Goal: Task Accomplishment & Management: Use online tool/utility

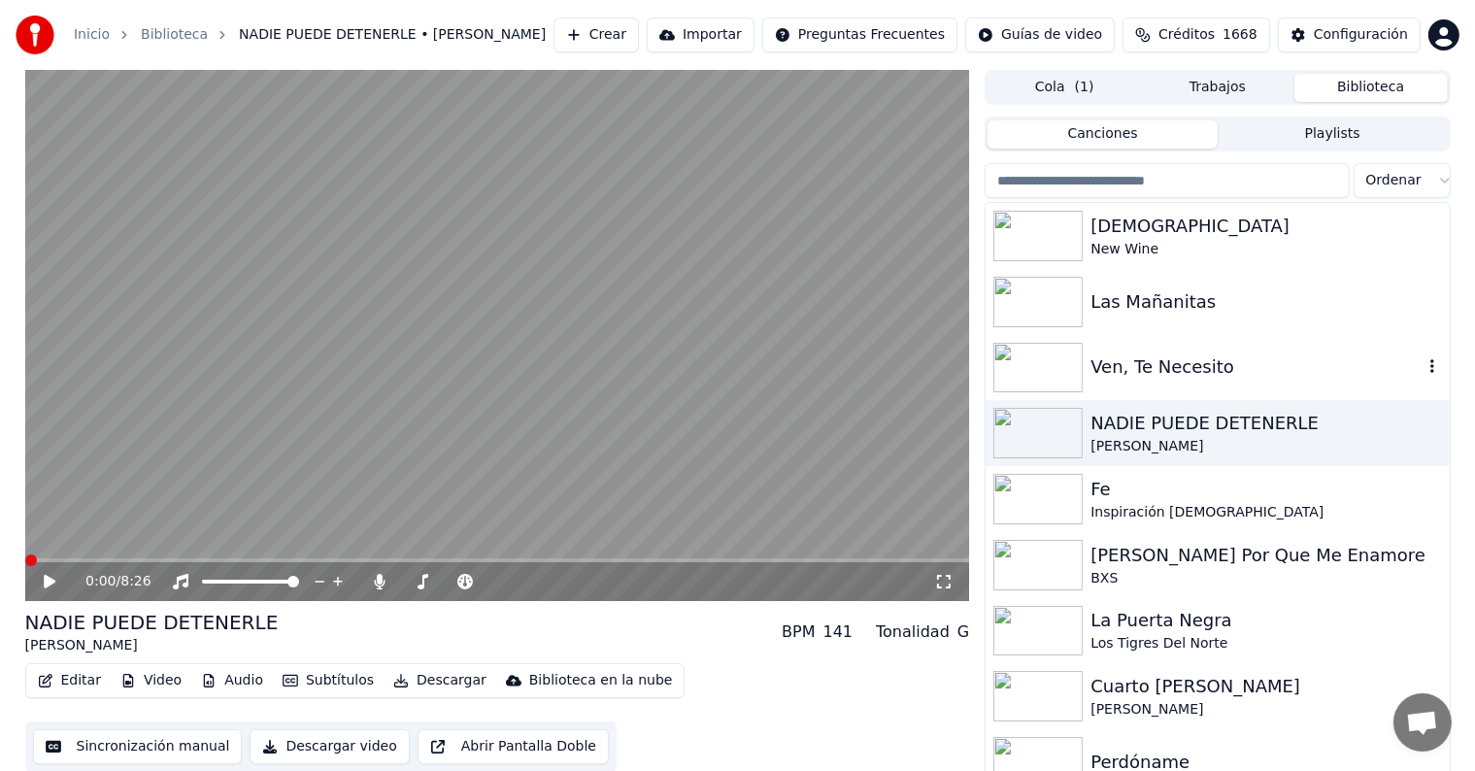
click at [1019, 358] on img at bounding box center [1038, 368] width 89 height 51
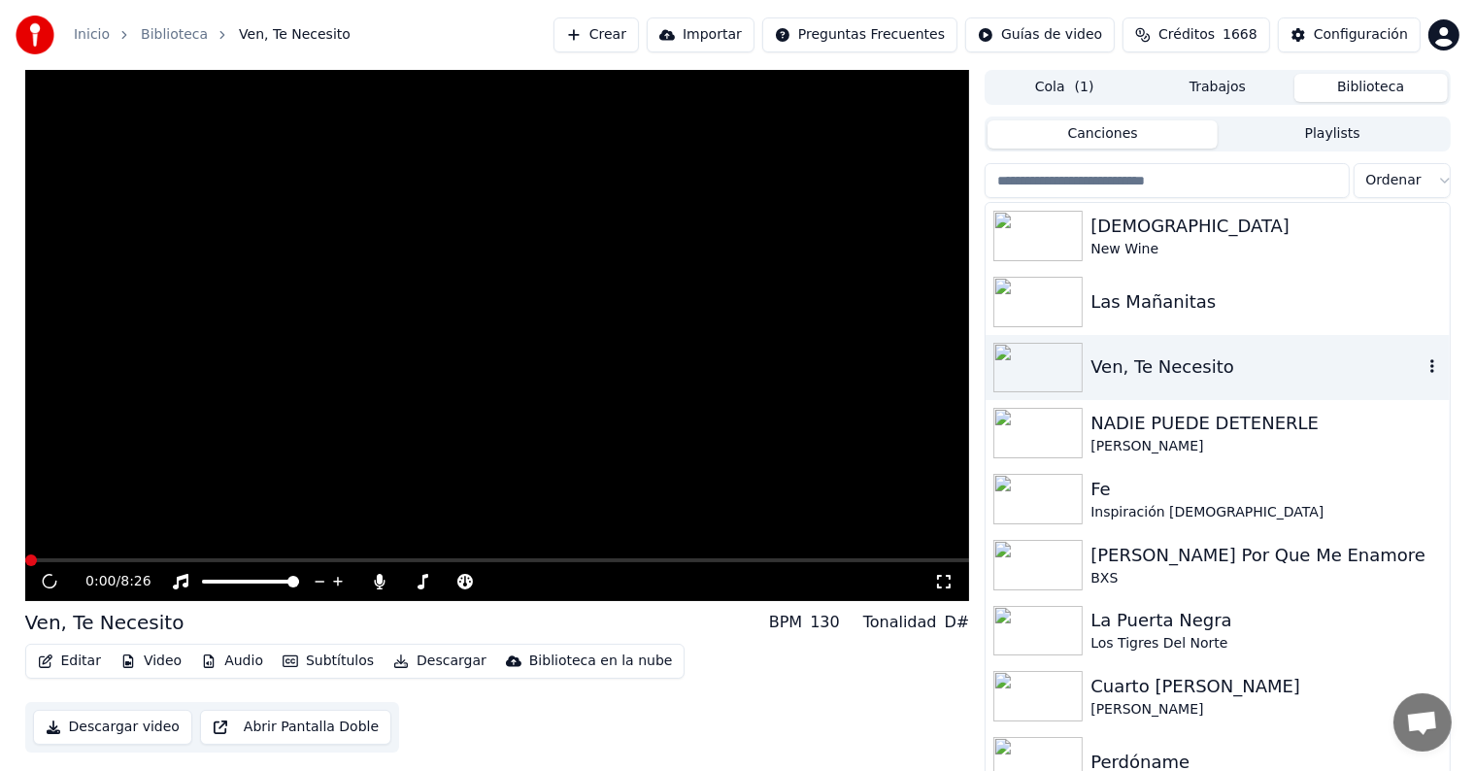
click at [1019, 358] on img at bounding box center [1038, 368] width 89 height 51
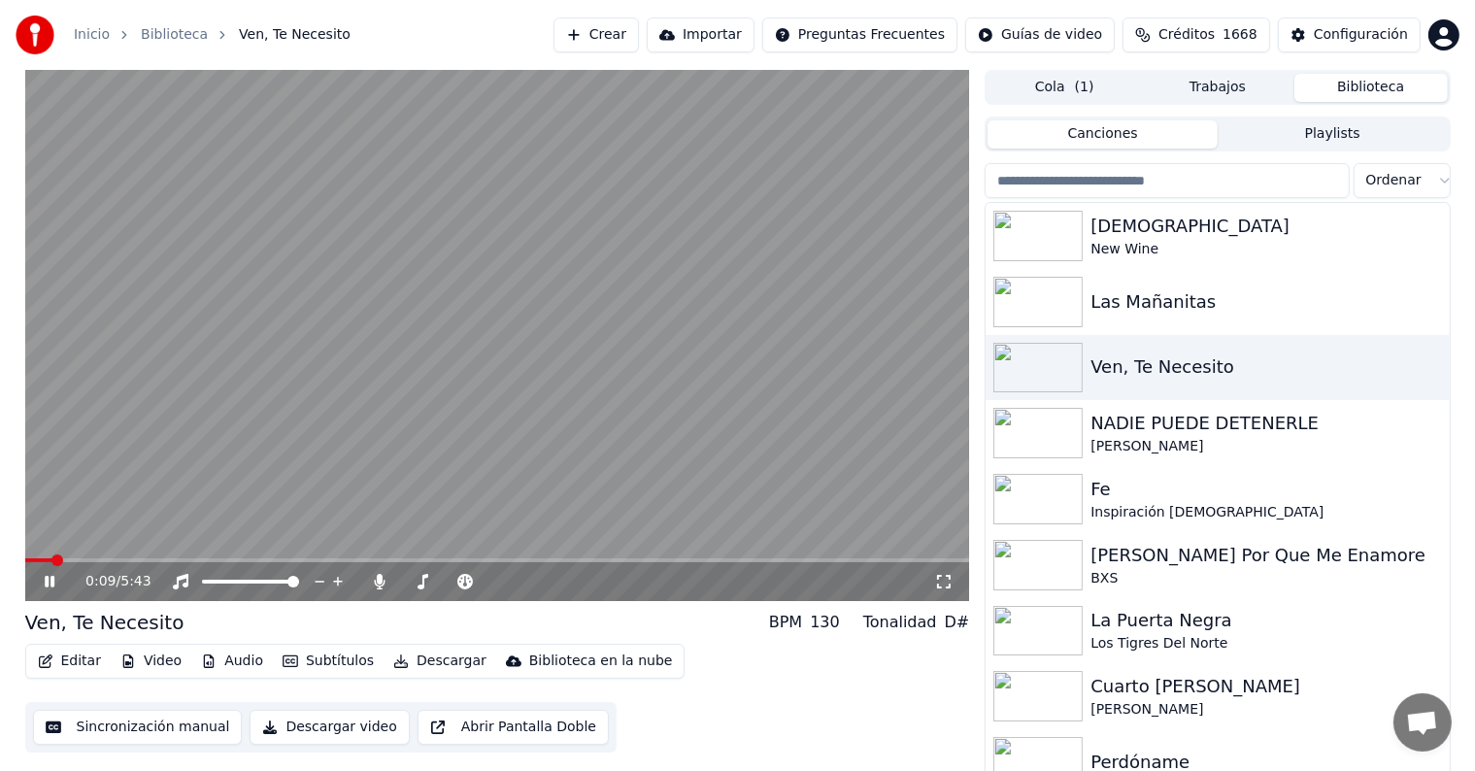
click at [160, 351] on video at bounding box center [497, 335] width 945 height 531
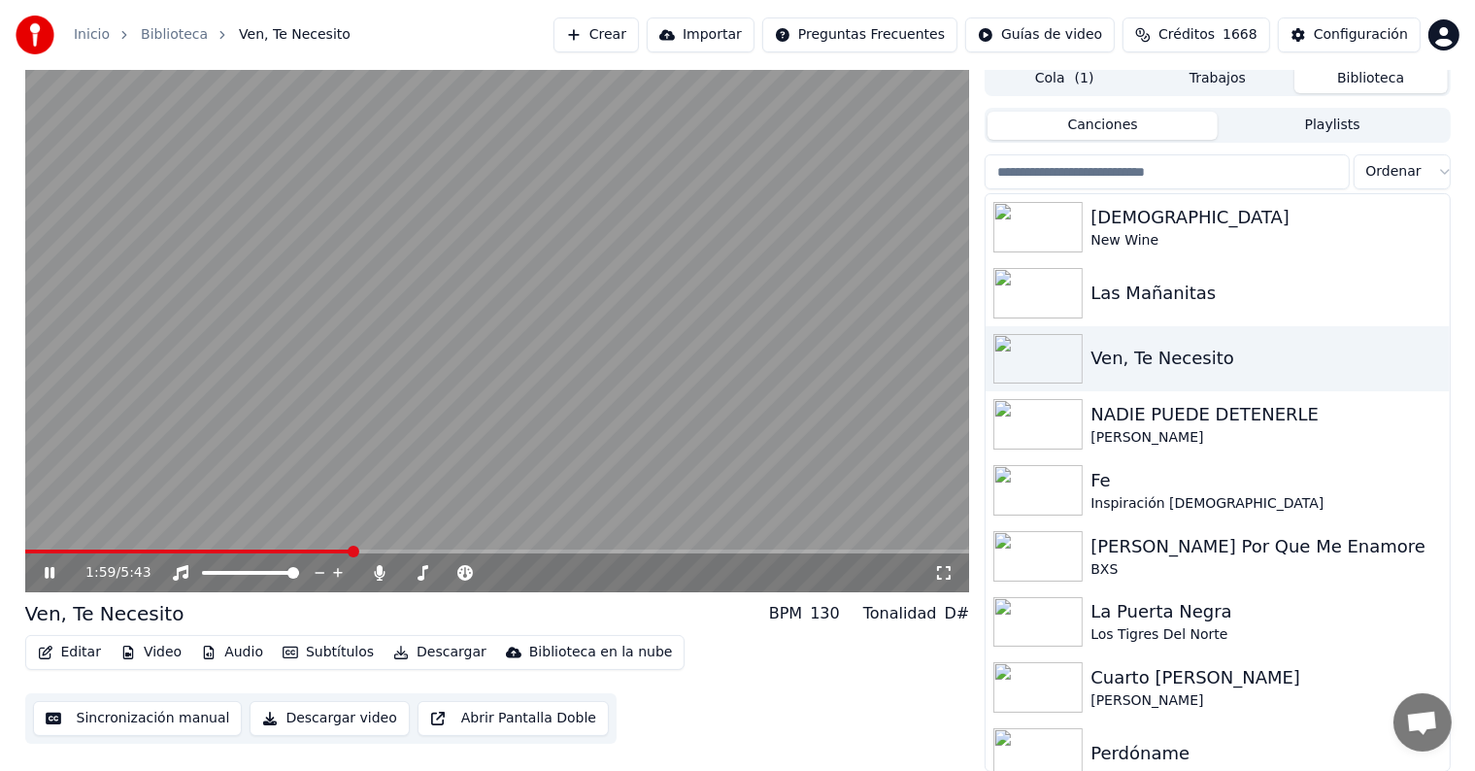
click at [75, 653] on button "Editar" at bounding box center [69, 652] width 79 height 27
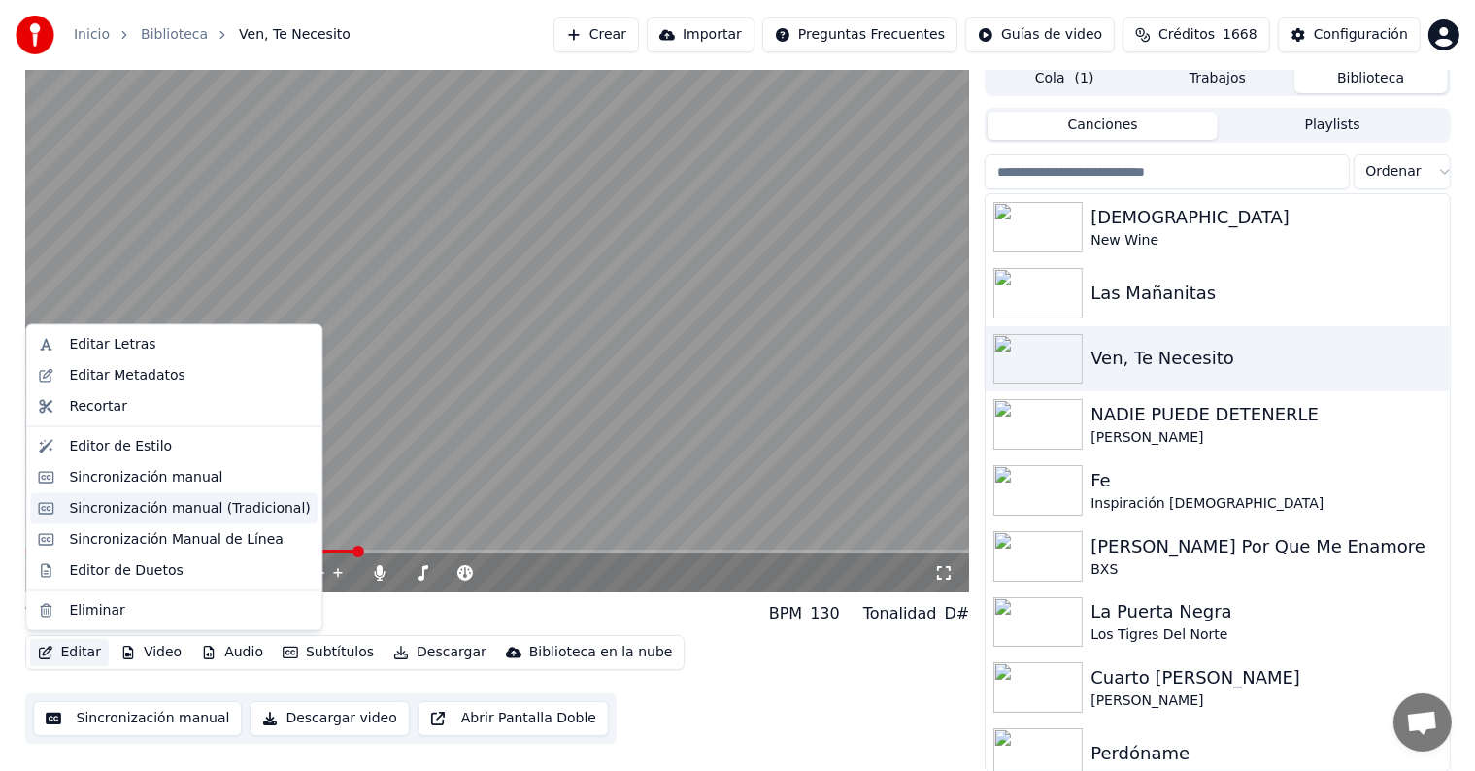
click at [207, 502] on div "Sincronización manual (Tradicional)" at bounding box center [189, 508] width 241 height 19
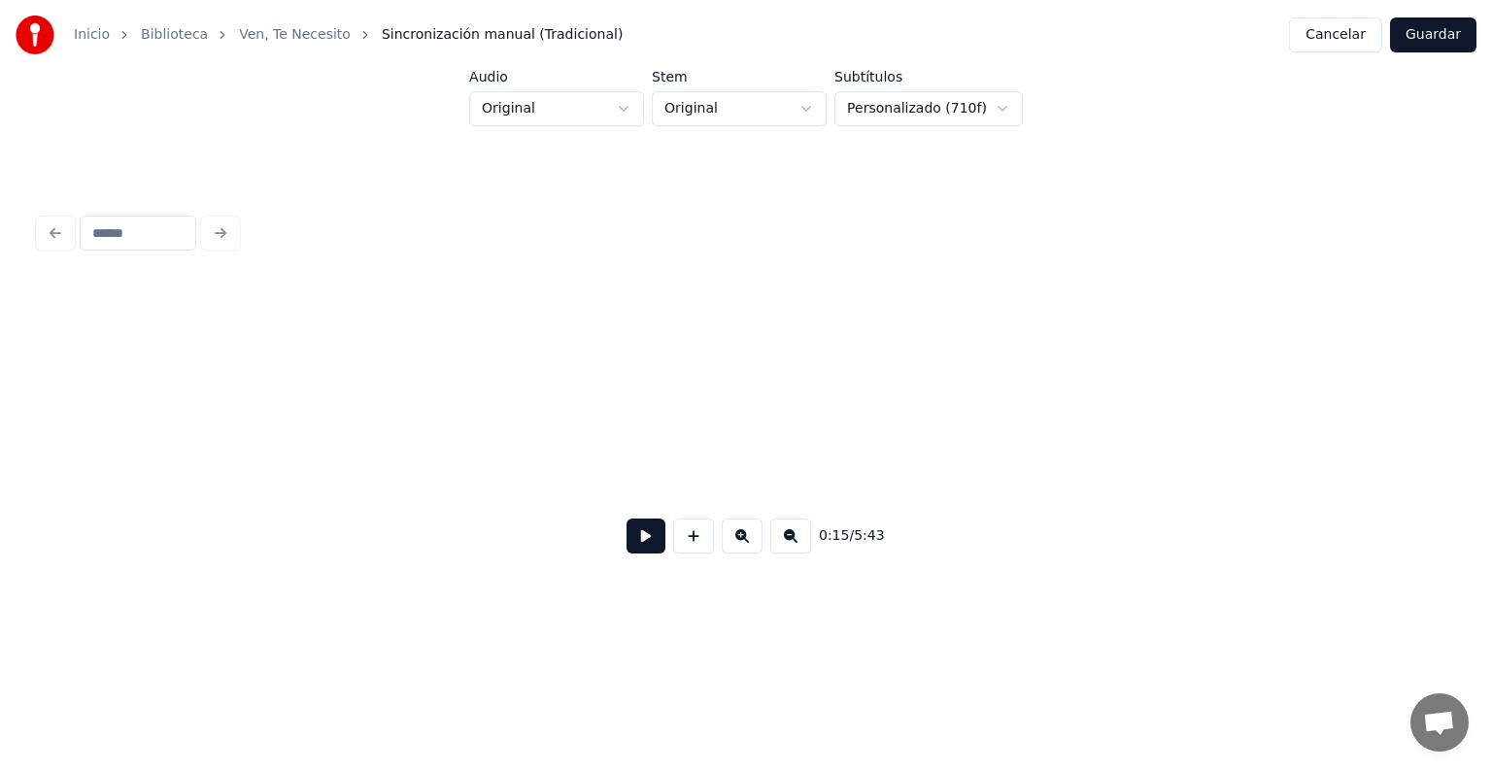
scroll to position [0, 1504]
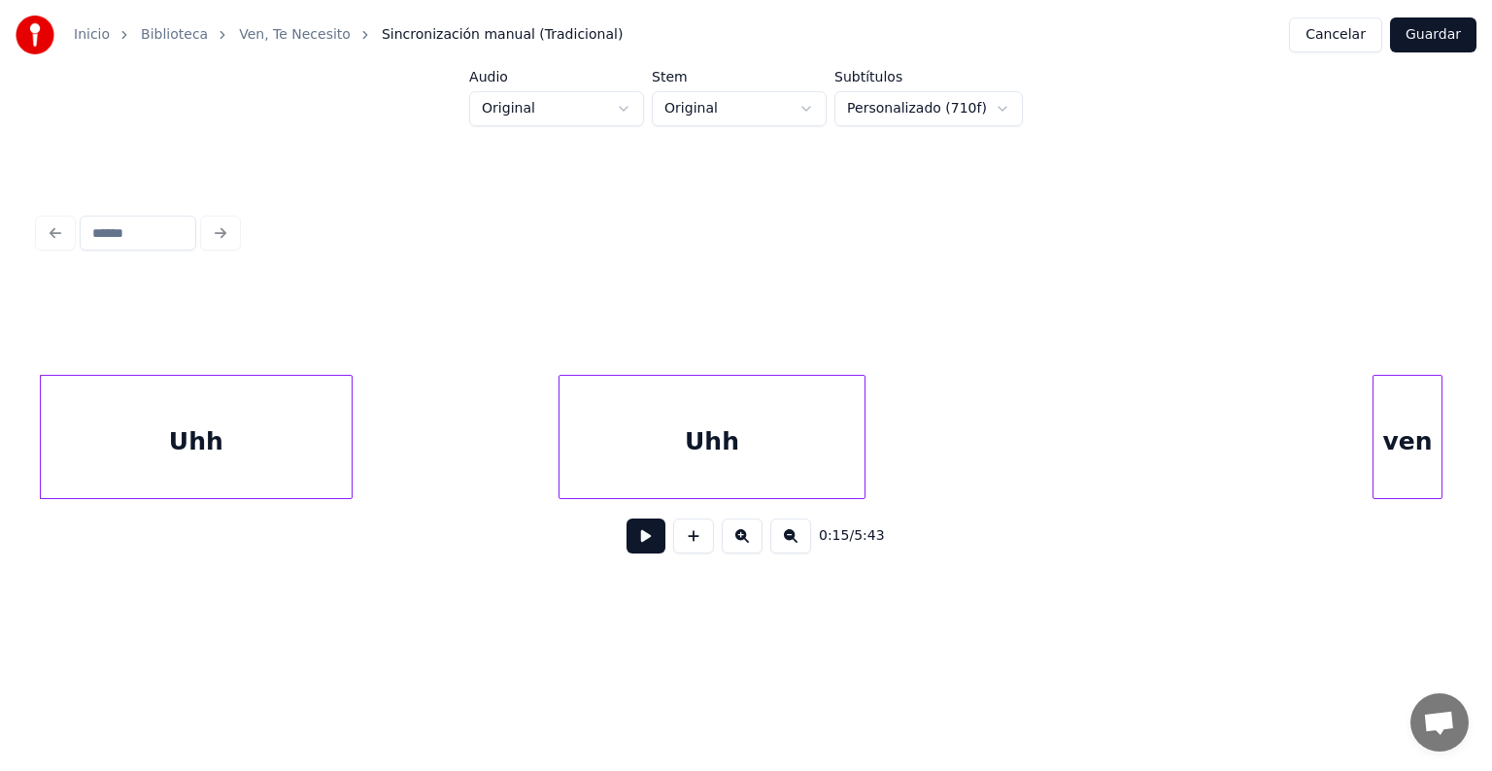
click at [626, 540] on button at bounding box center [645, 536] width 39 height 35
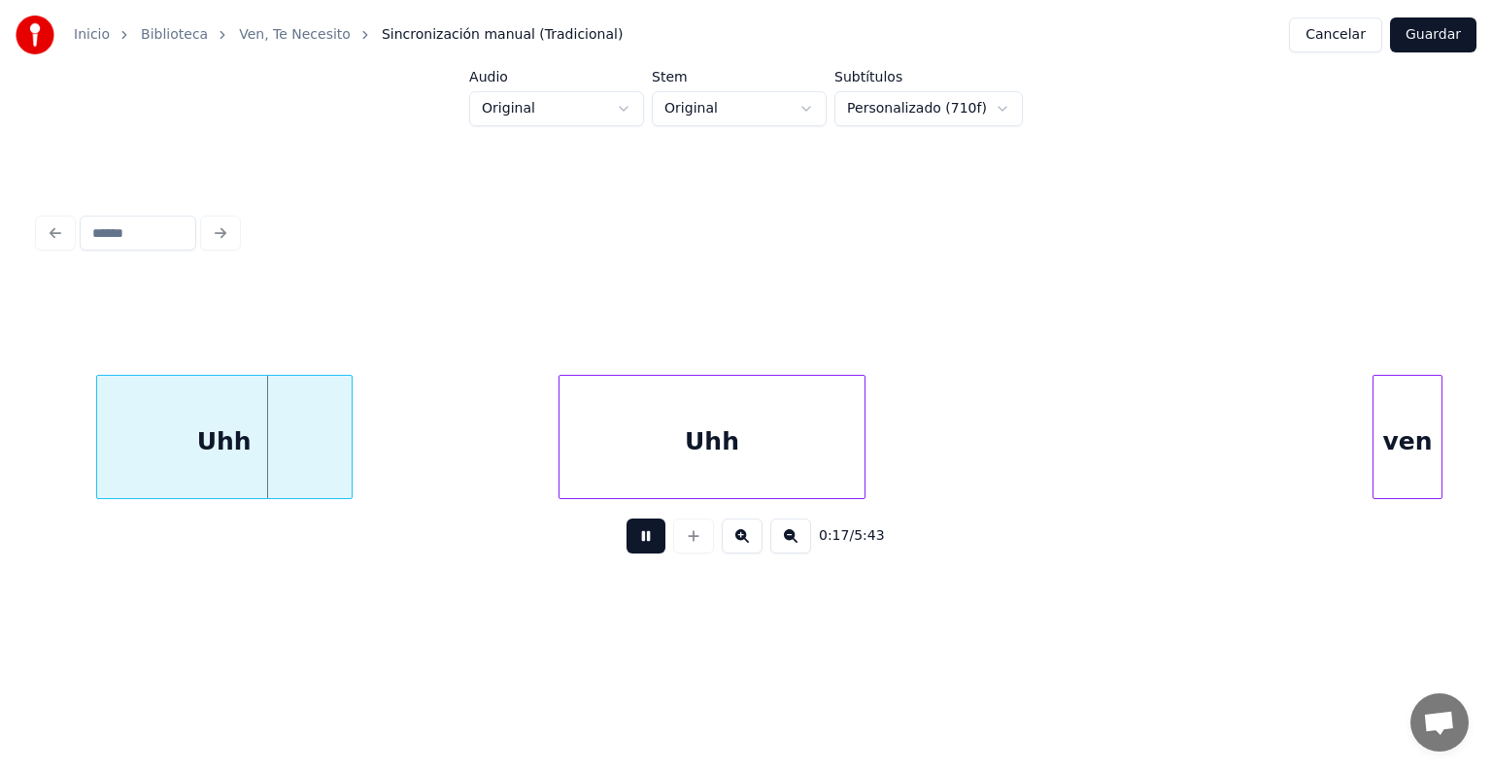
click at [97, 412] on div at bounding box center [100, 437] width 6 height 122
click at [385, 420] on div at bounding box center [384, 437] width 6 height 122
click at [214, 406] on div "Uhh" at bounding box center [242, 442] width 291 height 132
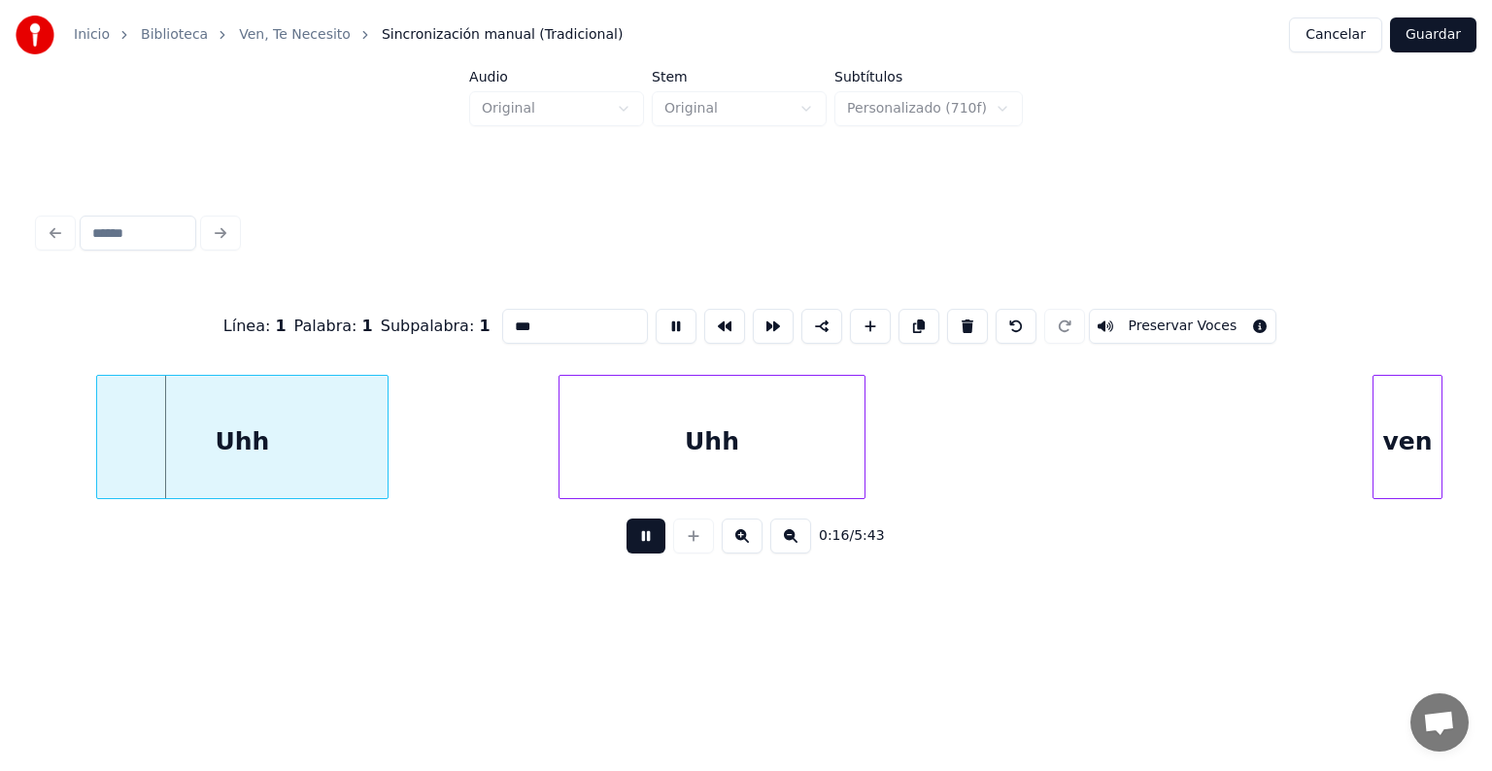
click at [637, 543] on button at bounding box center [645, 536] width 39 height 35
click at [317, 453] on div "Uhh" at bounding box center [242, 442] width 291 height 132
click at [502, 315] on input "***" at bounding box center [575, 326] width 146 height 35
type input "***"
click at [631, 547] on button at bounding box center [645, 536] width 39 height 35
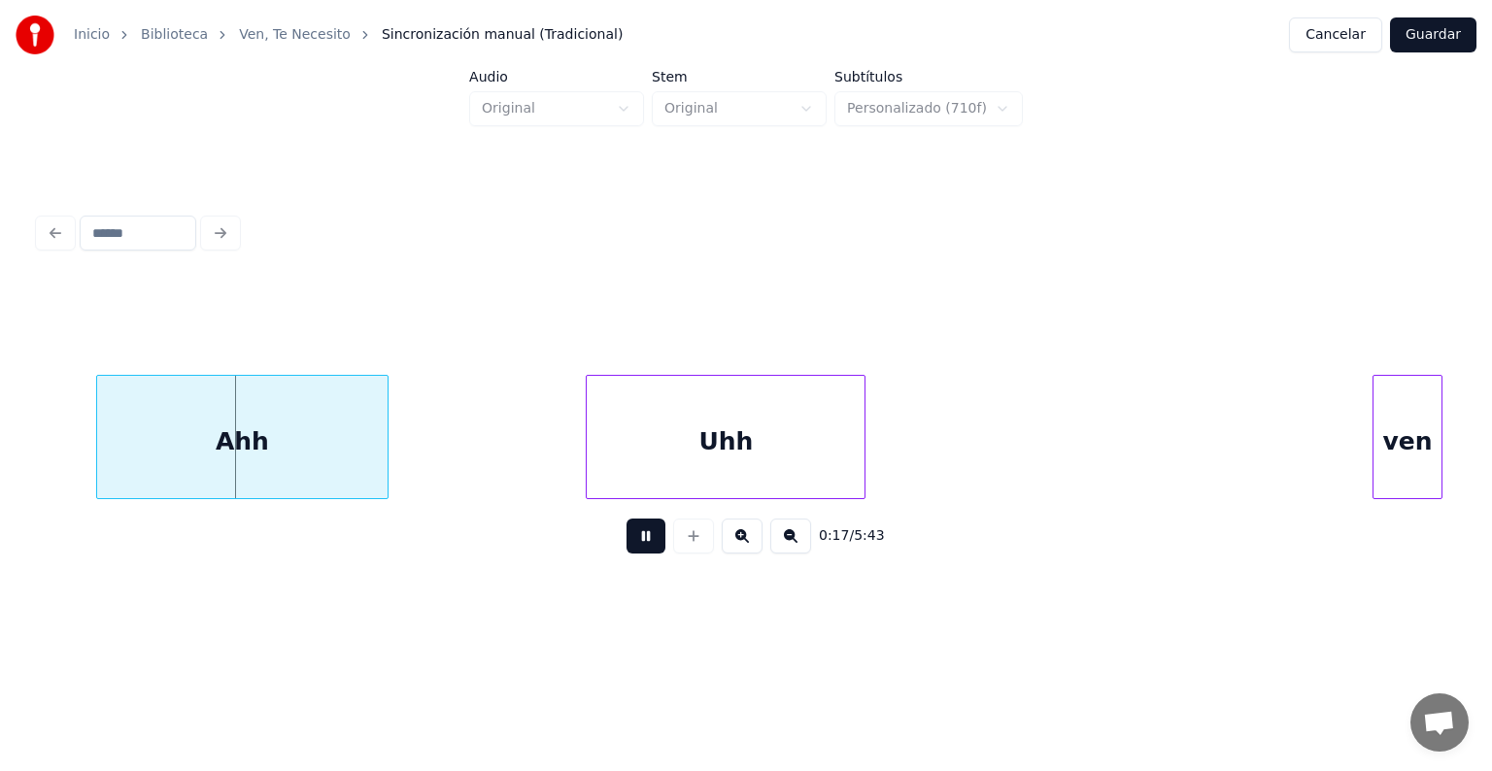
click at [587, 445] on div at bounding box center [590, 437] width 6 height 122
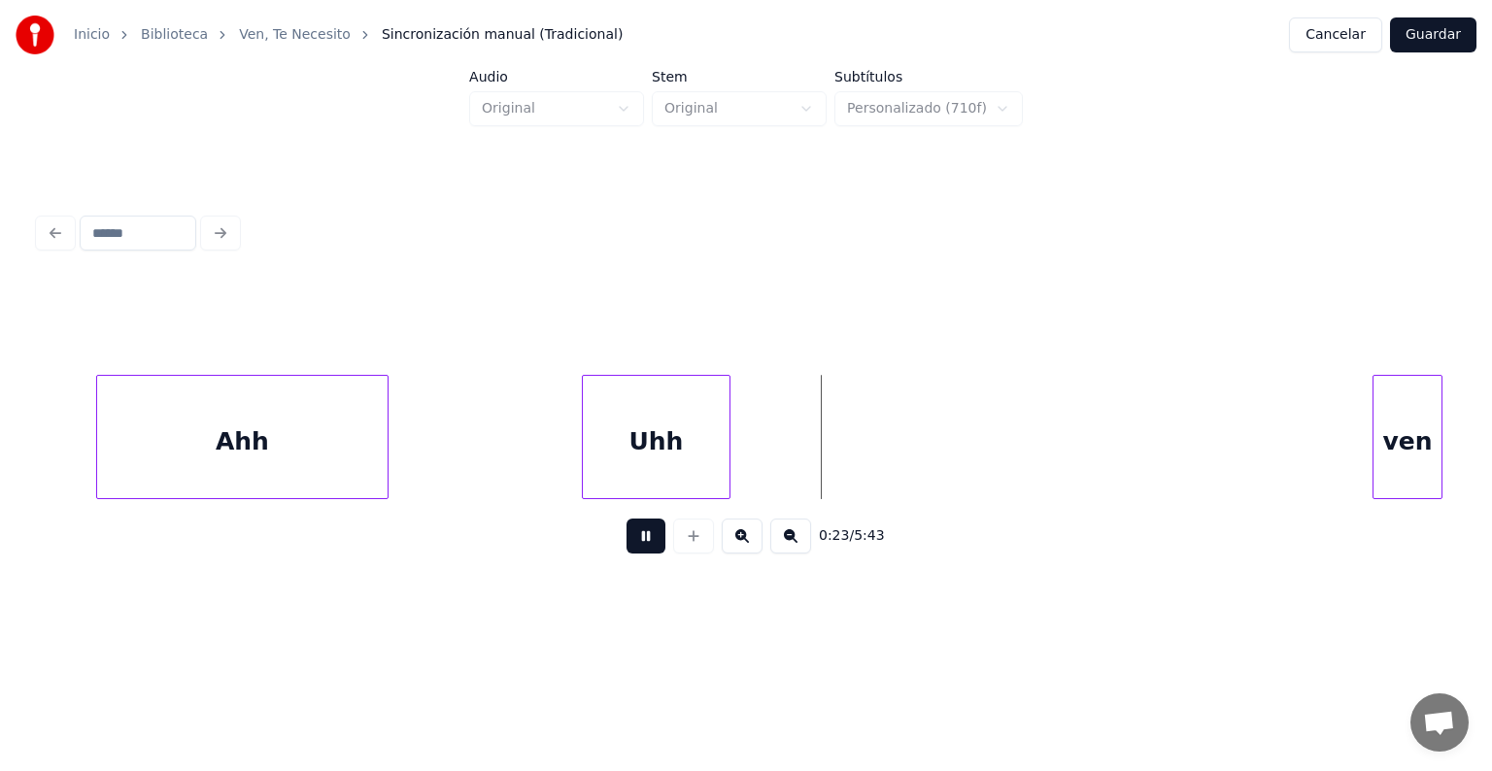
click at [724, 433] on div at bounding box center [727, 437] width 6 height 122
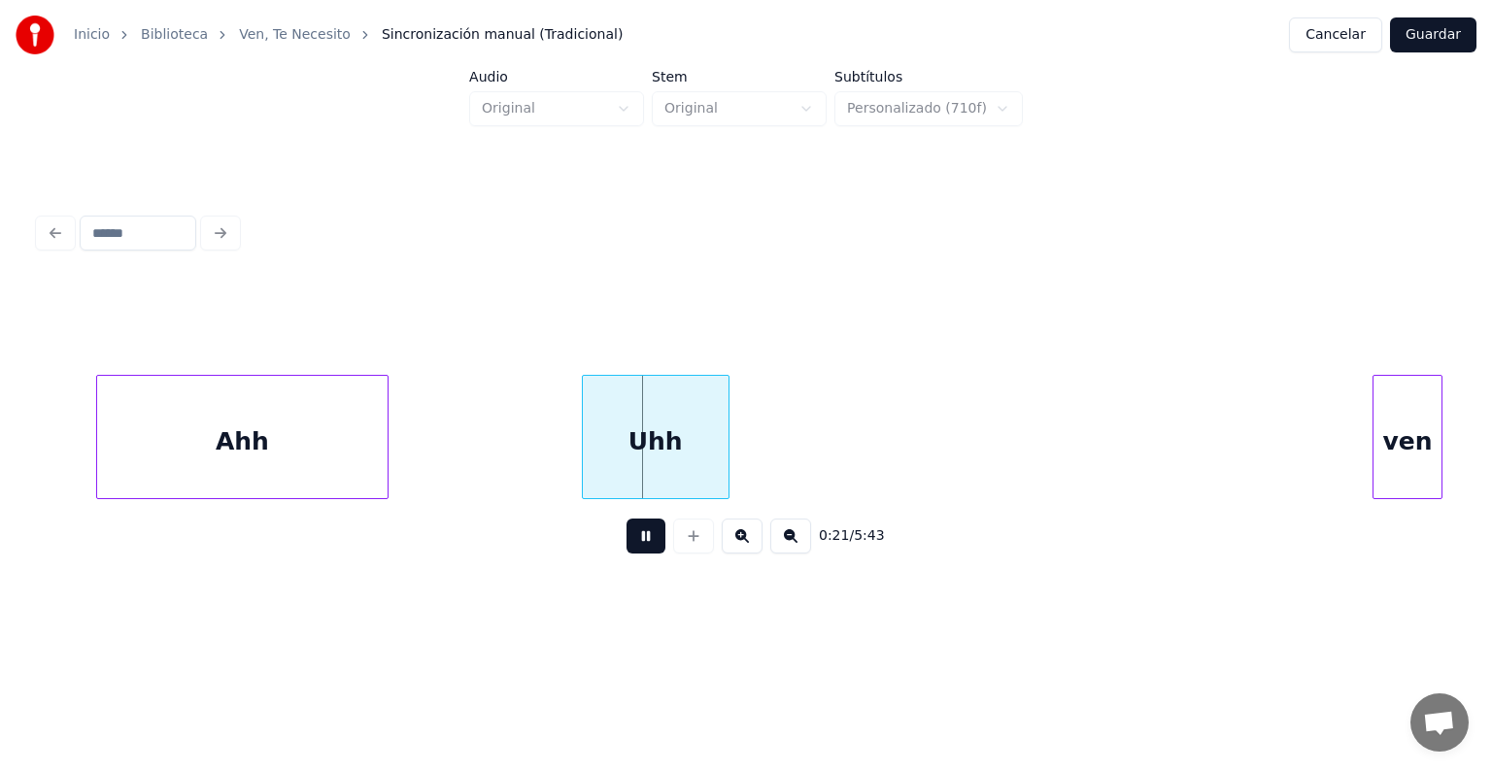
click at [645, 552] on button at bounding box center [645, 536] width 39 height 35
click at [618, 444] on div "Uhh" at bounding box center [656, 442] width 146 height 132
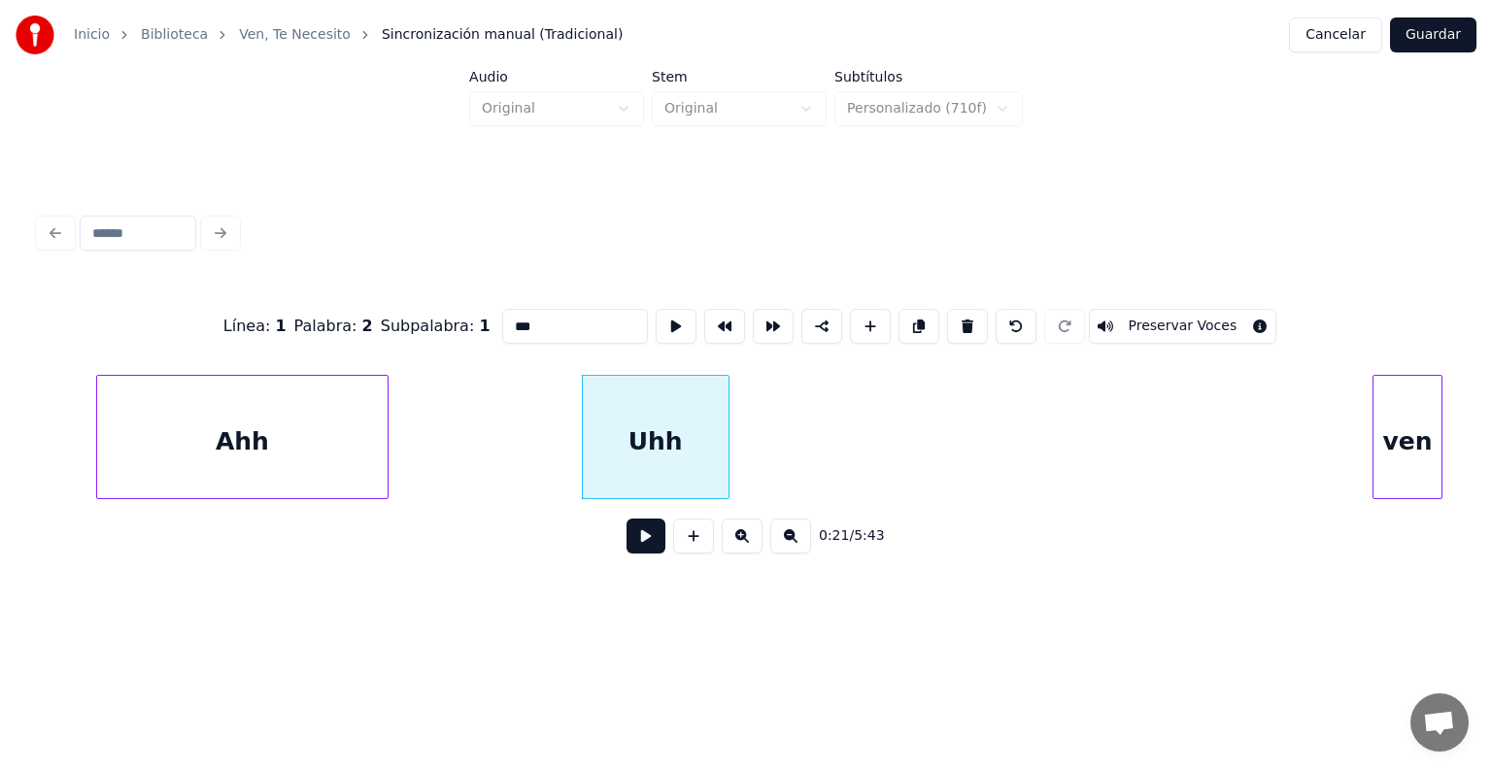
click at [502, 317] on input "***" at bounding box center [575, 326] width 146 height 35
type input "***"
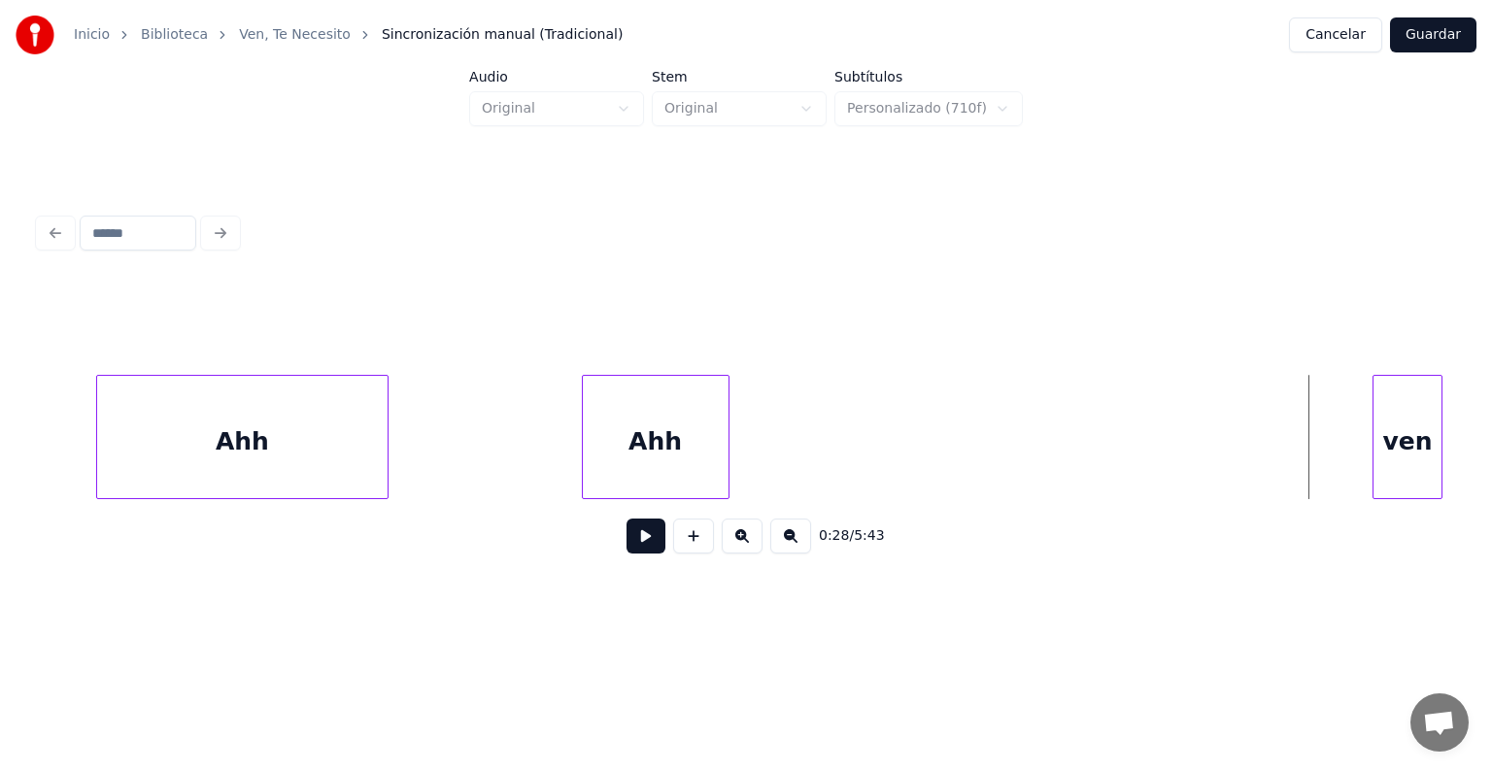
click at [621, 569] on div "0:28 / 5:43" at bounding box center [746, 536] width 1414 height 74
click at [626, 552] on button at bounding box center [645, 536] width 39 height 35
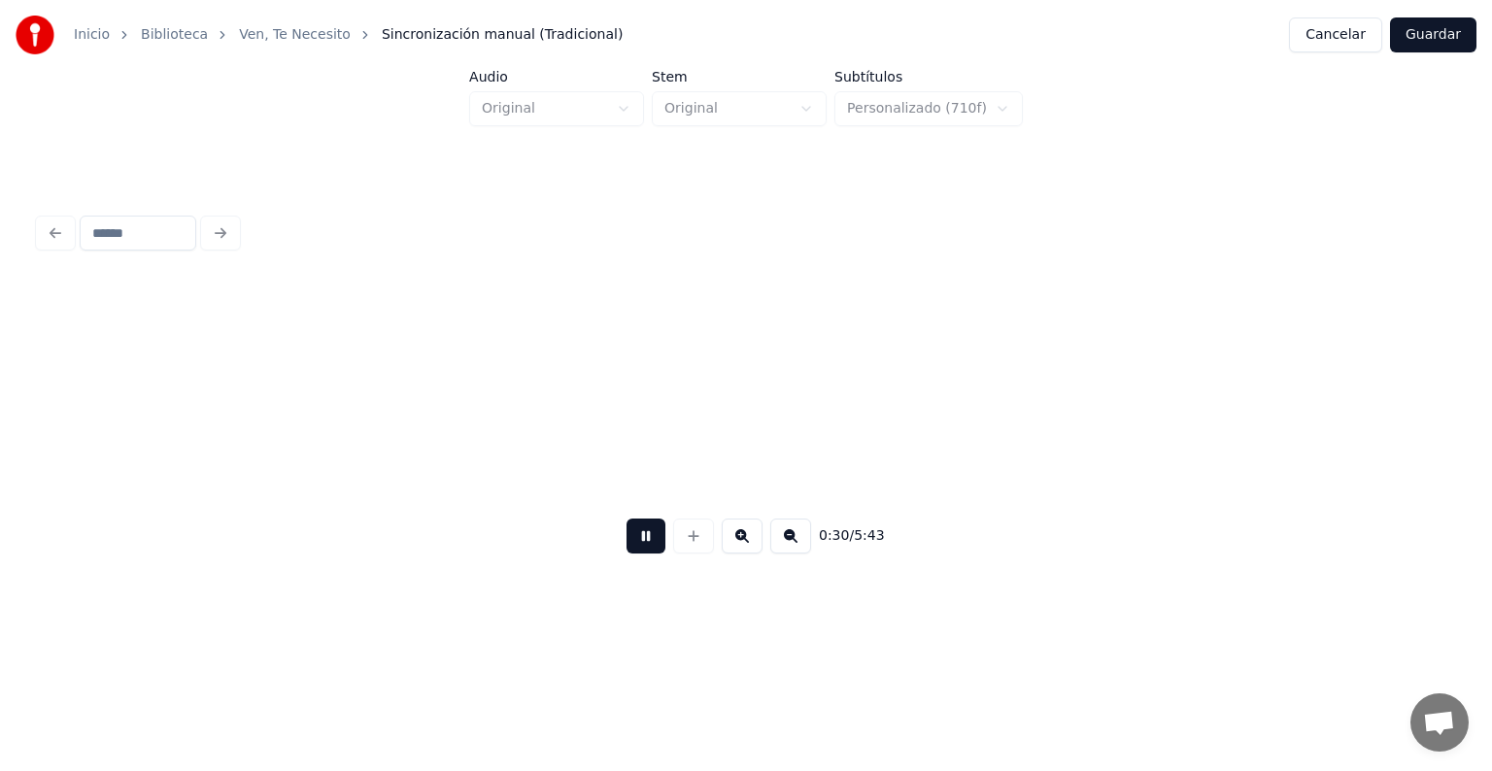
scroll to position [0, 2918]
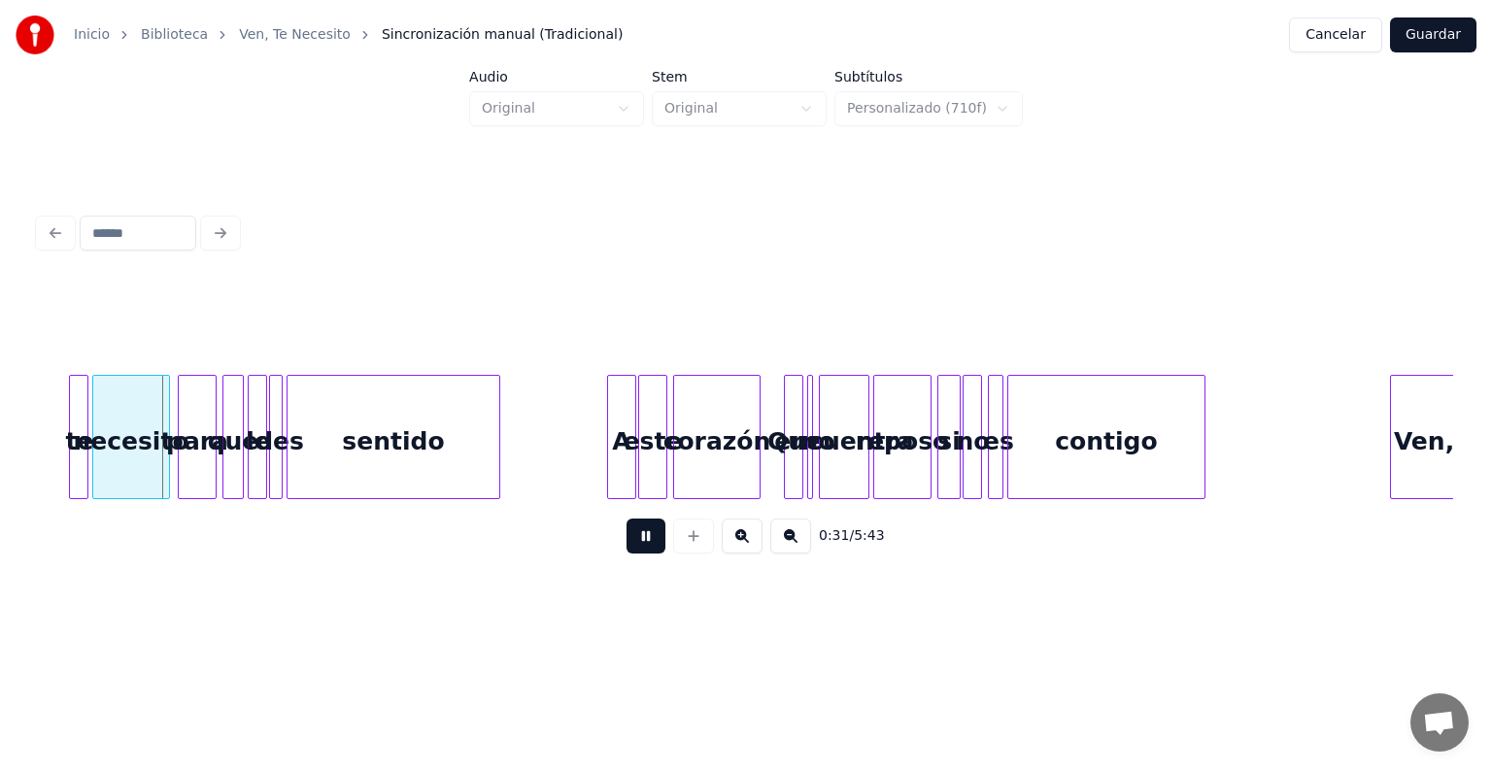
click at [757, 541] on button at bounding box center [742, 536] width 41 height 35
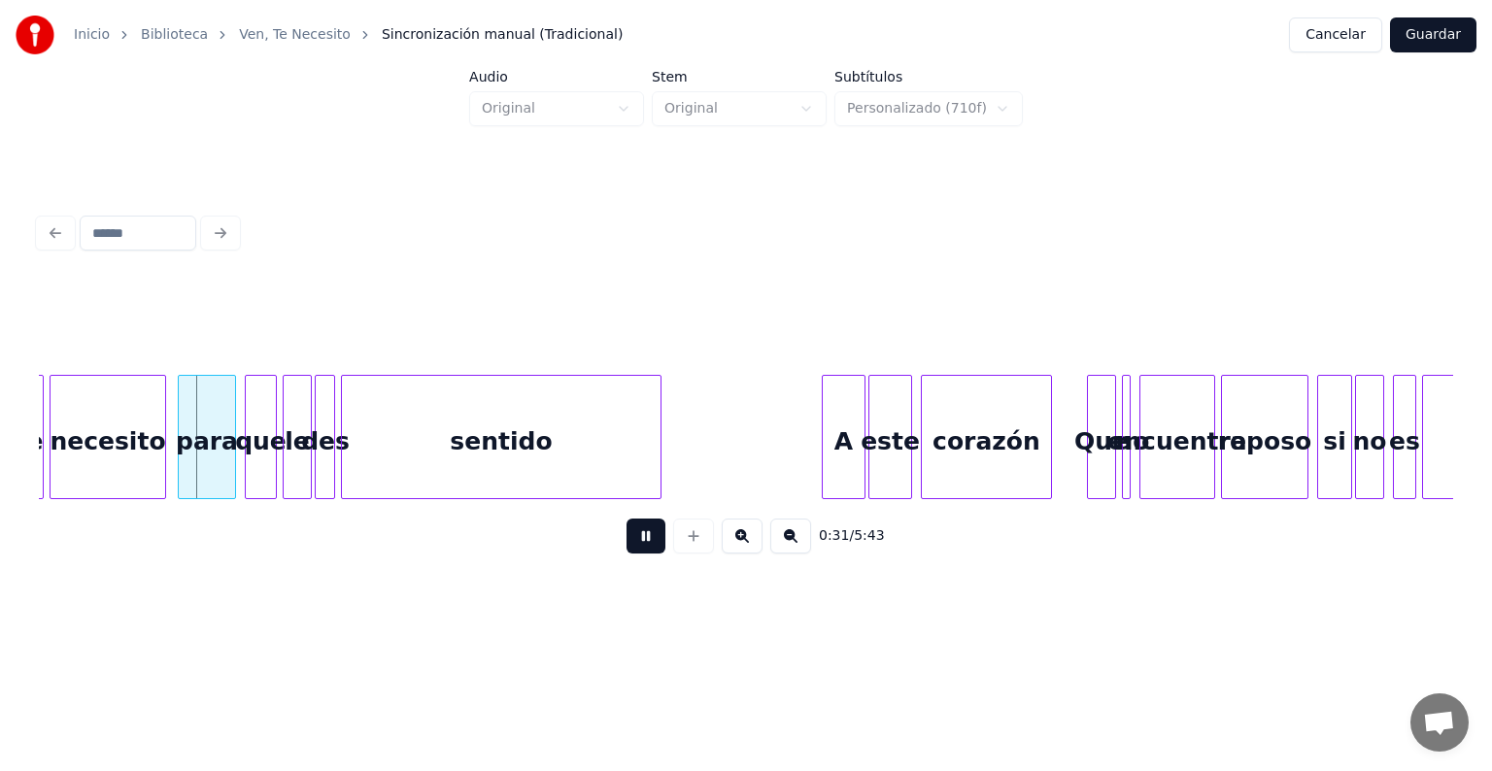
click at [757, 541] on button at bounding box center [742, 536] width 41 height 35
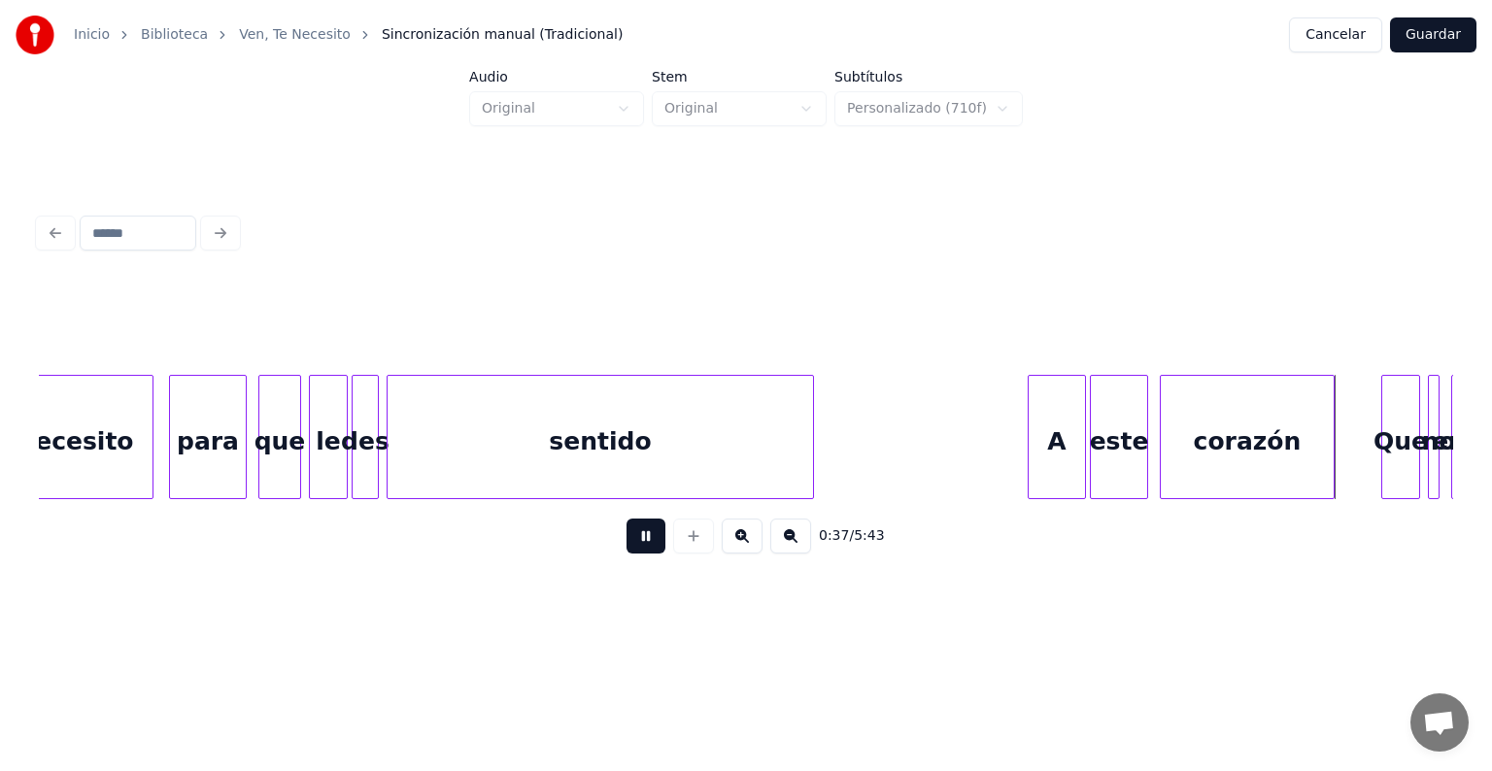
click at [732, 554] on button at bounding box center [742, 536] width 41 height 35
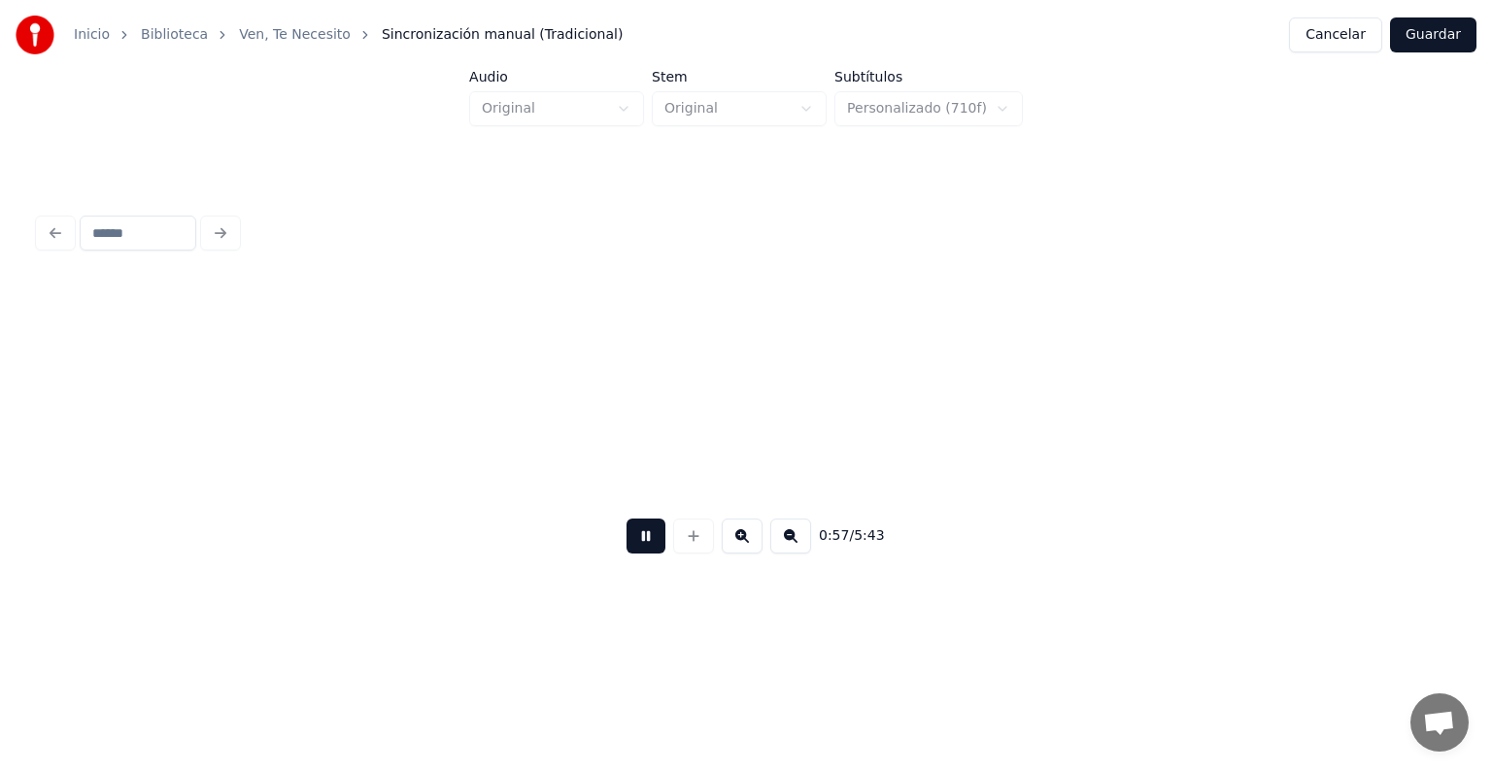
scroll to position [0, 13979]
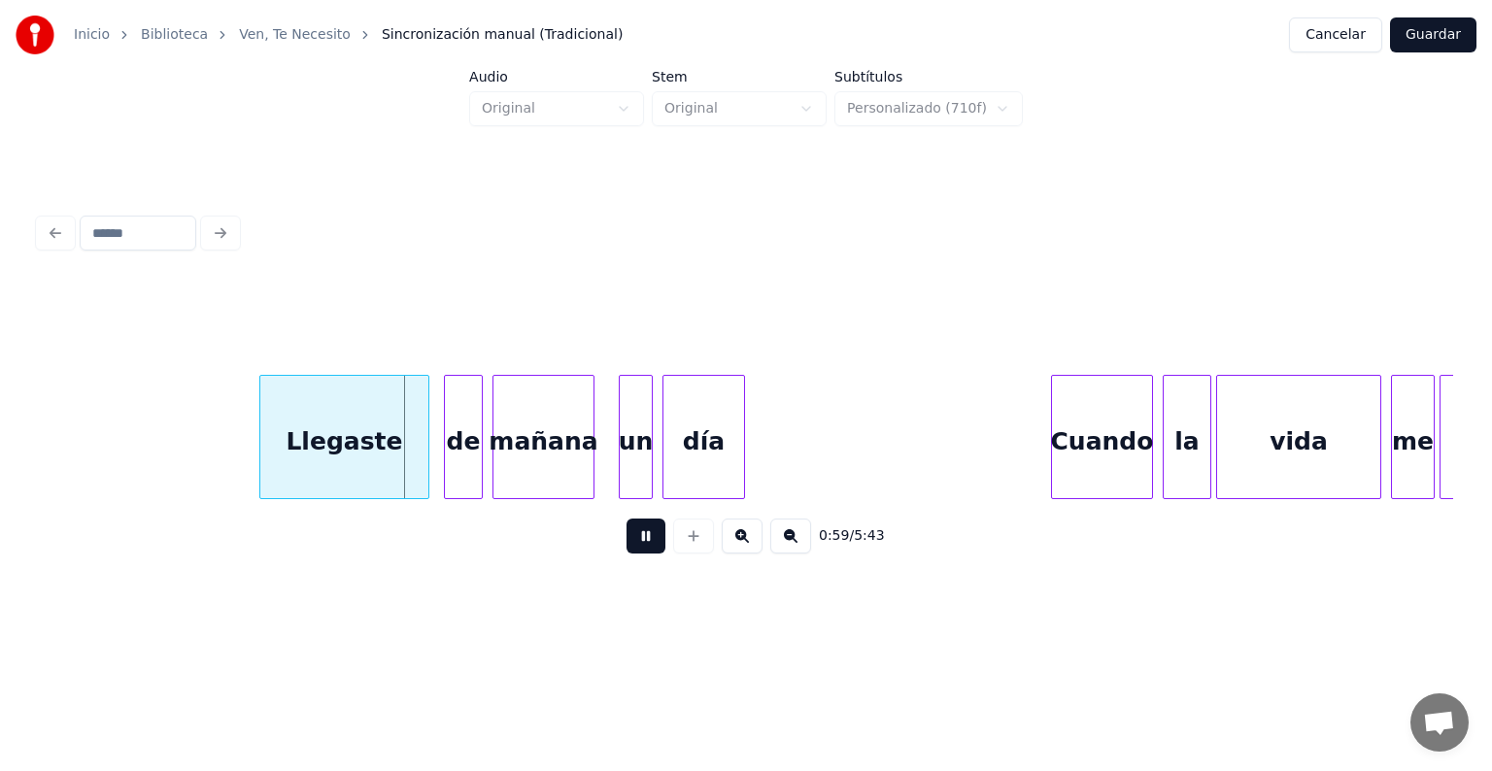
click at [631, 532] on button at bounding box center [645, 536] width 39 height 35
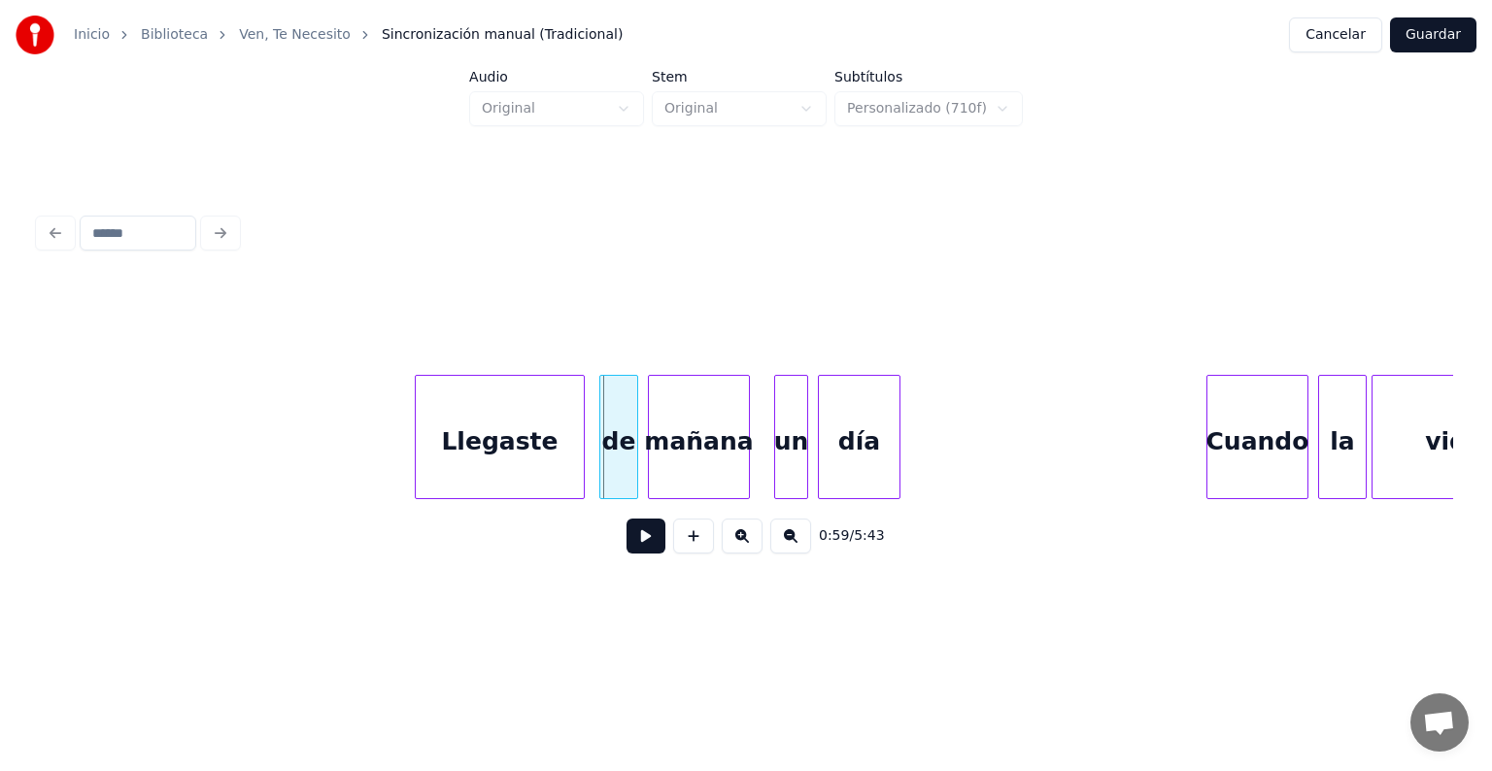
scroll to position [0, 13784]
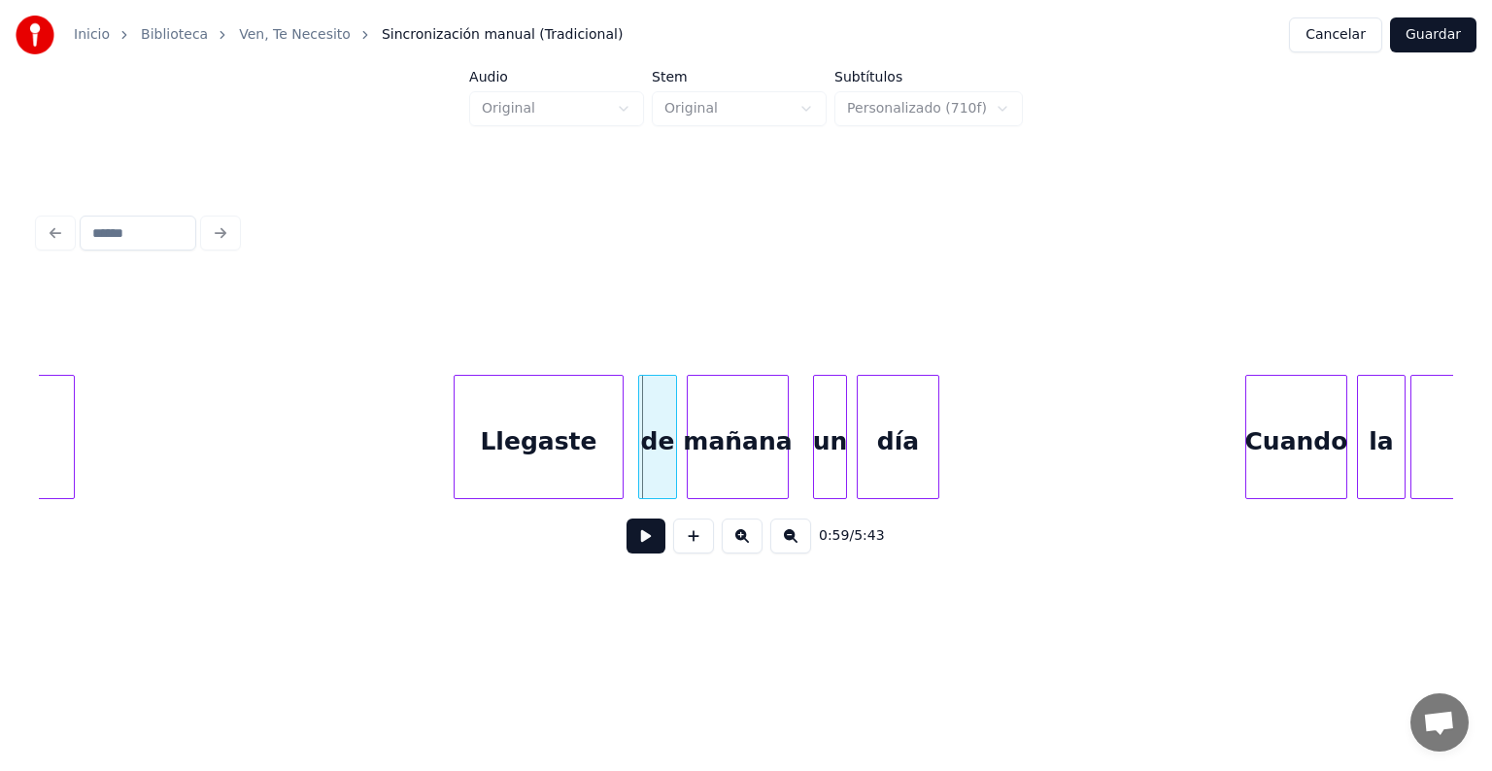
click at [689, 554] on button at bounding box center [693, 536] width 41 height 35
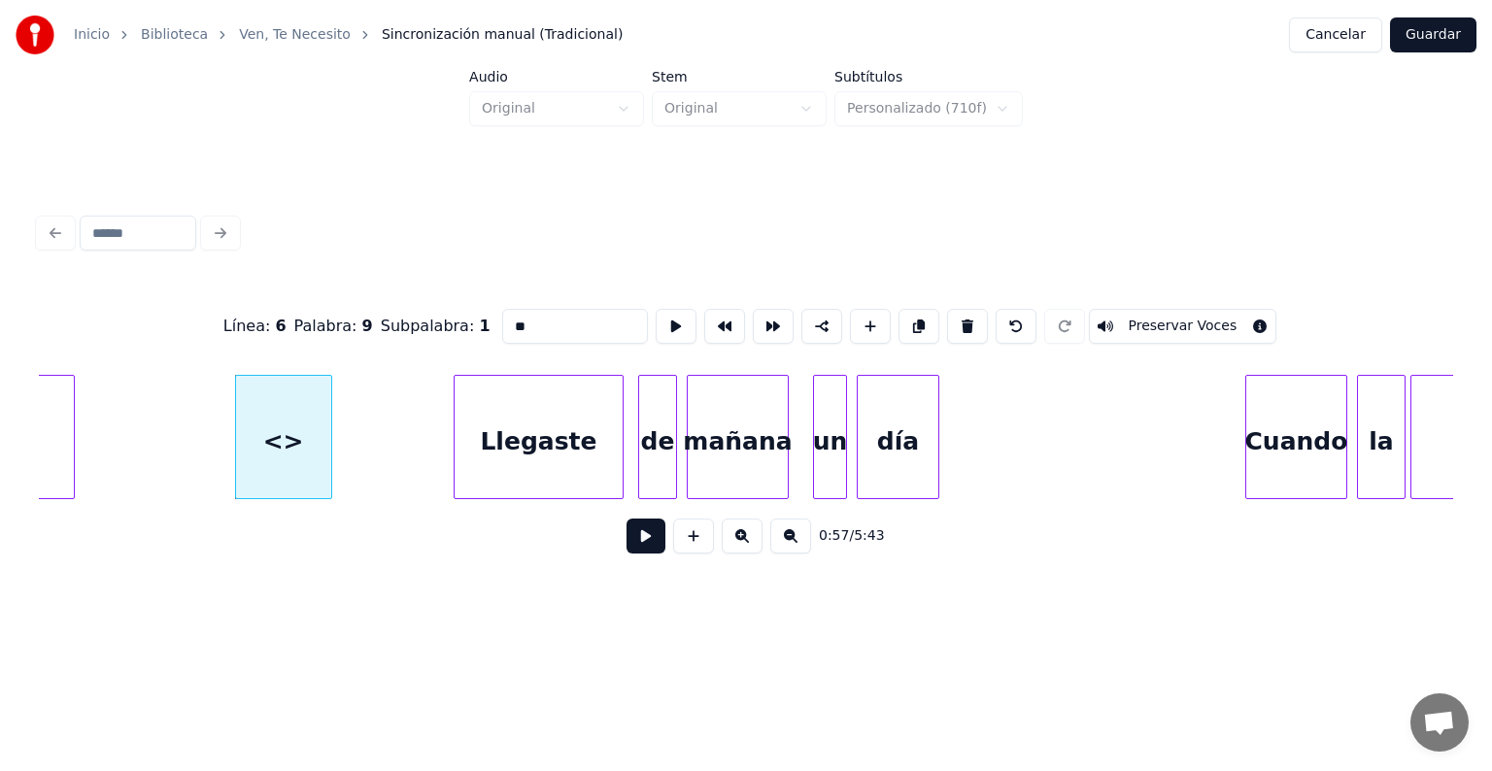
drag, startPoint x: 512, startPoint y: 311, endPoint x: 357, endPoint y: 271, distance: 159.5
click at [357, 278] on div "Línea : 6 Palabra : 9 Subpalabra : 1 ** Preservar Voces" at bounding box center [746, 326] width 1414 height 97
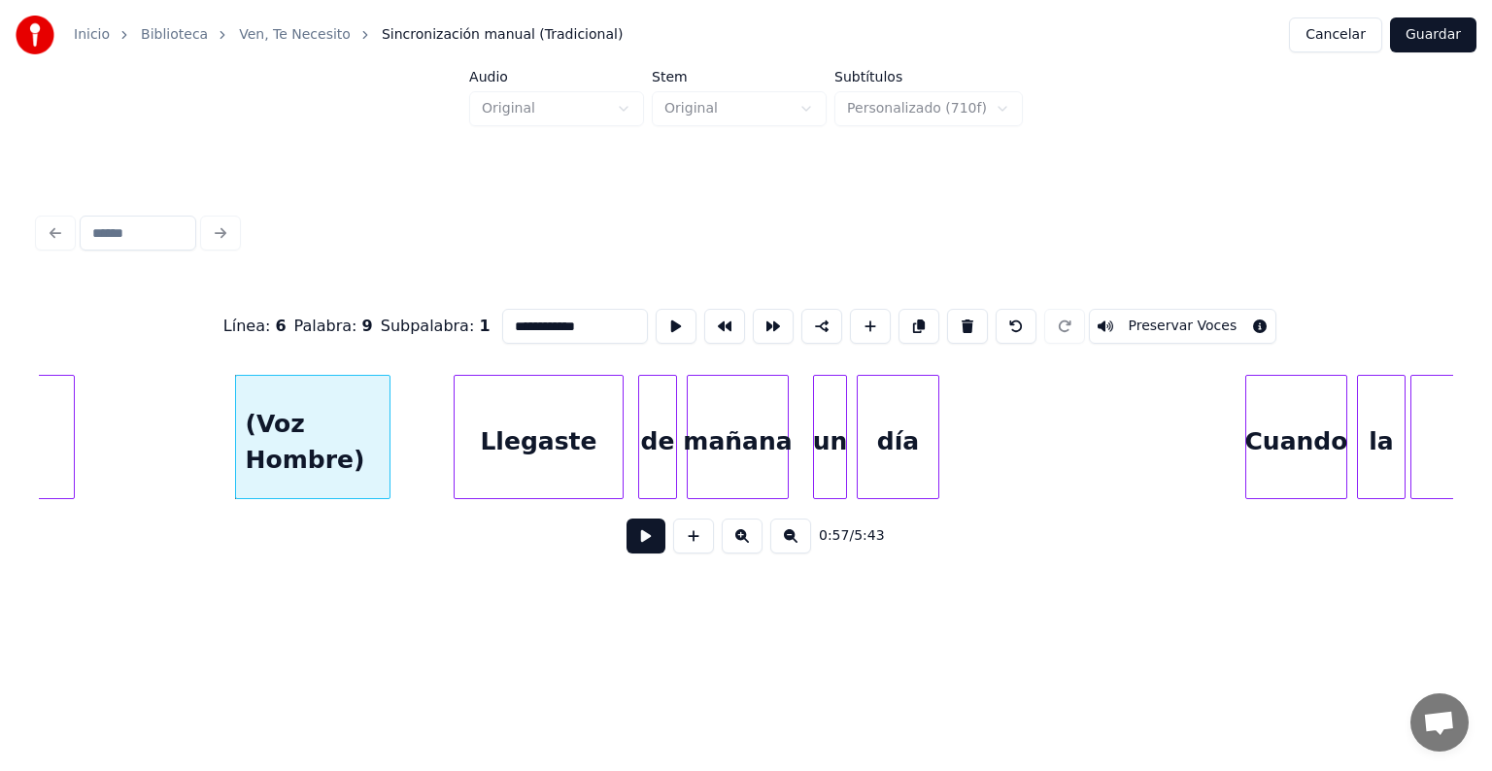
click at [385, 444] on div at bounding box center [387, 437] width 6 height 122
type input "**********"
drag, startPoint x: 180, startPoint y: 385, endPoint x: 327, endPoint y: 445, distance: 159.4
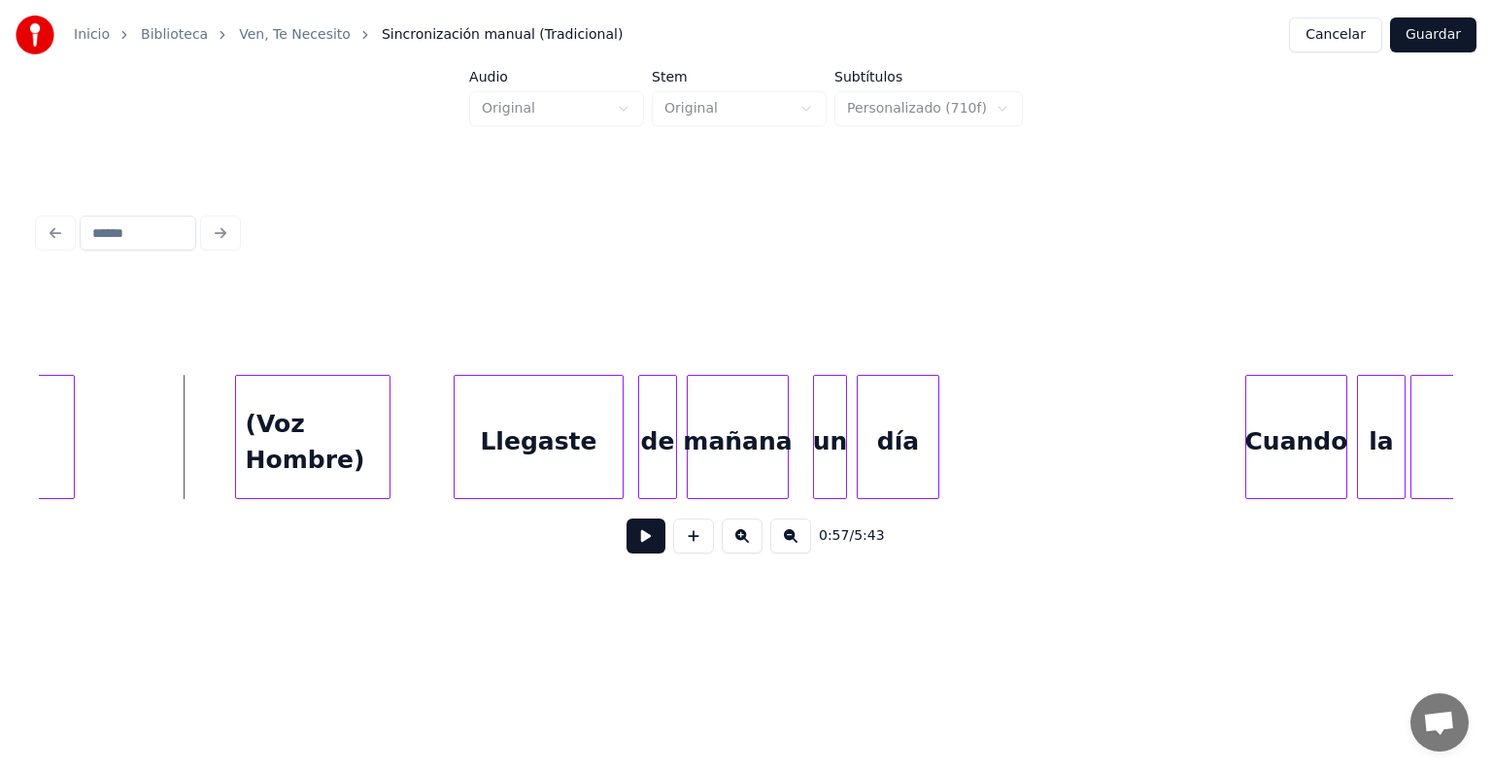
click at [649, 554] on button at bounding box center [645, 536] width 39 height 35
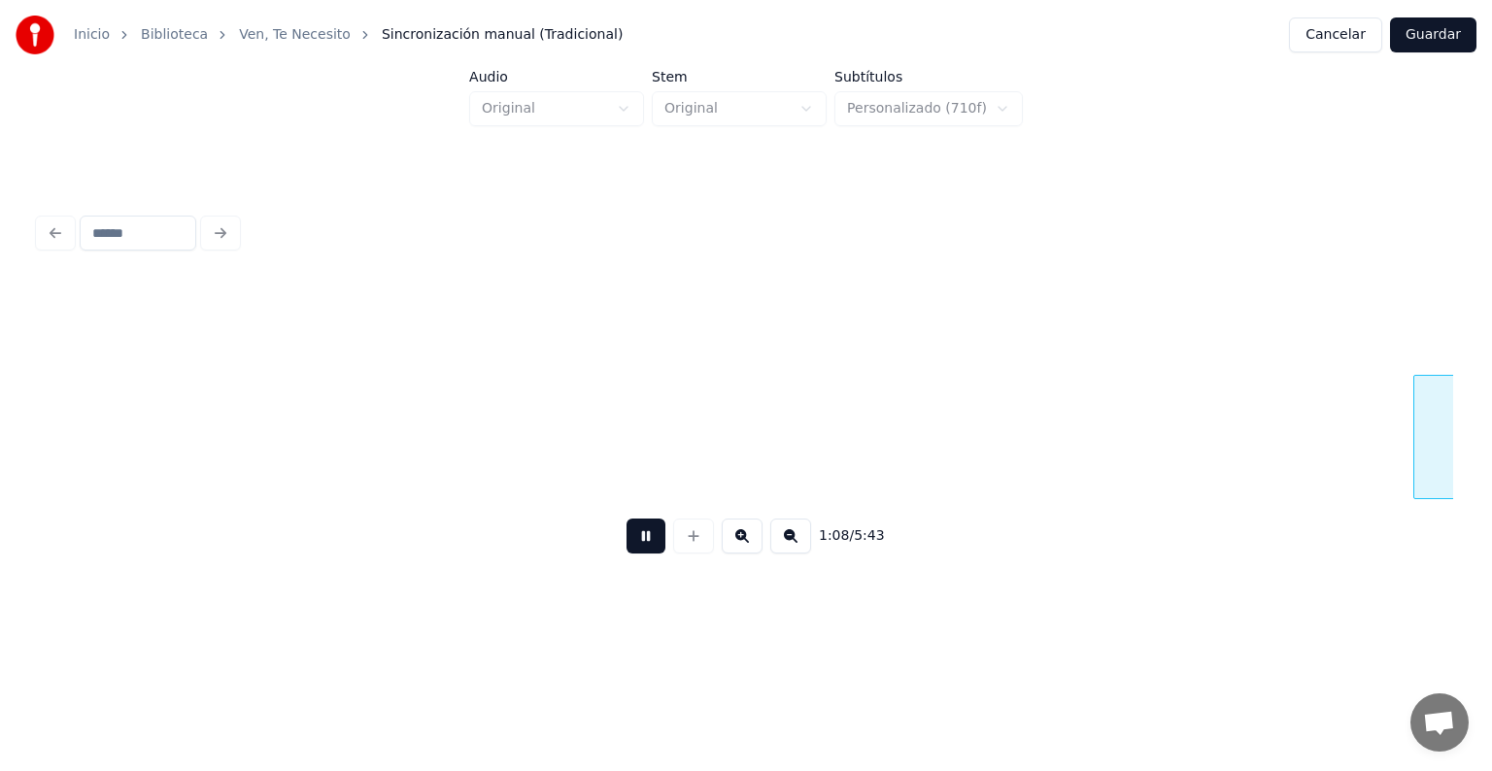
scroll to position [0, 16615]
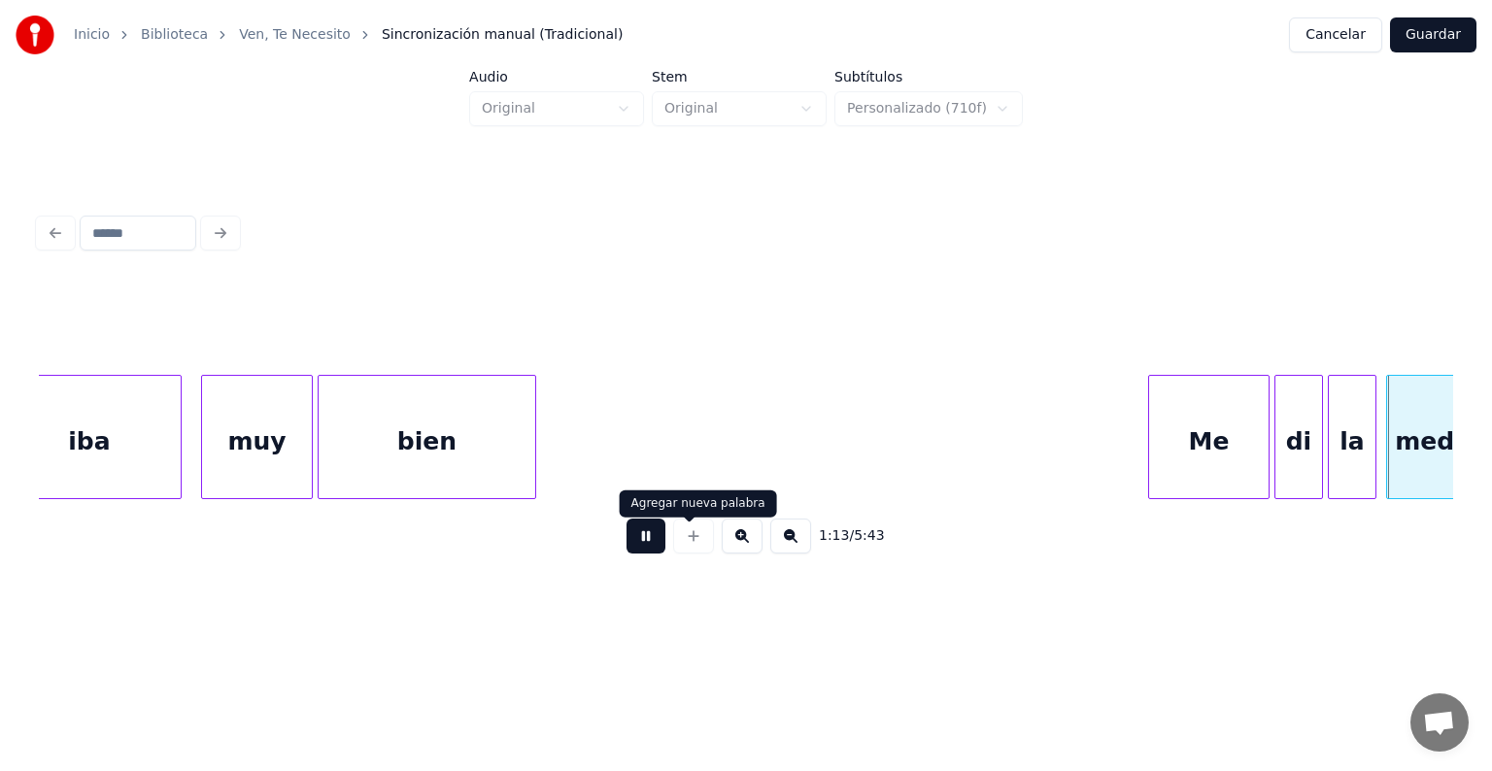
click at [632, 542] on button at bounding box center [645, 536] width 39 height 35
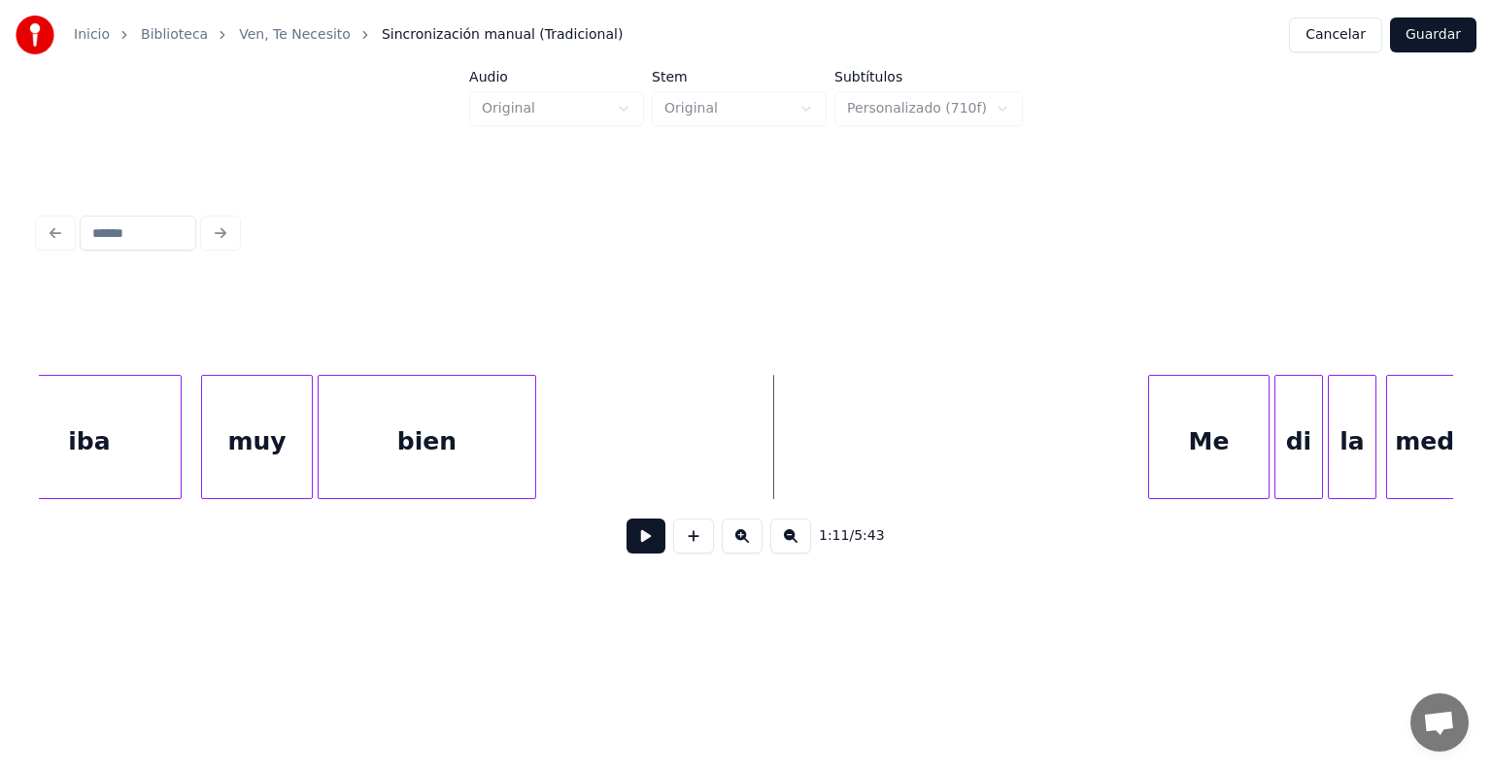
click at [1164, 454] on div "Me" at bounding box center [1208, 442] width 119 height 132
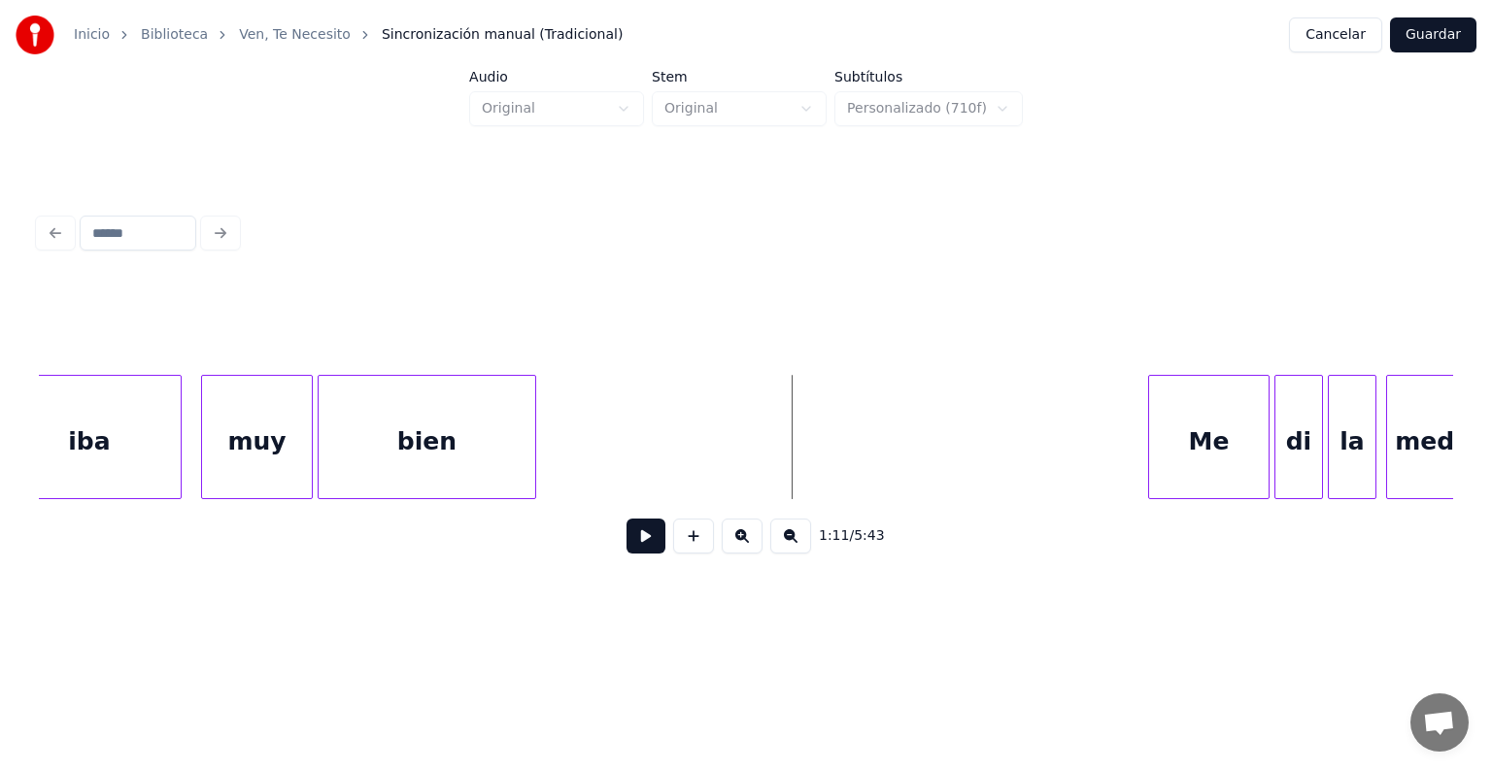
click at [1169, 415] on div "Me" at bounding box center [1208, 442] width 119 height 132
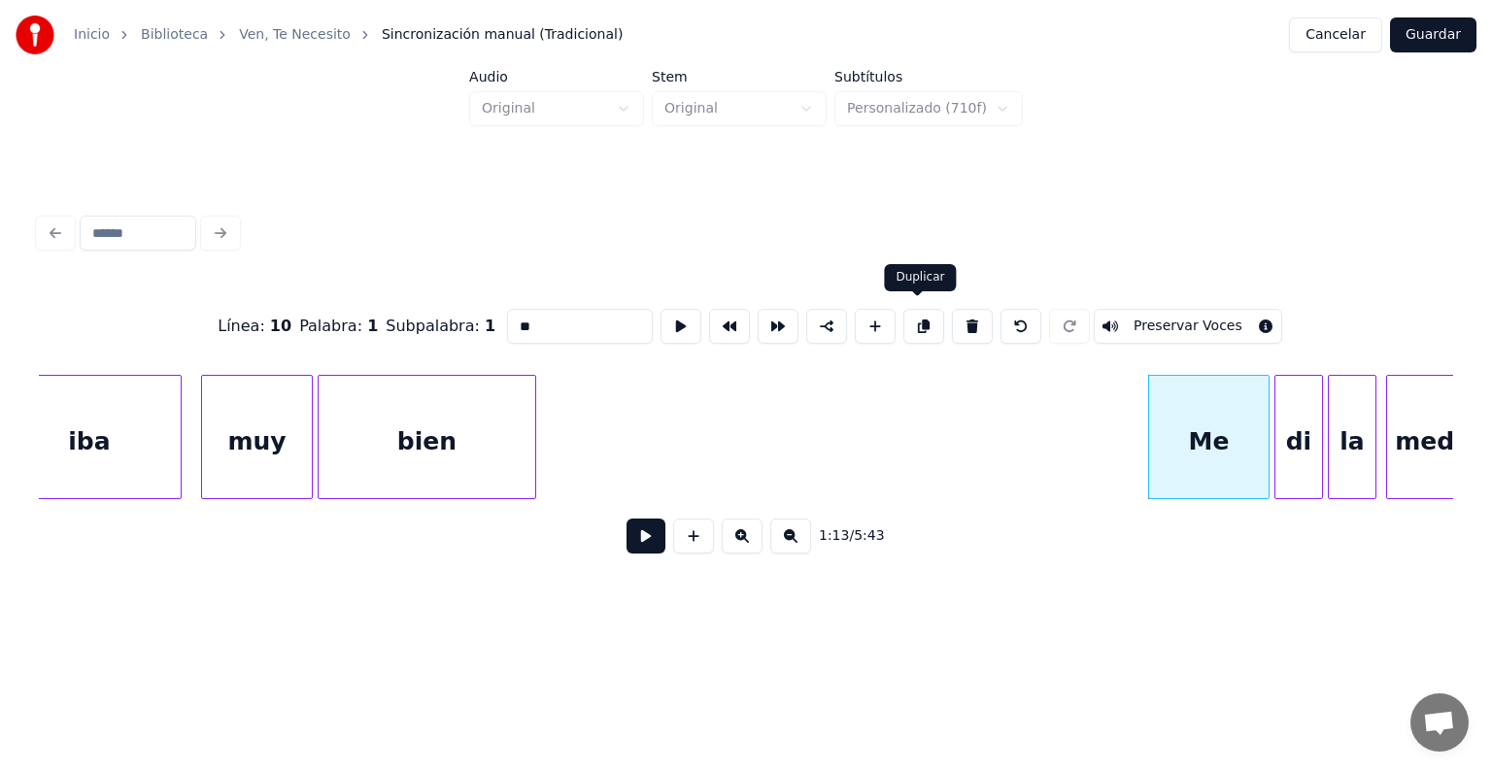
click at [917, 312] on button at bounding box center [923, 326] width 41 height 35
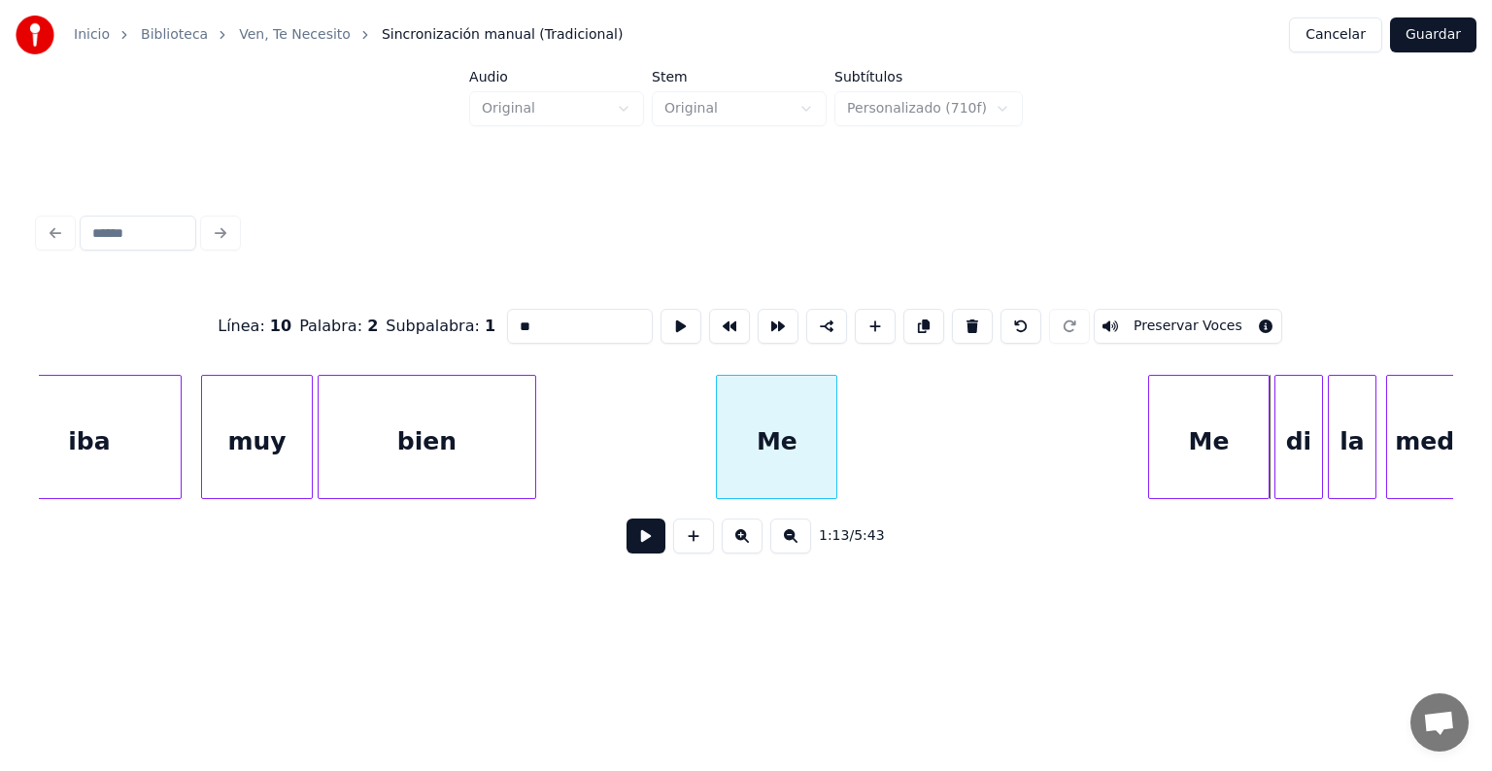
click at [733, 432] on div "Me" at bounding box center [776, 442] width 119 height 132
click at [780, 443] on div "Me" at bounding box center [770, 442] width 119 height 132
drag, startPoint x: 509, startPoint y: 317, endPoint x: 363, endPoint y: 307, distance: 146.0
click at [363, 307] on div "Línea : 10 Palabra : 2 Subpalabra : 1 ** Preservar Voces" at bounding box center [746, 326] width 1414 height 97
click at [514, 323] on input "**" at bounding box center [580, 326] width 146 height 35
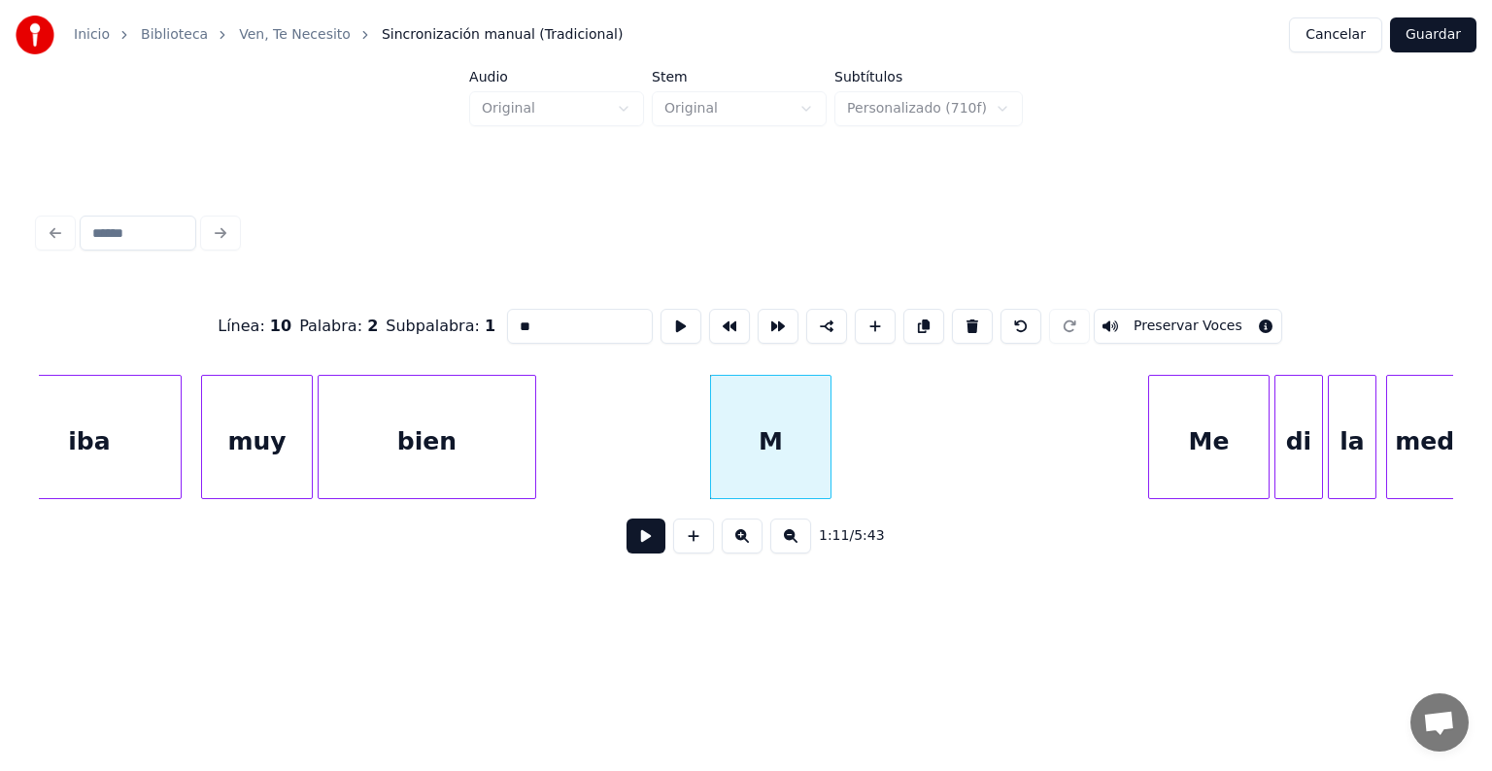
click at [477, 389] on div "bien" at bounding box center [427, 442] width 217 height 132
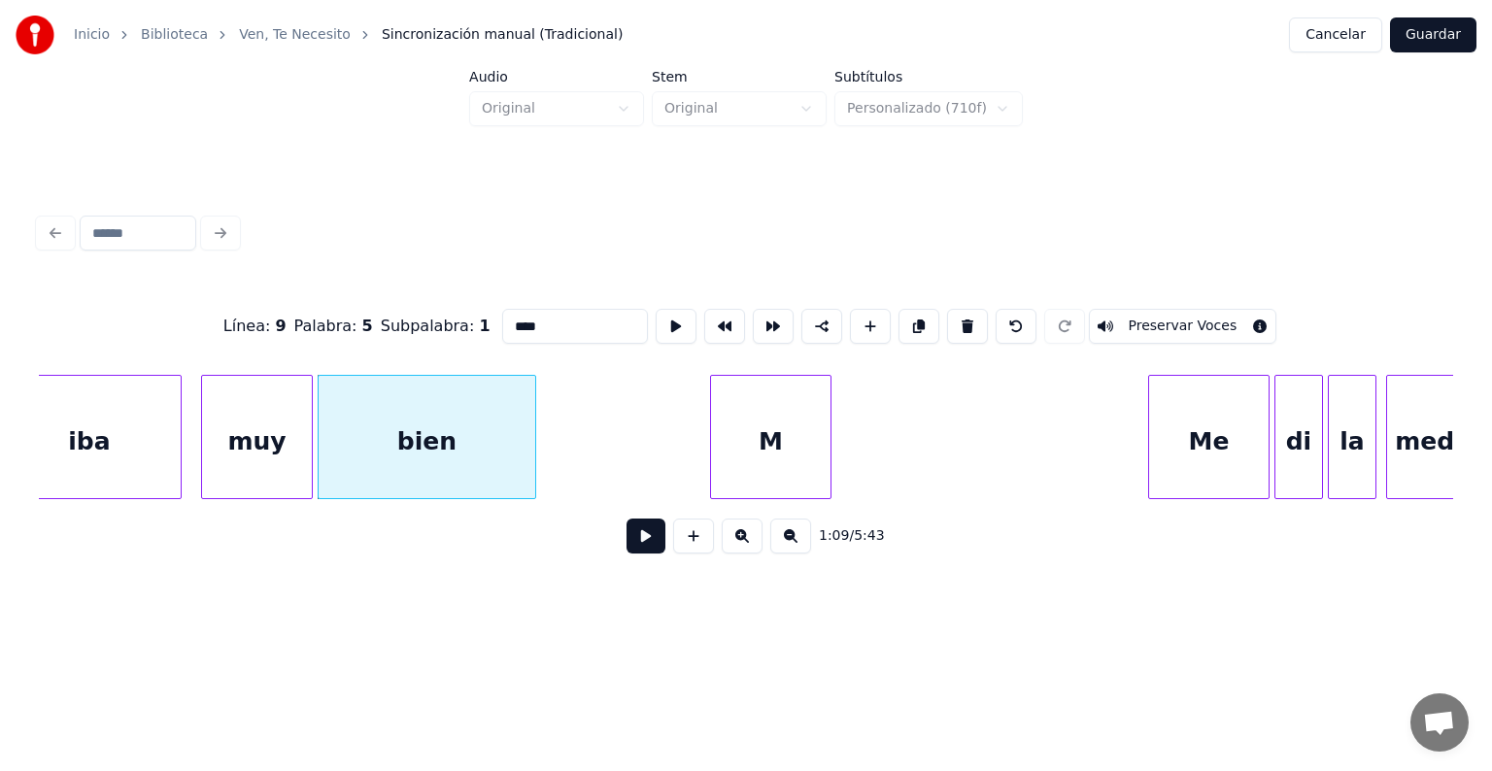
click at [764, 417] on div "M" at bounding box center [770, 442] width 119 height 132
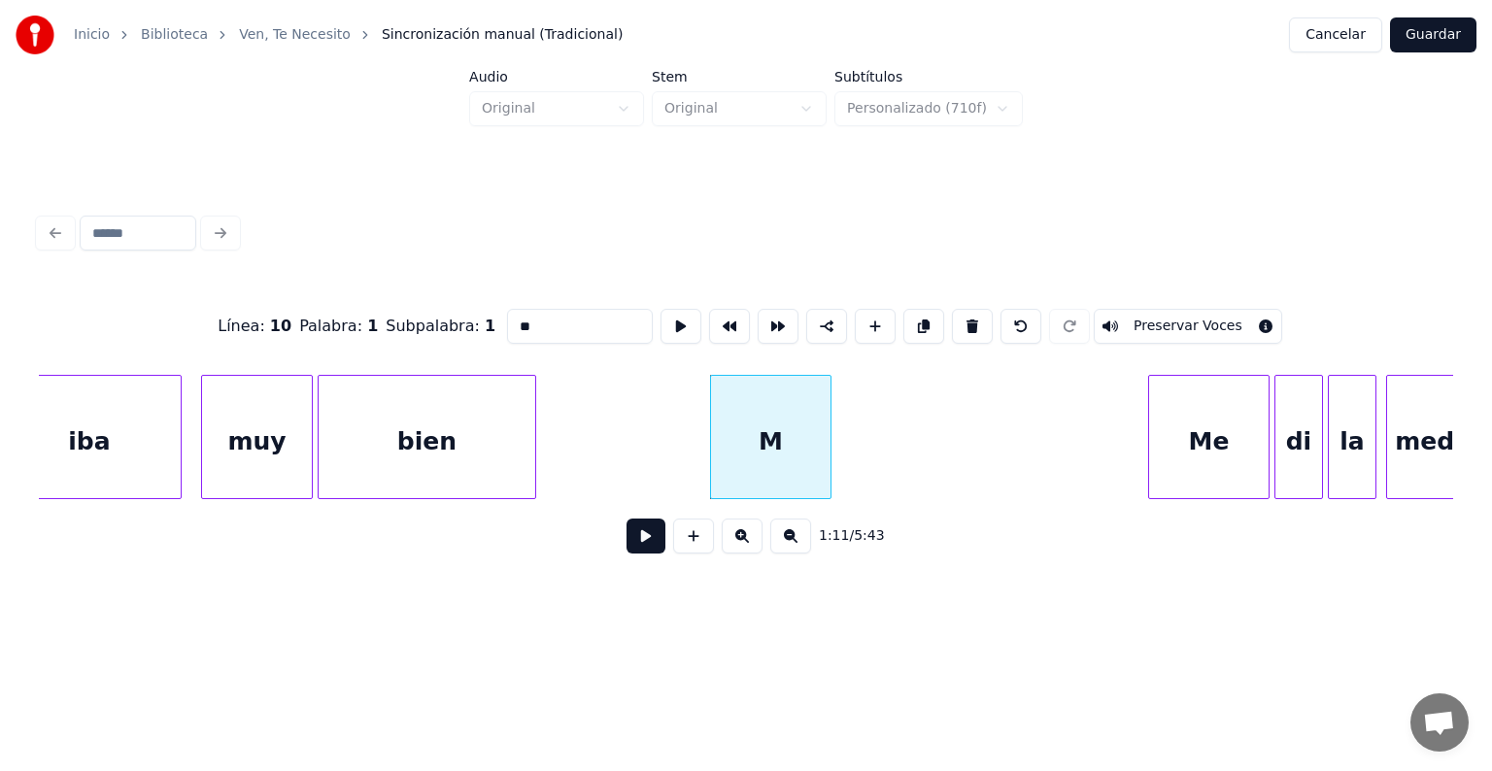
type input "*"
click at [822, 387] on div "(Voz Mujer)" at bounding box center [770, 442] width 119 height 132
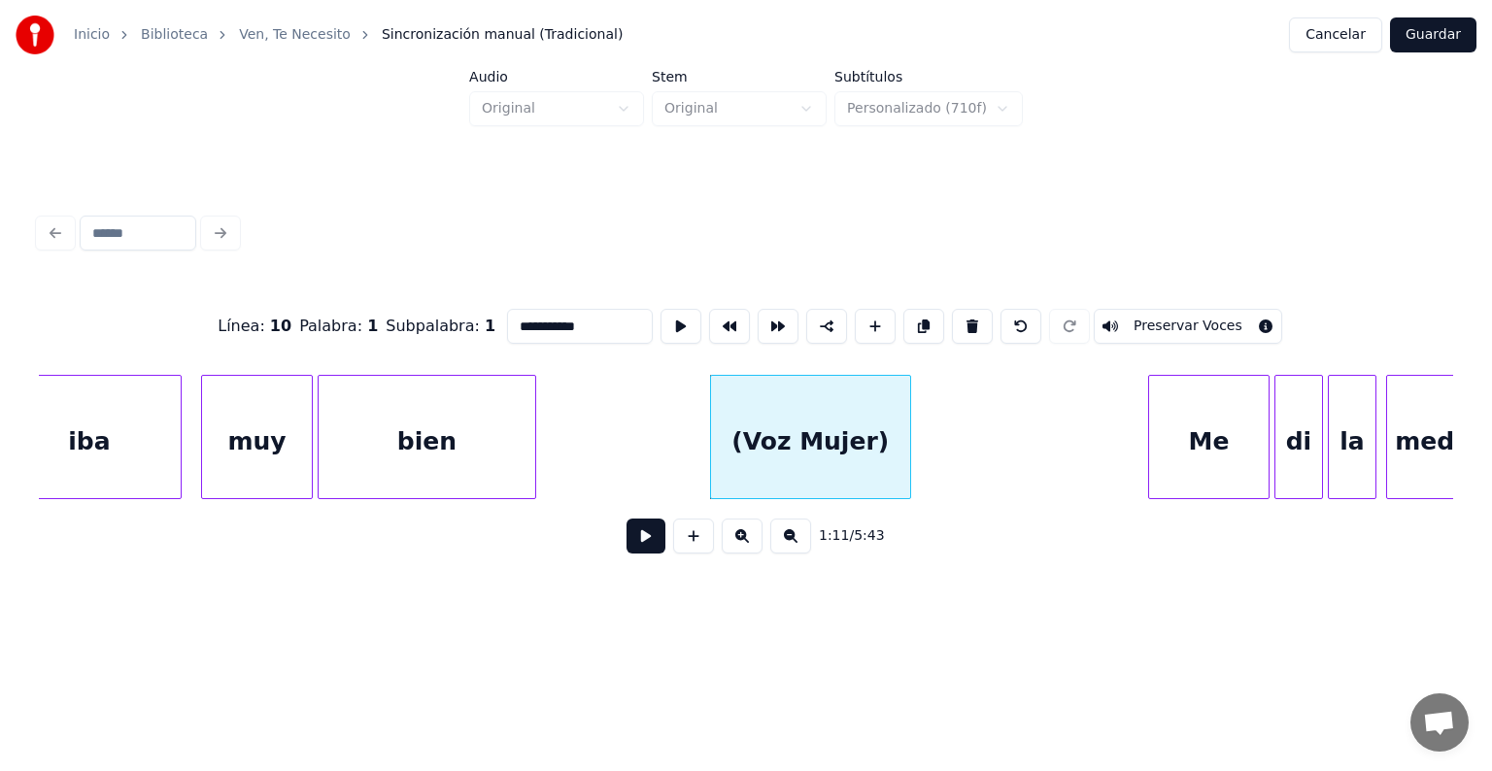
click at [910, 423] on div at bounding box center [907, 437] width 6 height 122
type input "**********"
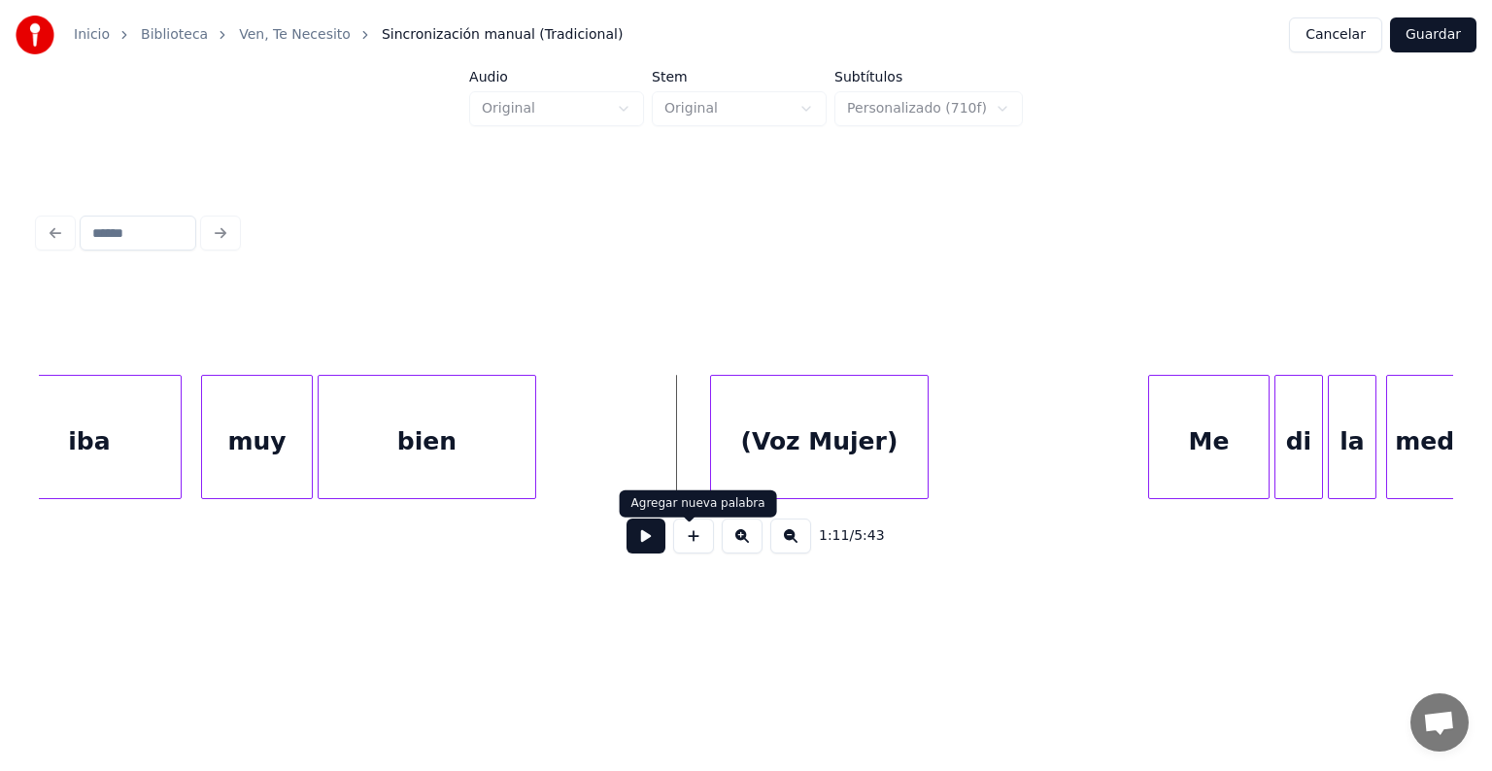
click at [642, 542] on button at bounding box center [645, 536] width 39 height 35
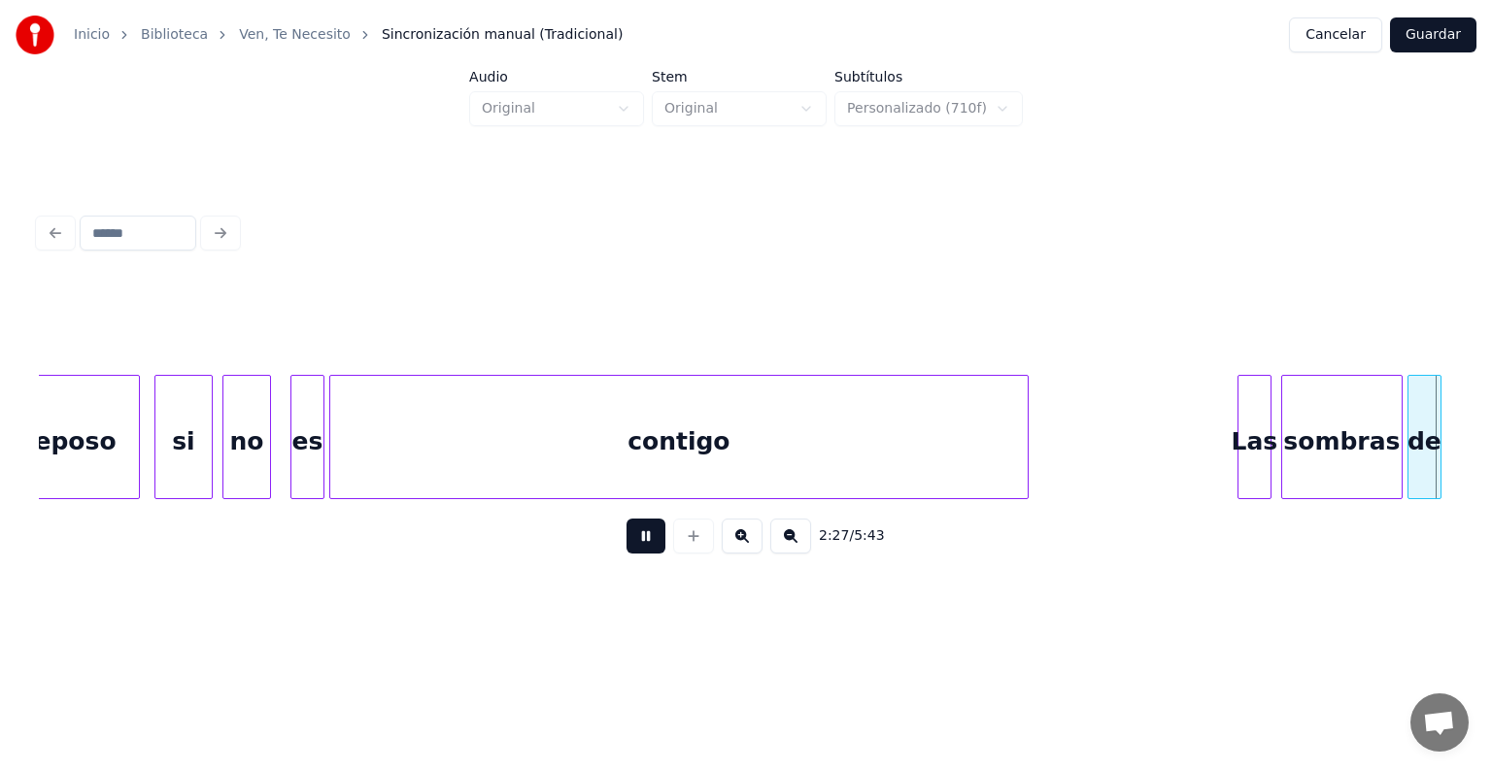
scroll to position [0, 35949]
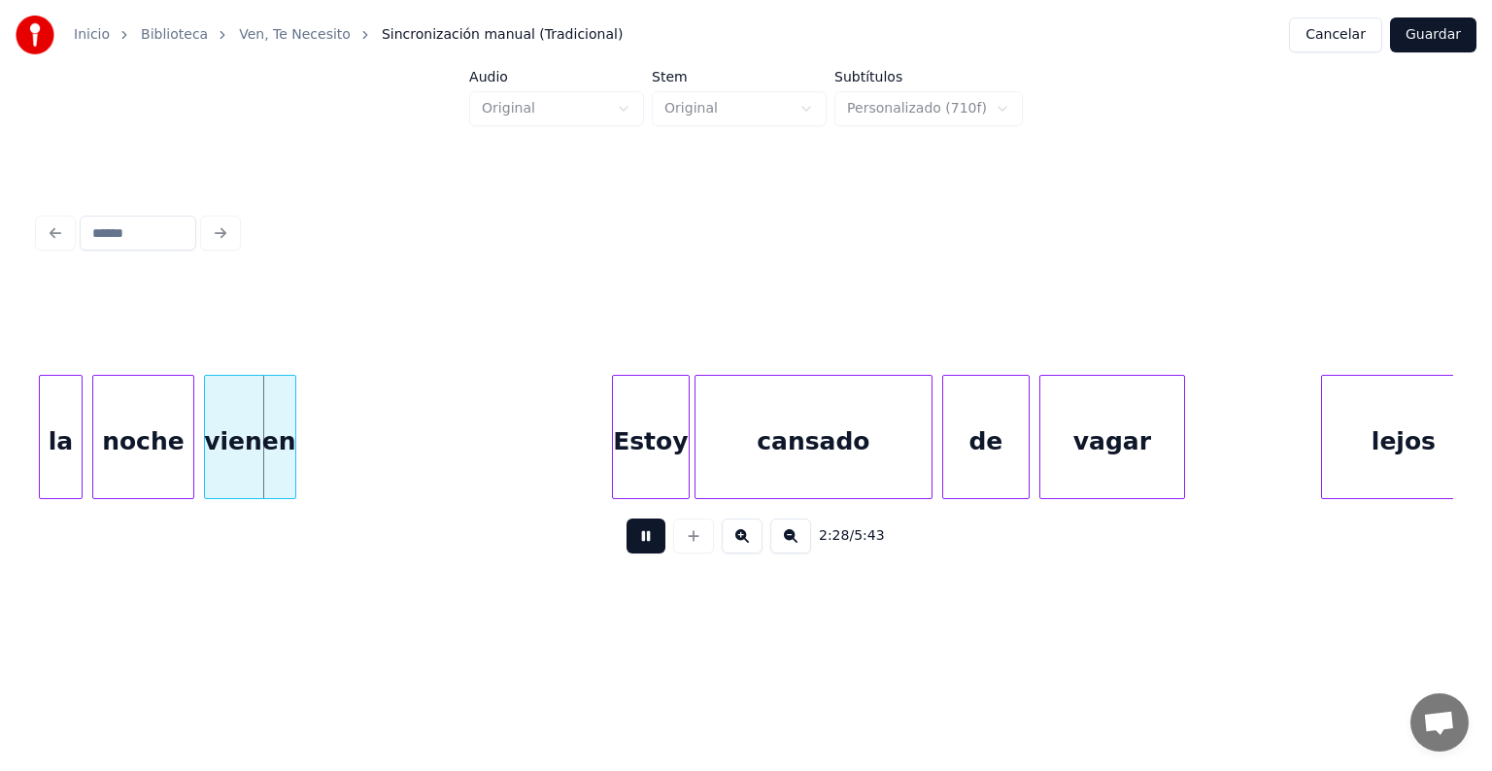
click at [628, 545] on button at bounding box center [645, 536] width 39 height 35
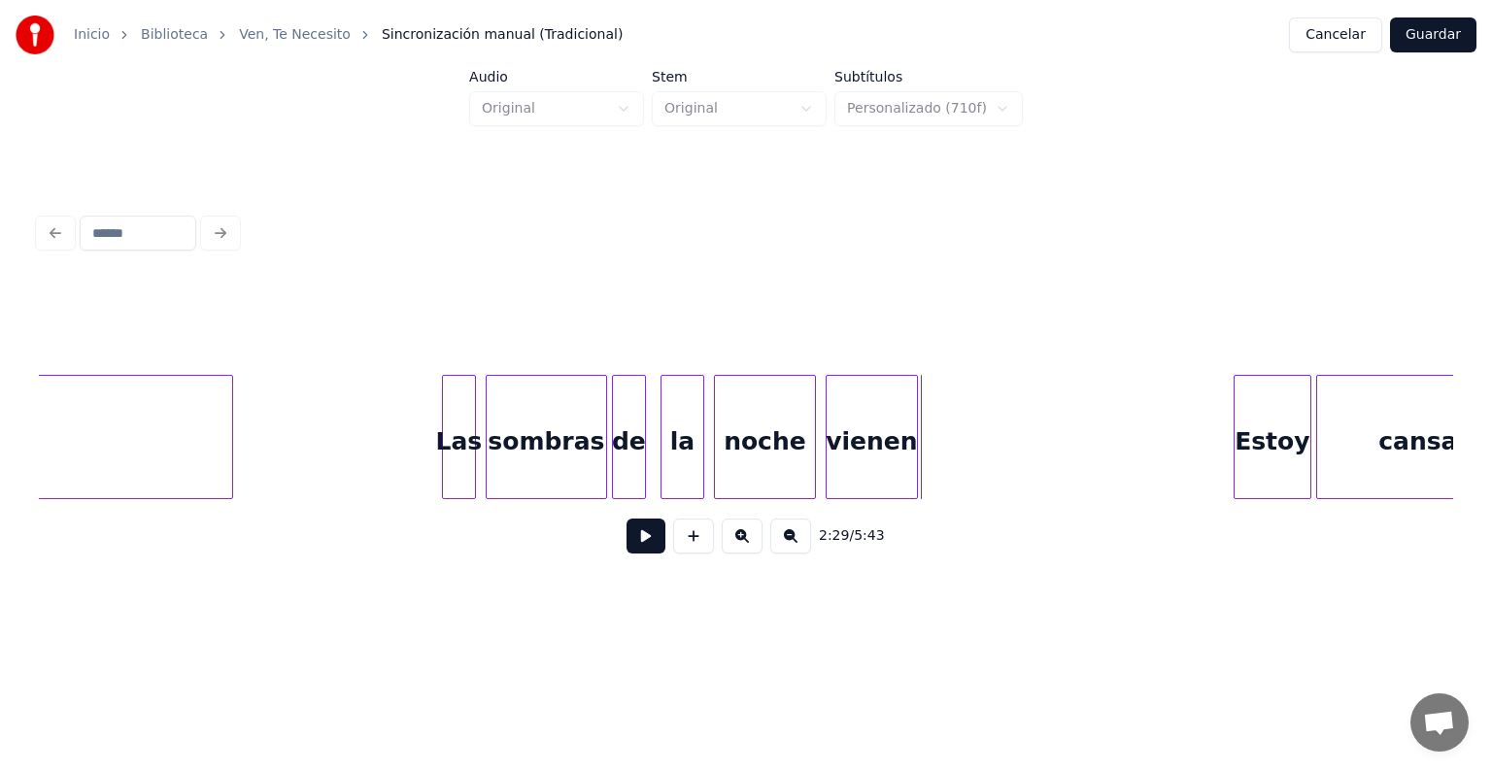
scroll to position [0, 35250]
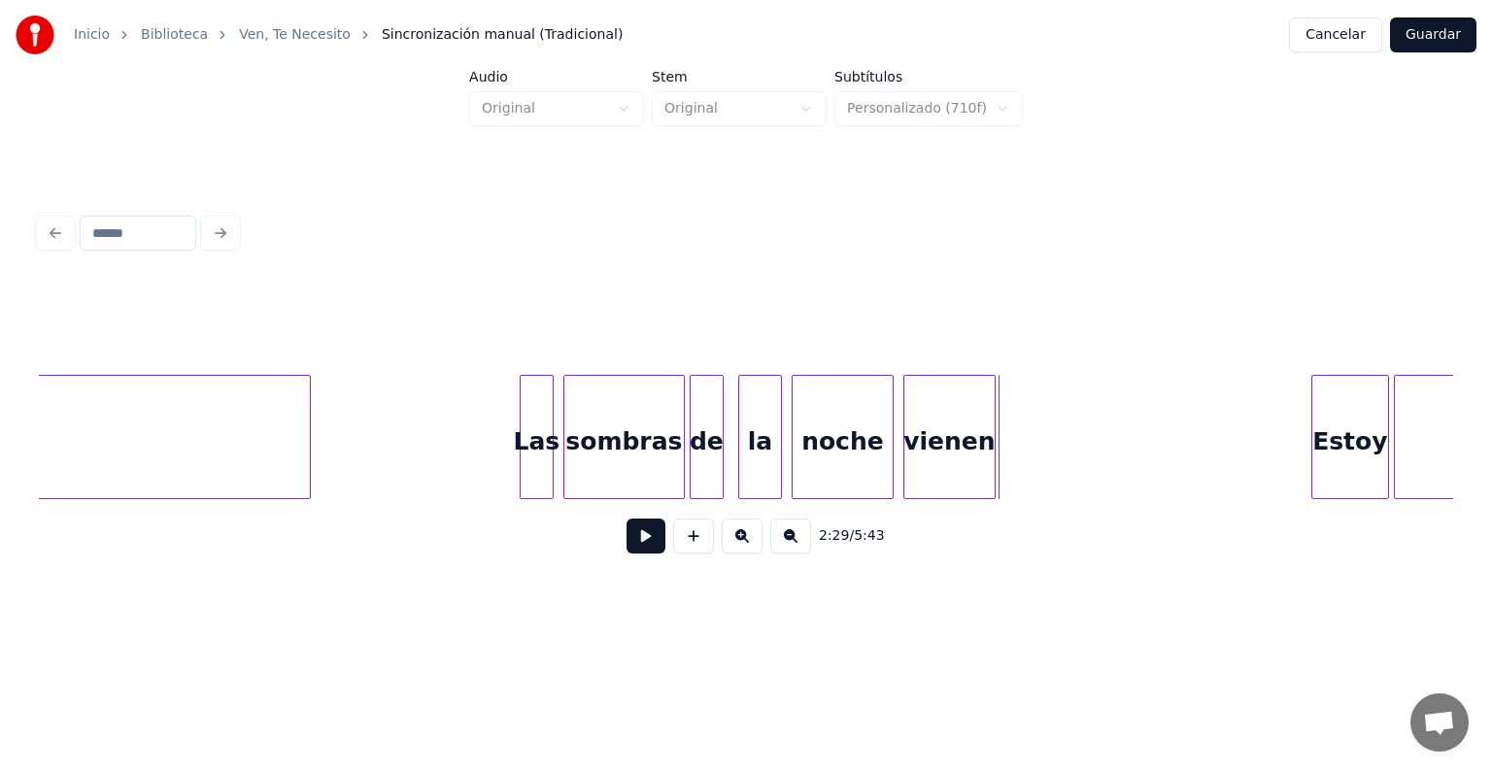
click at [537, 395] on div "Las" at bounding box center [537, 442] width 32 height 132
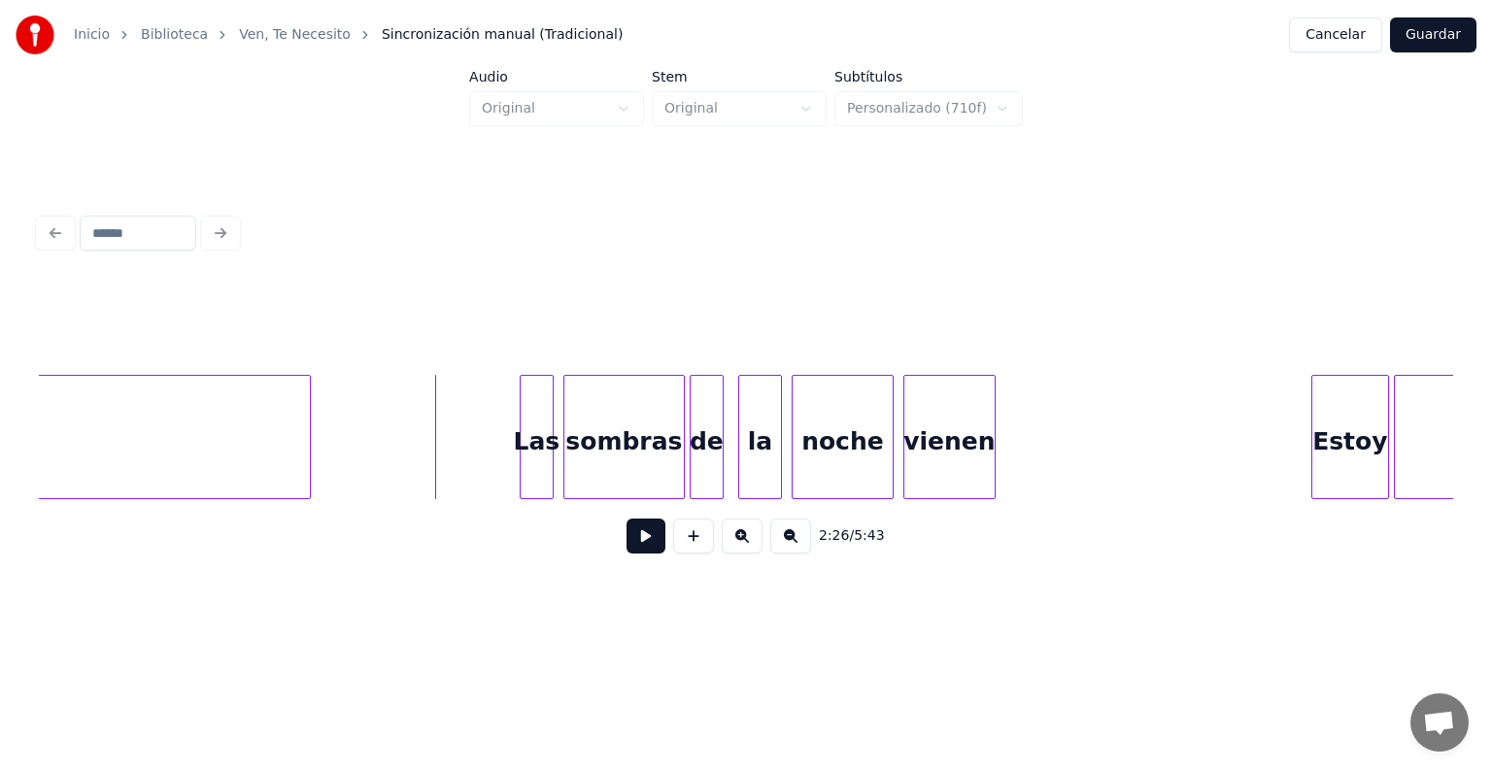
click at [629, 544] on button at bounding box center [645, 536] width 39 height 35
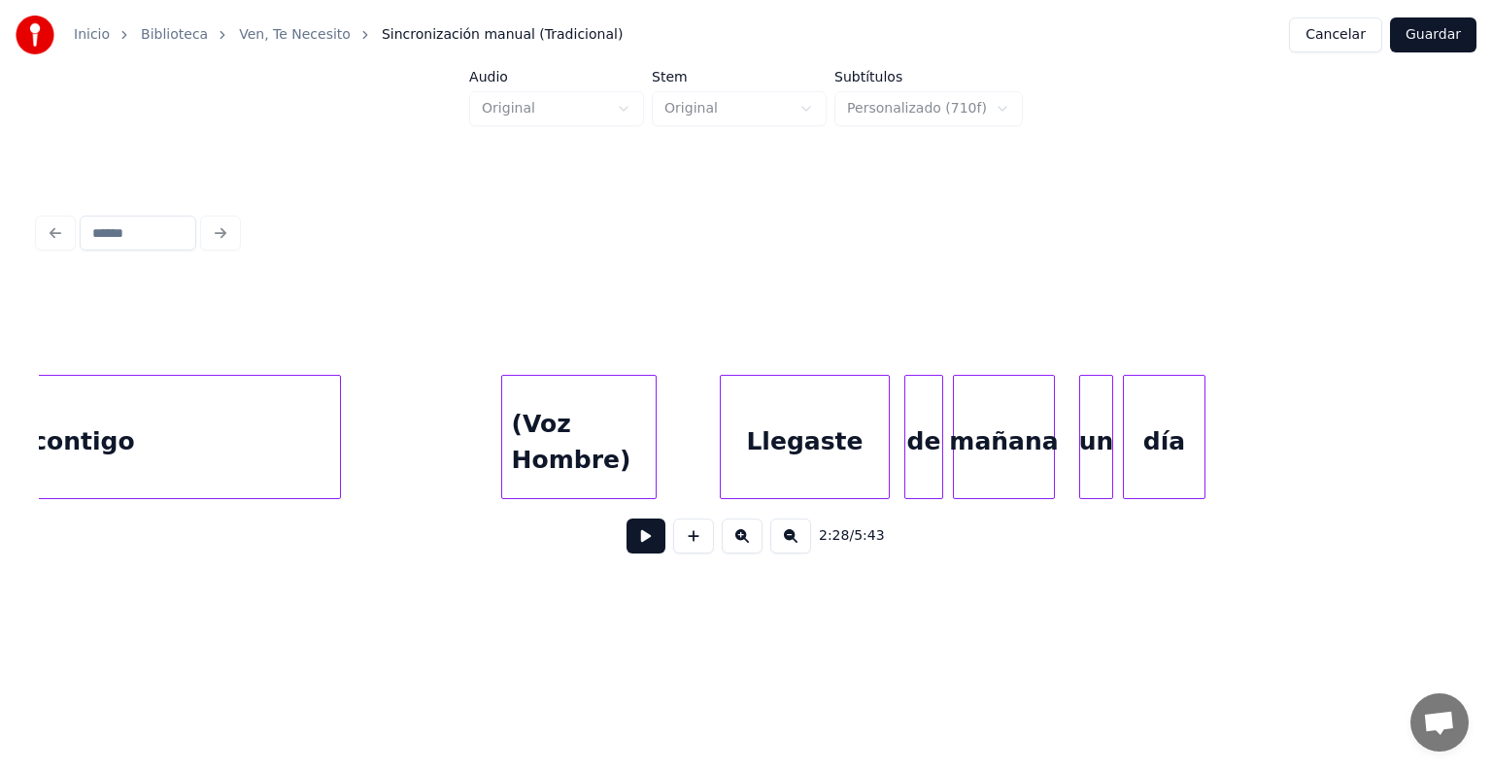
scroll to position [0, 13330]
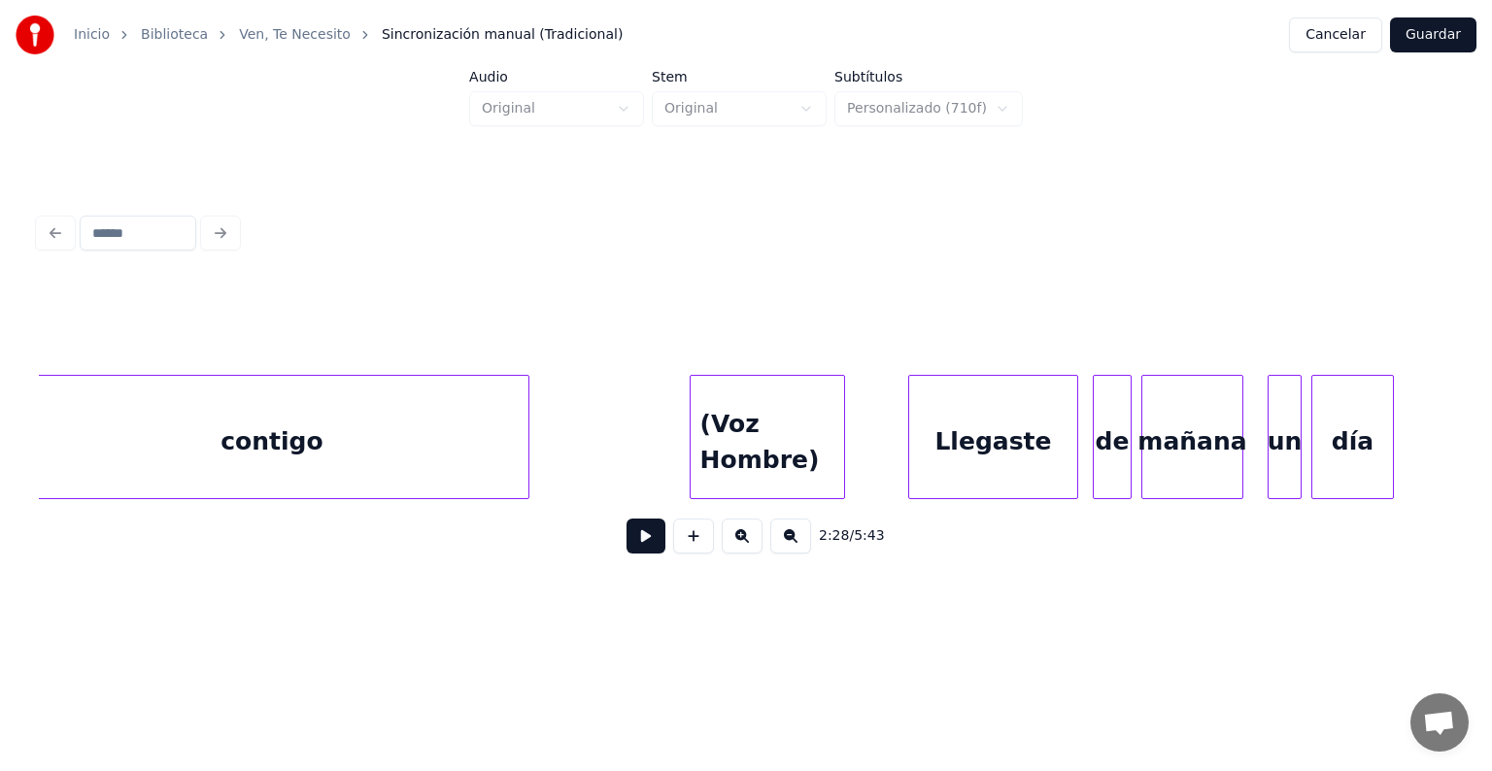
click at [774, 399] on div "(Voz Hombre)" at bounding box center [768, 442] width 154 height 132
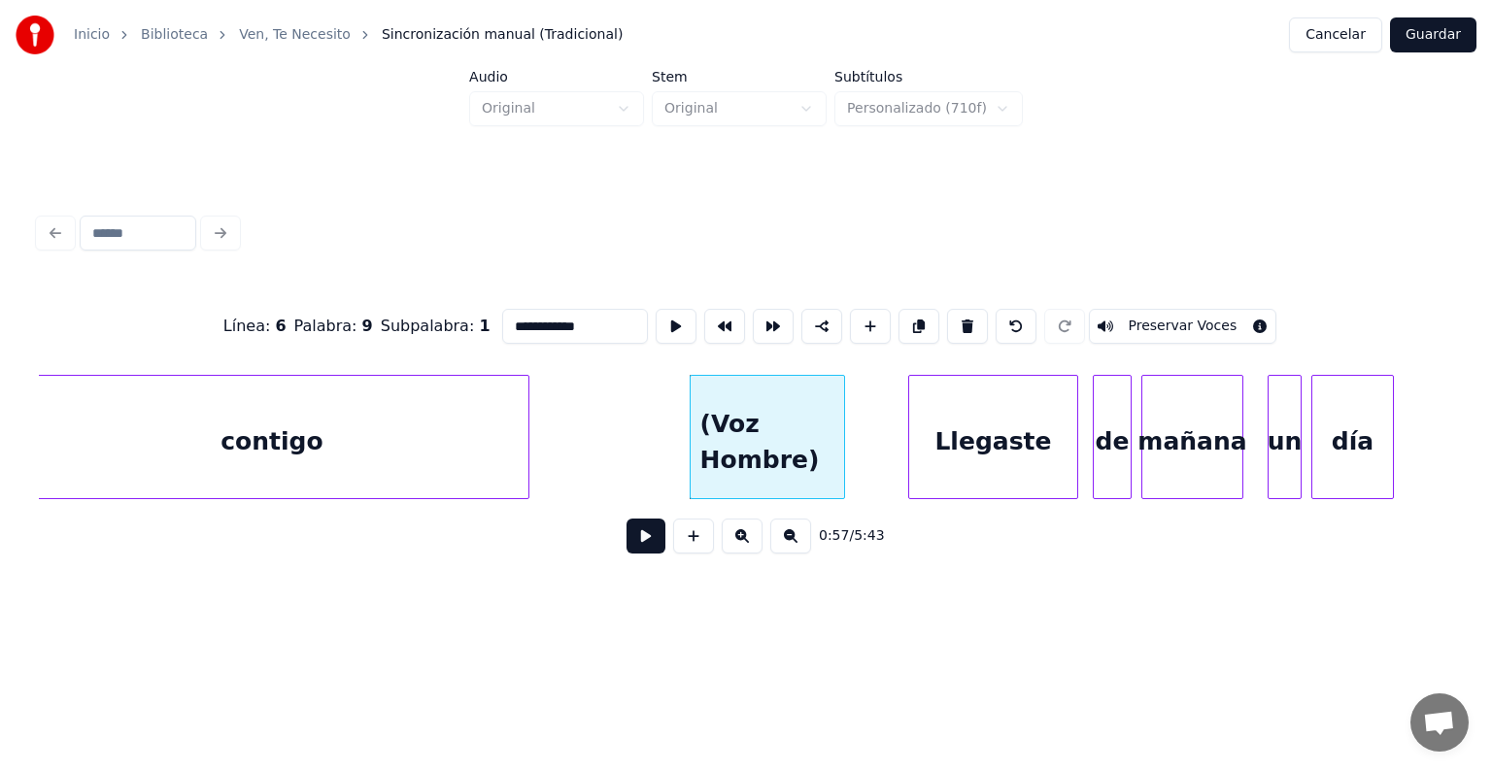
drag, startPoint x: 645, startPoint y: 423, endPoint x: 634, endPoint y: 441, distance: 20.5
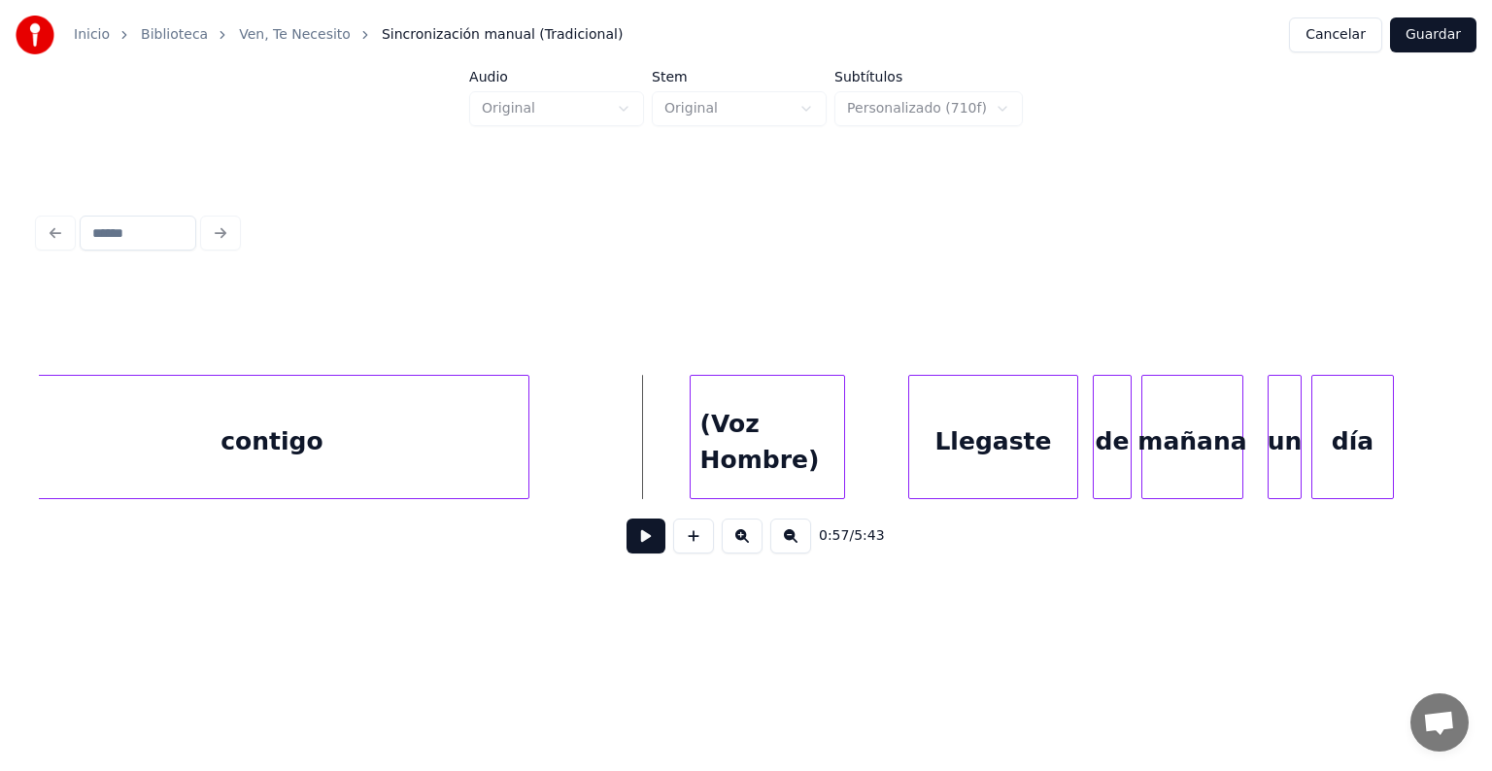
click at [629, 532] on button at bounding box center [645, 536] width 39 height 35
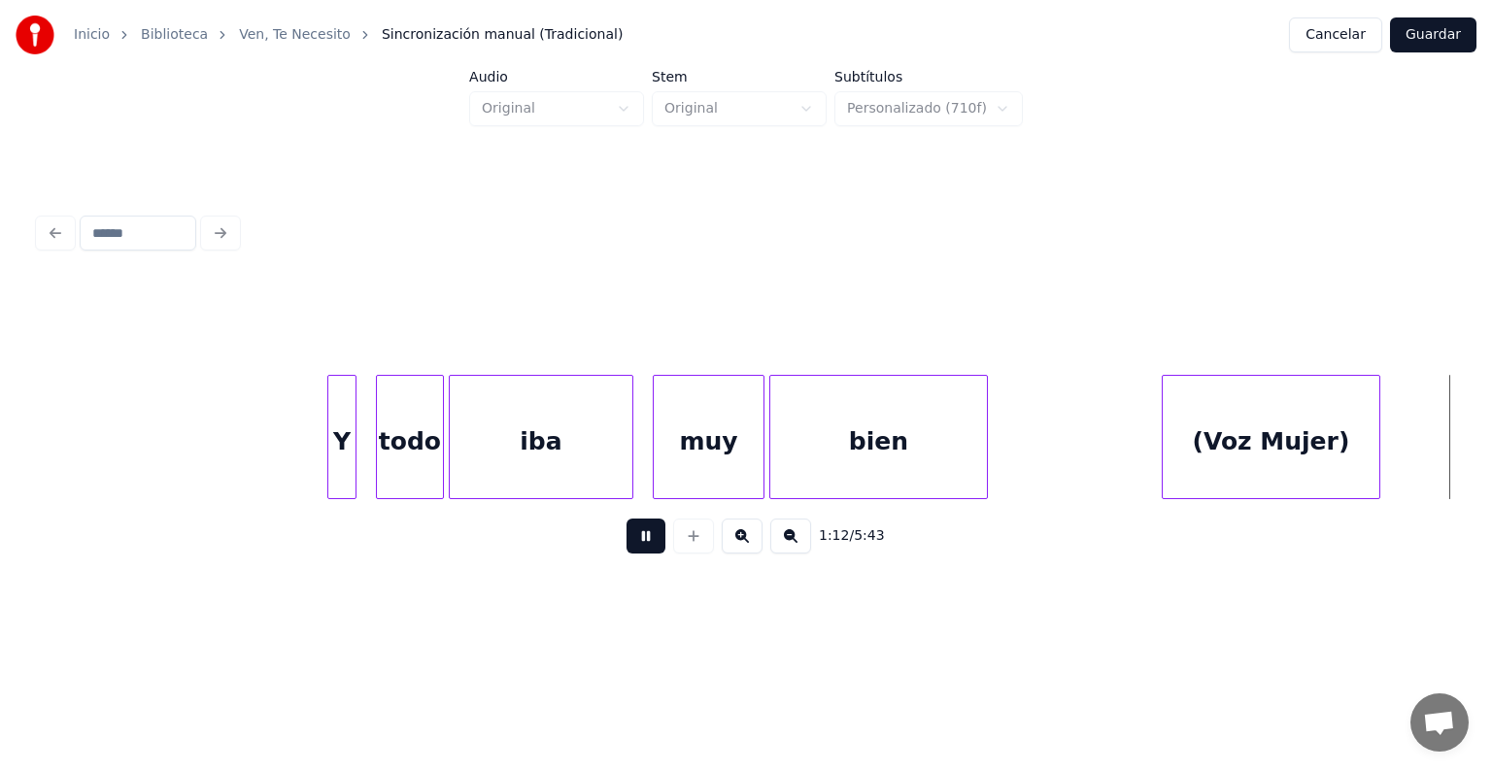
scroll to position [0, 17579]
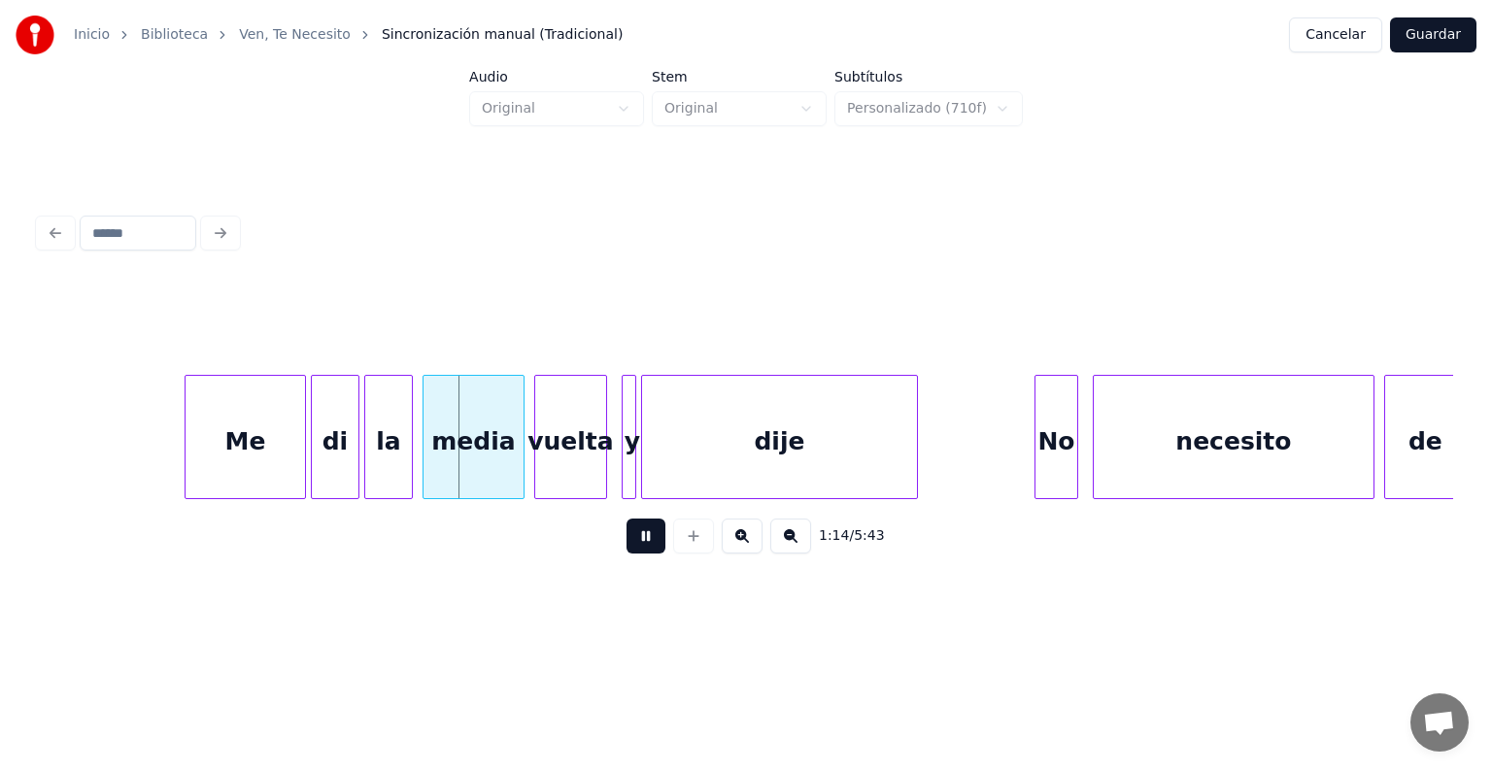
click at [629, 532] on button at bounding box center [645, 536] width 39 height 35
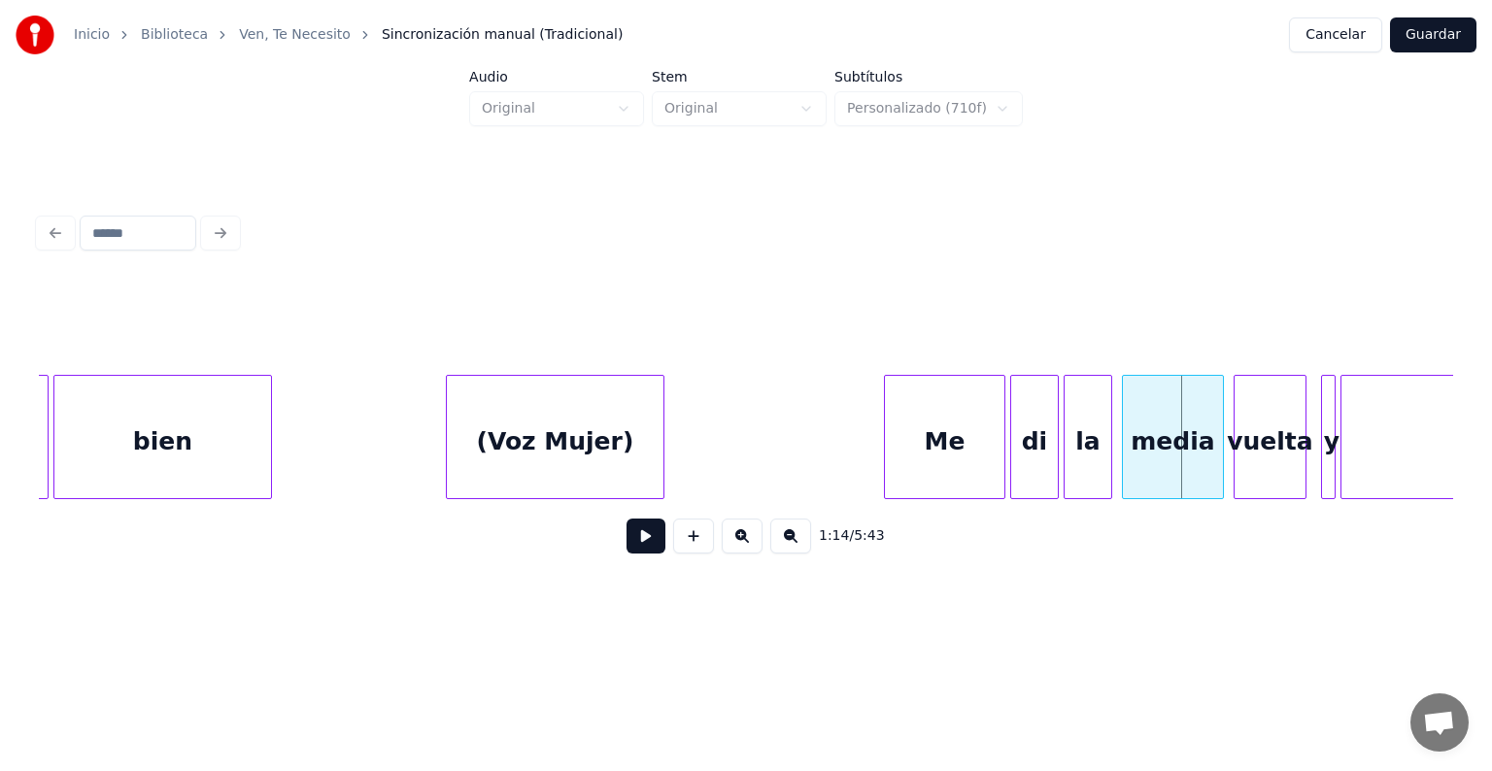
scroll to position [0, 16763]
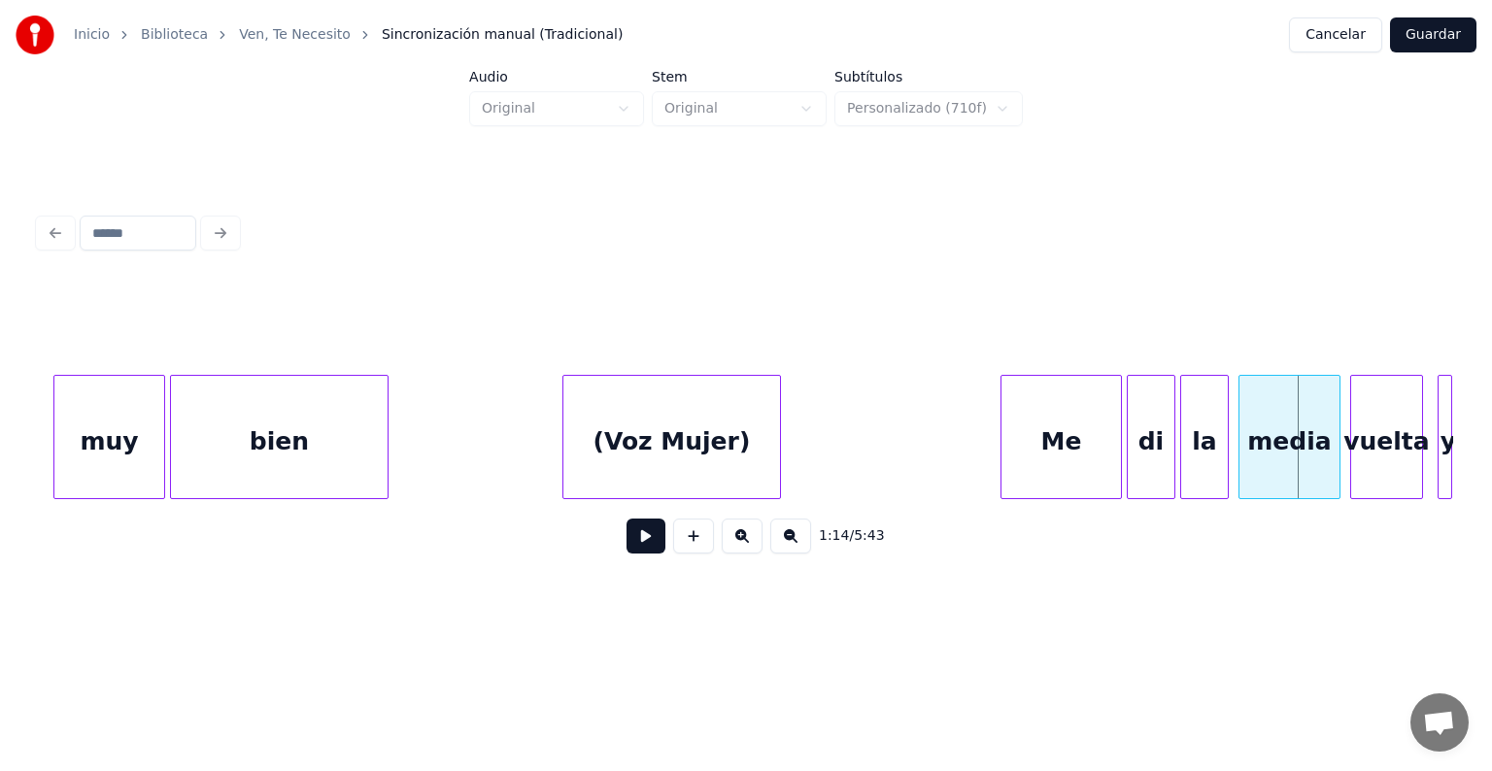
click at [635, 548] on button at bounding box center [645, 536] width 39 height 35
click at [634, 539] on button at bounding box center [645, 536] width 39 height 35
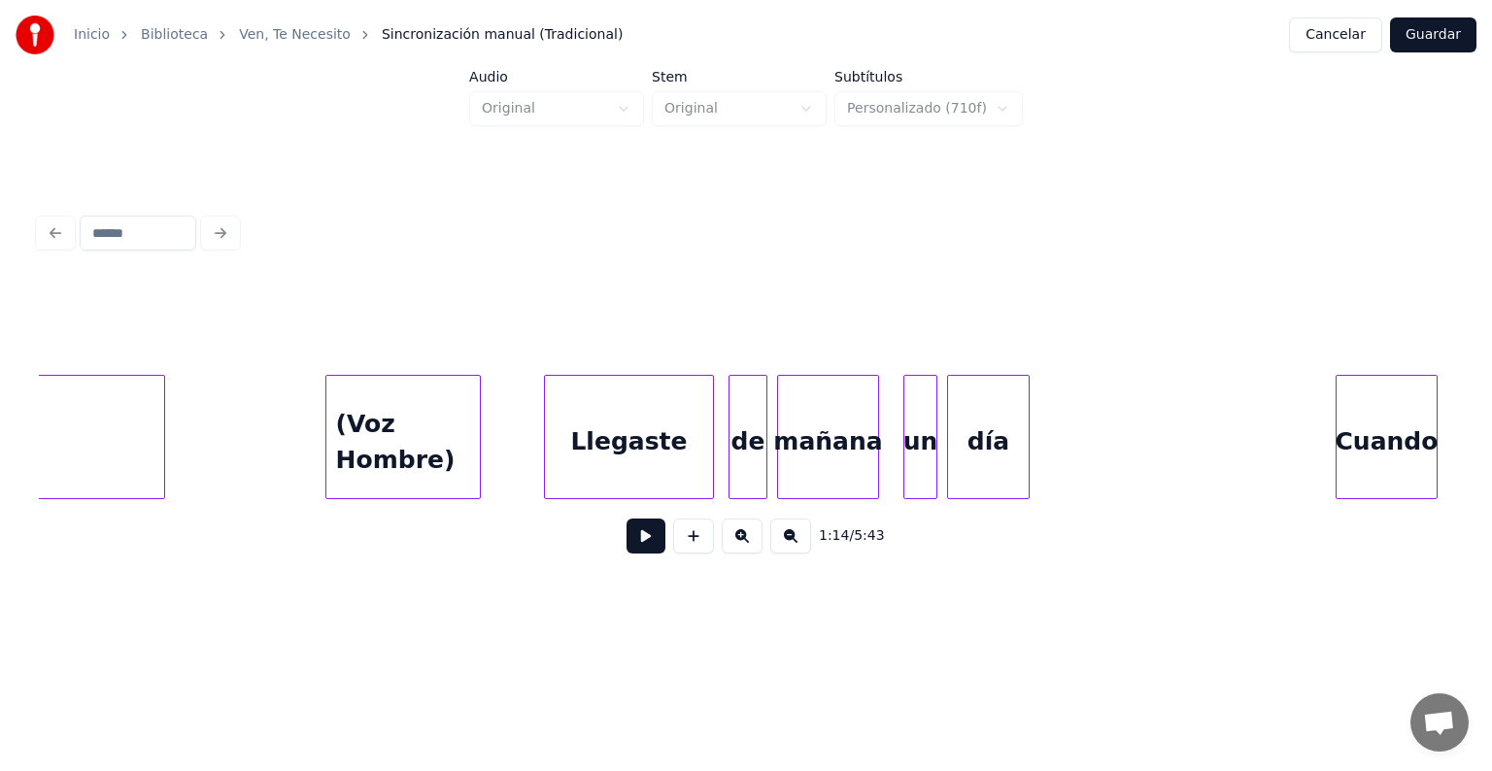
scroll to position [0, 13616]
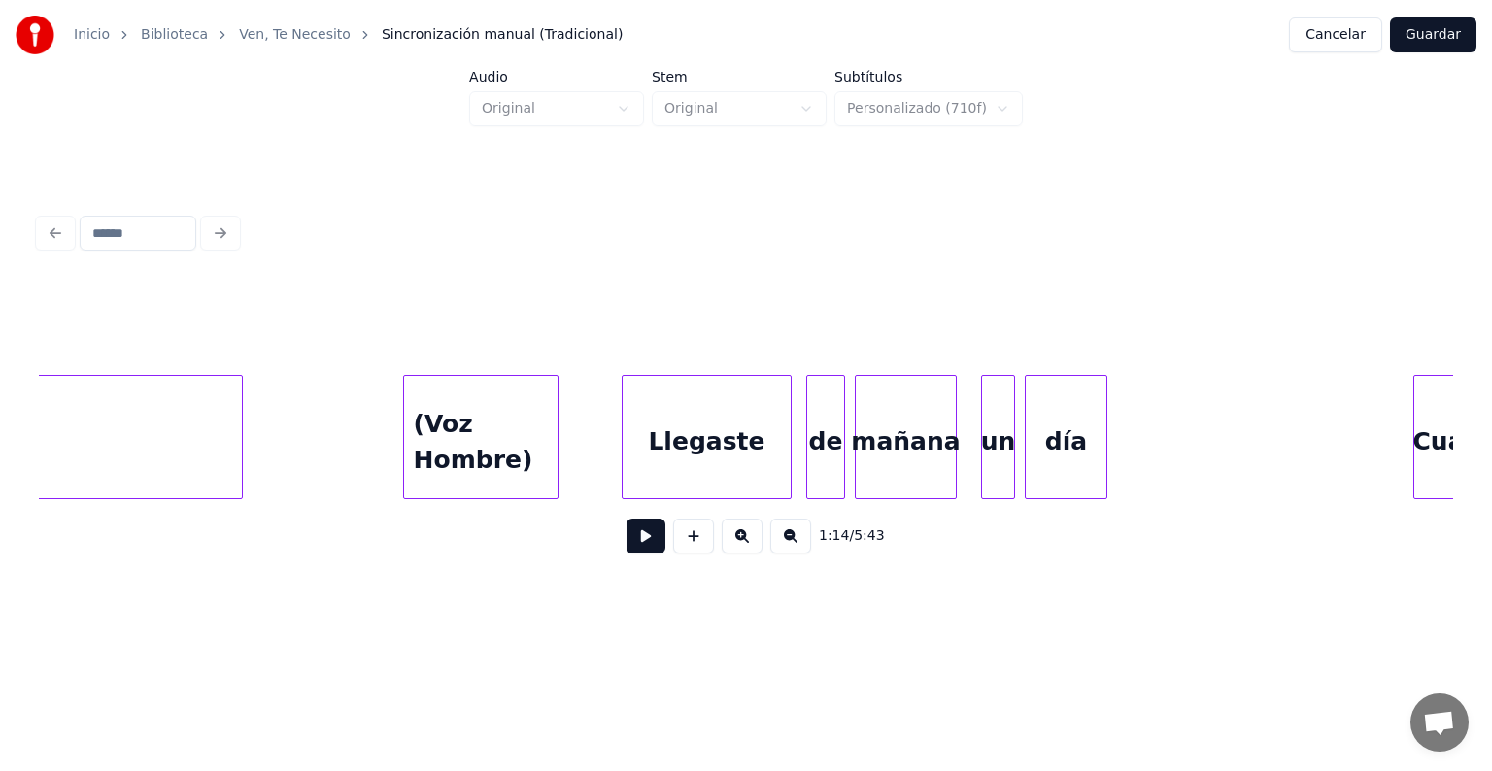
click at [496, 440] on div "(Voz Hombre)" at bounding box center [481, 442] width 154 height 132
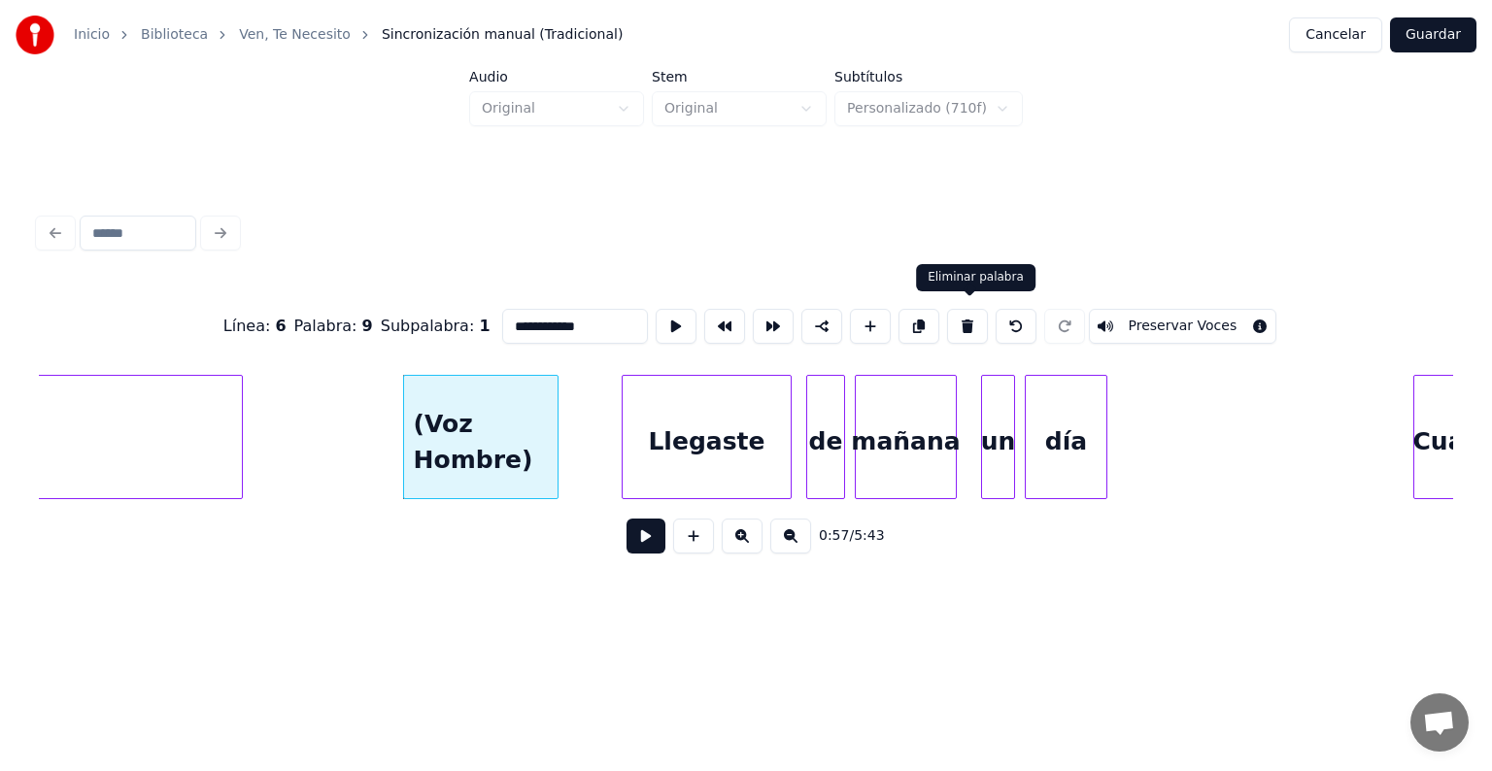
click at [970, 324] on button at bounding box center [967, 326] width 41 height 35
type input "*******"
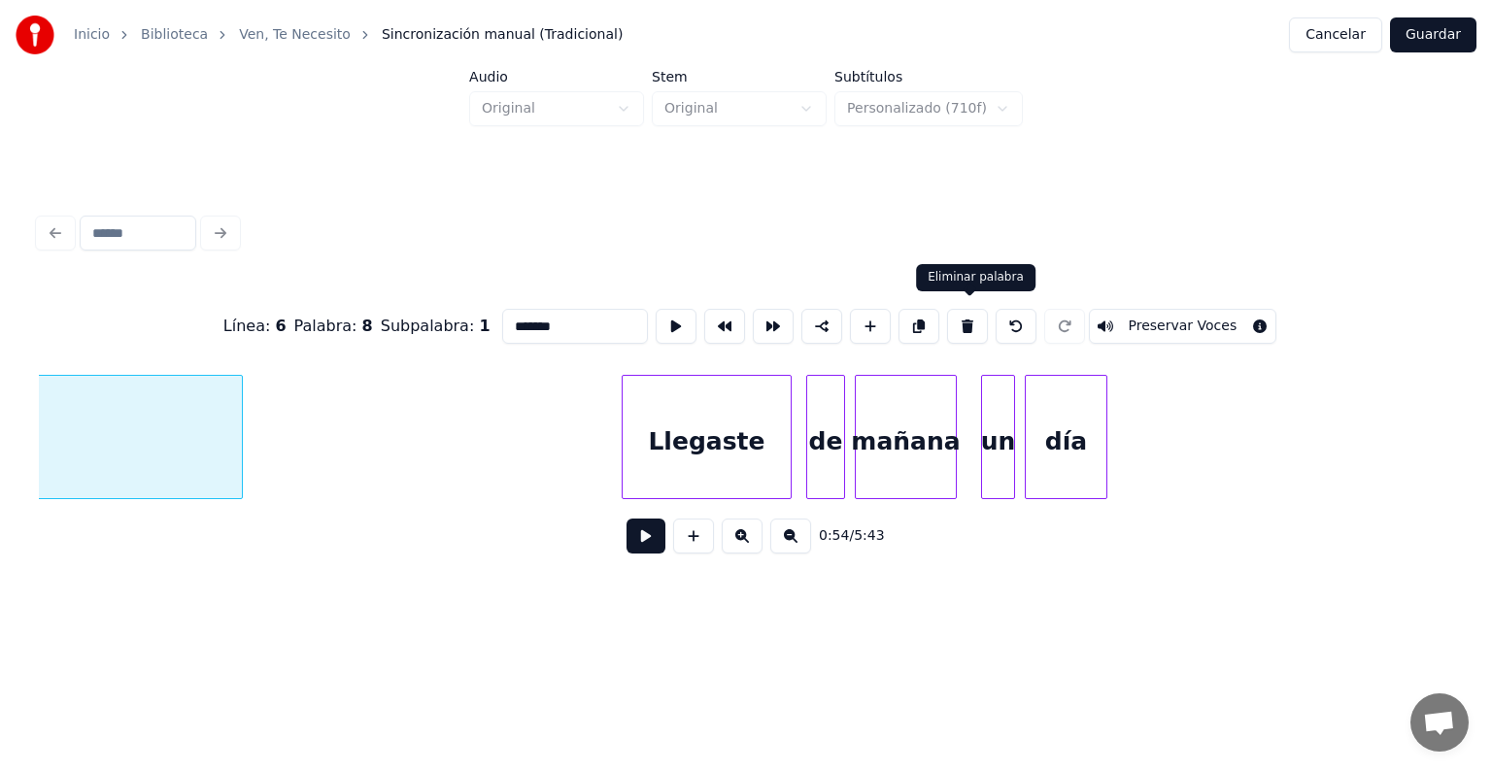
scroll to position [0, 13305]
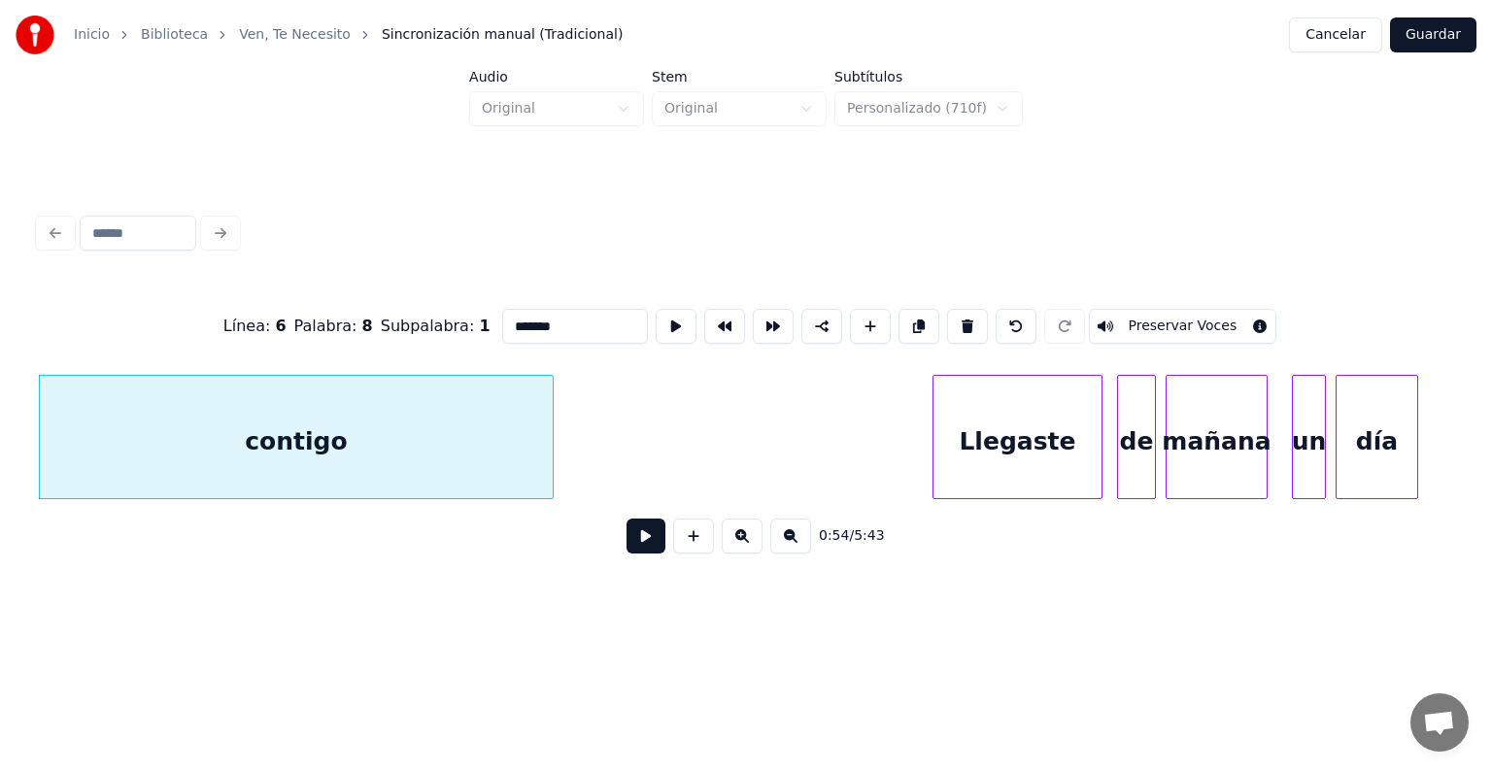
click at [628, 547] on button at bounding box center [645, 536] width 39 height 35
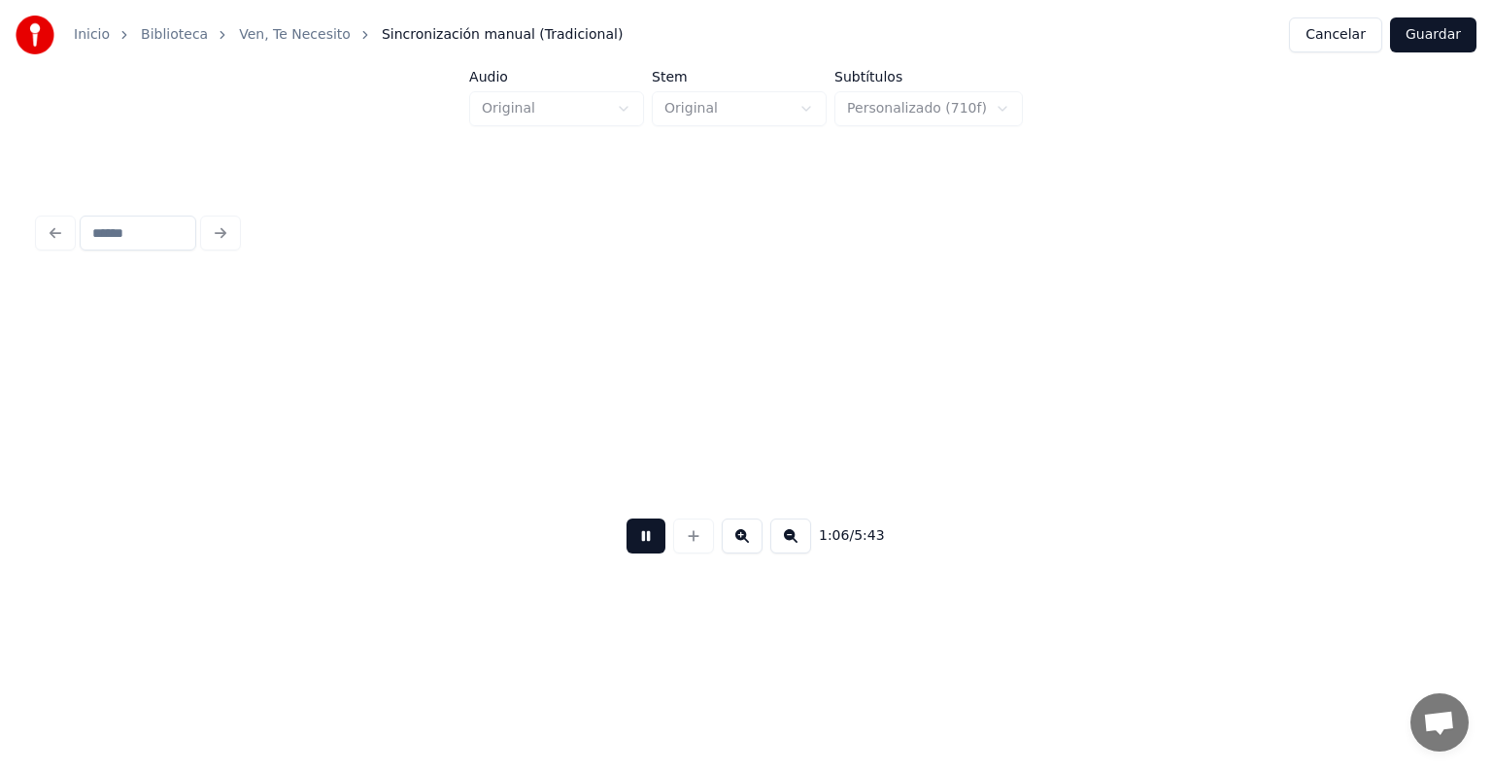
scroll to position [0, 16137]
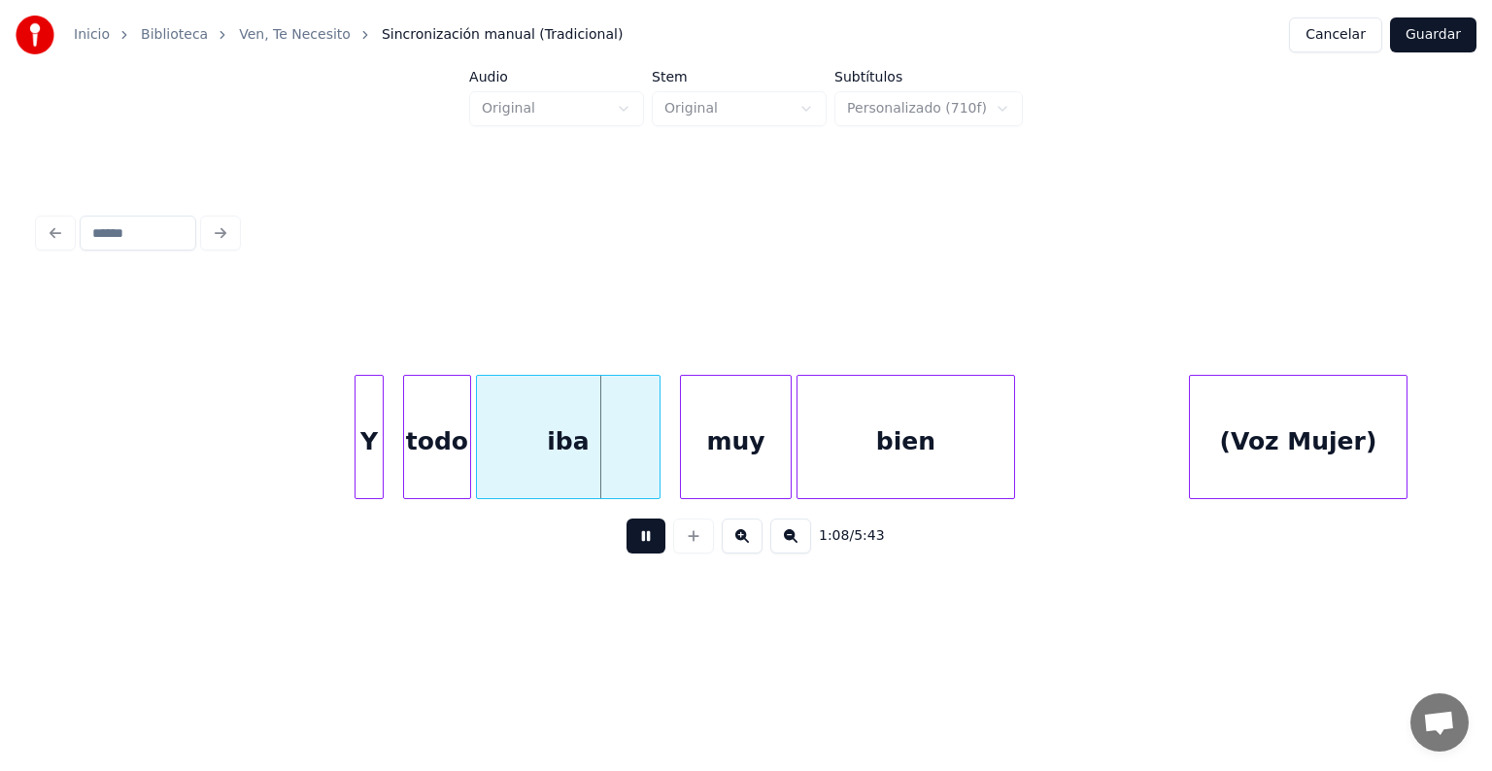
drag, startPoint x: 620, startPoint y: 544, endPoint x: 872, endPoint y: 442, distance: 272.3
click at [626, 548] on button at bounding box center [645, 536] width 39 height 35
click at [1305, 417] on div "(Voz Mujer)" at bounding box center [1298, 442] width 217 height 132
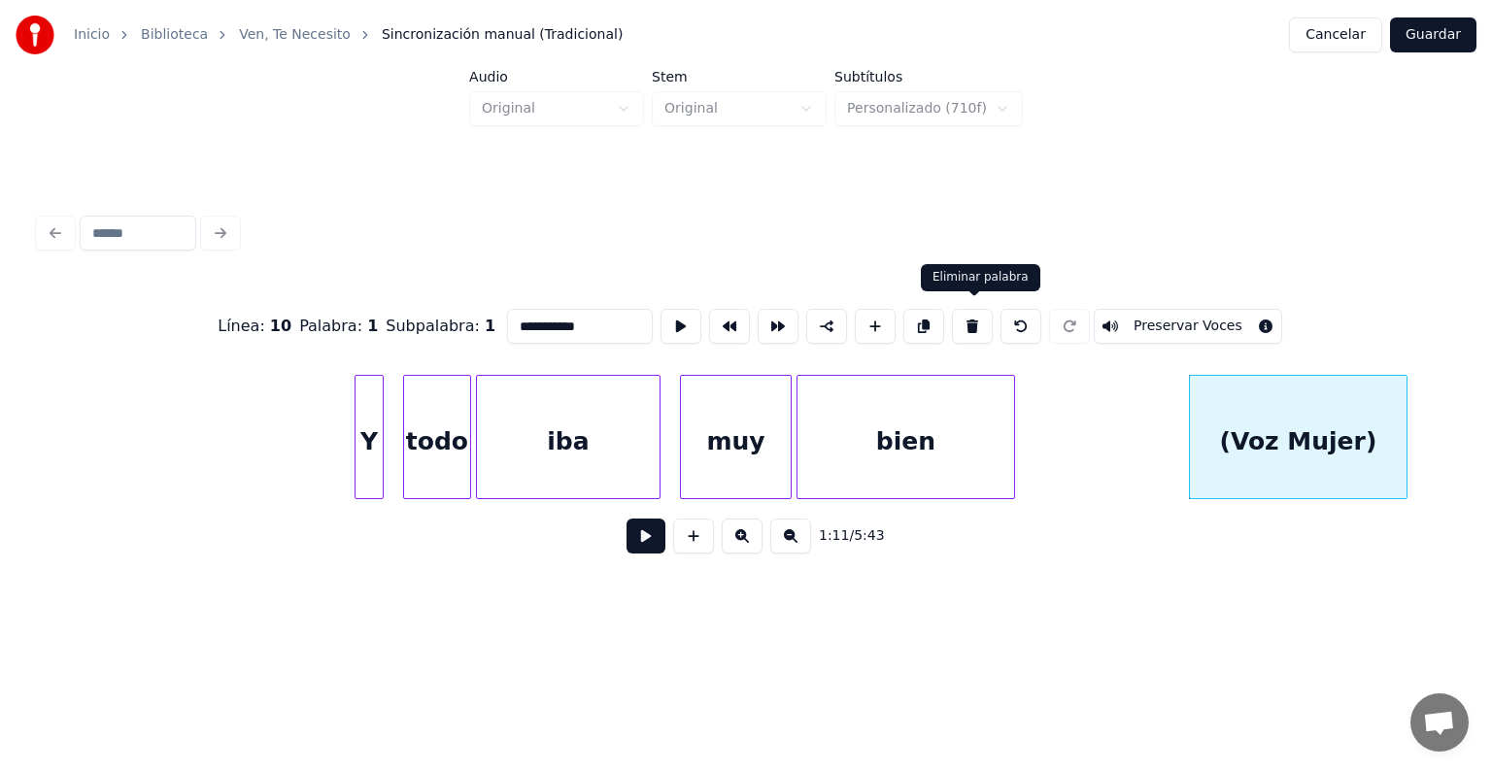
click at [970, 319] on button at bounding box center [972, 326] width 41 height 35
type input "****"
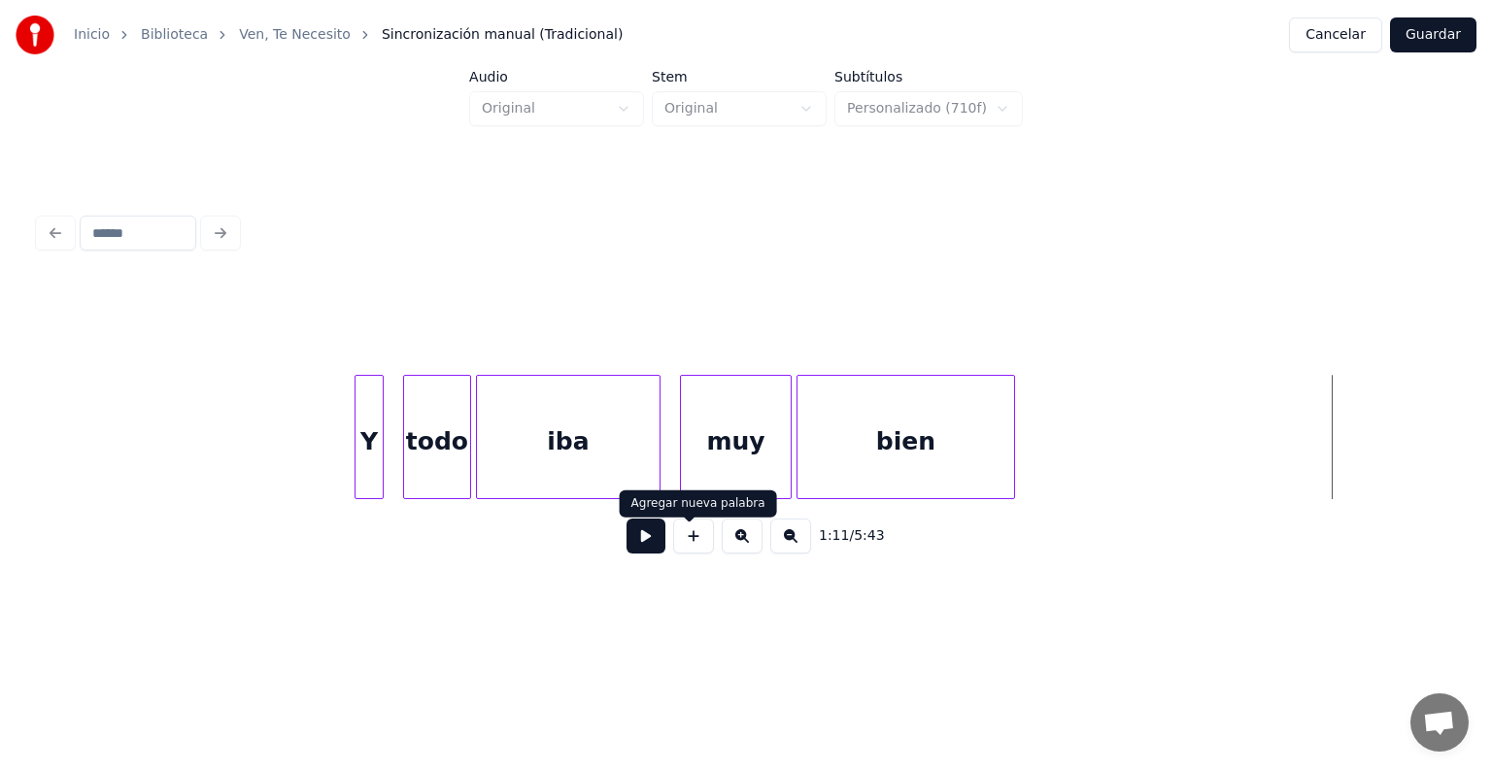
click at [628, 550] on button at bounding box center [645, 536] width 39 height 35
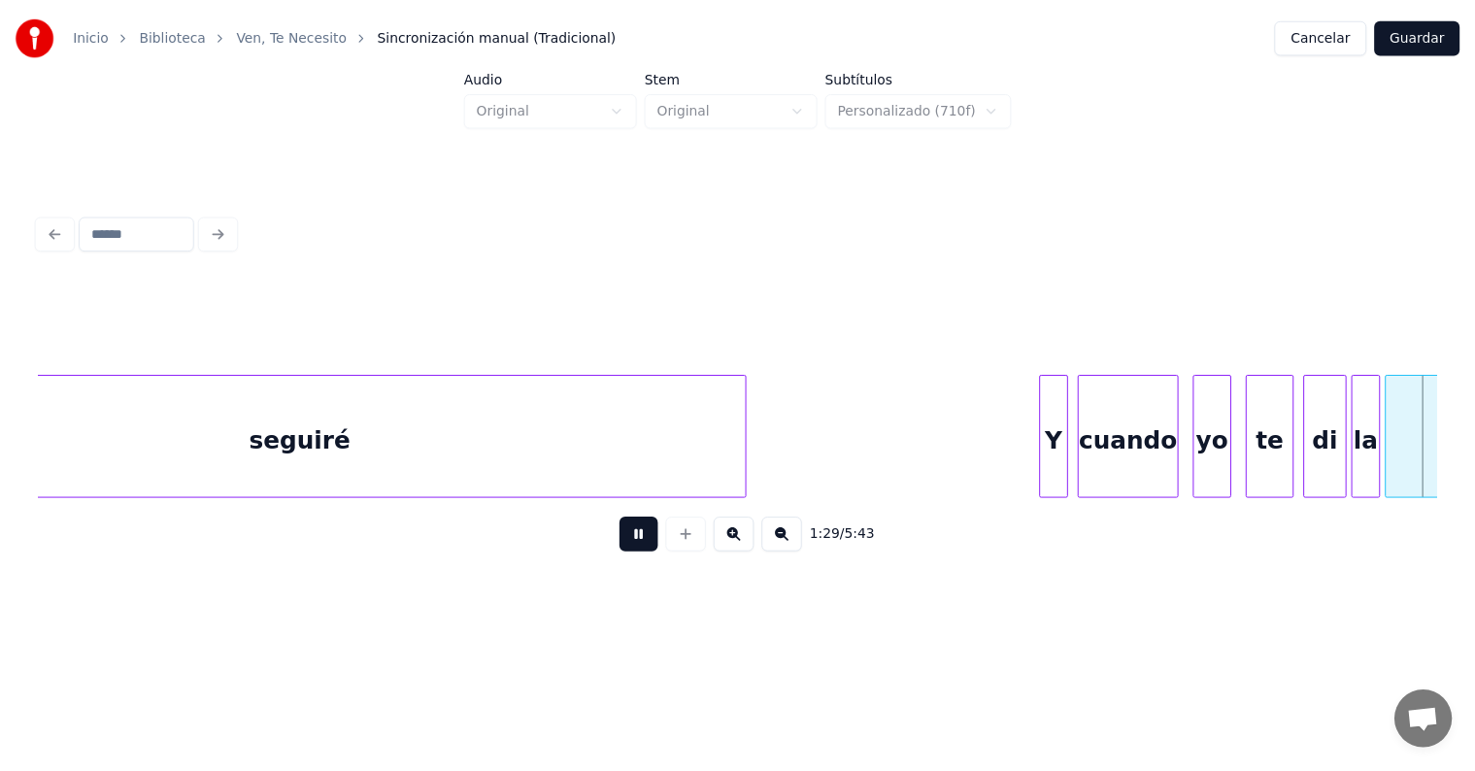
scroll to position [0, 21798]
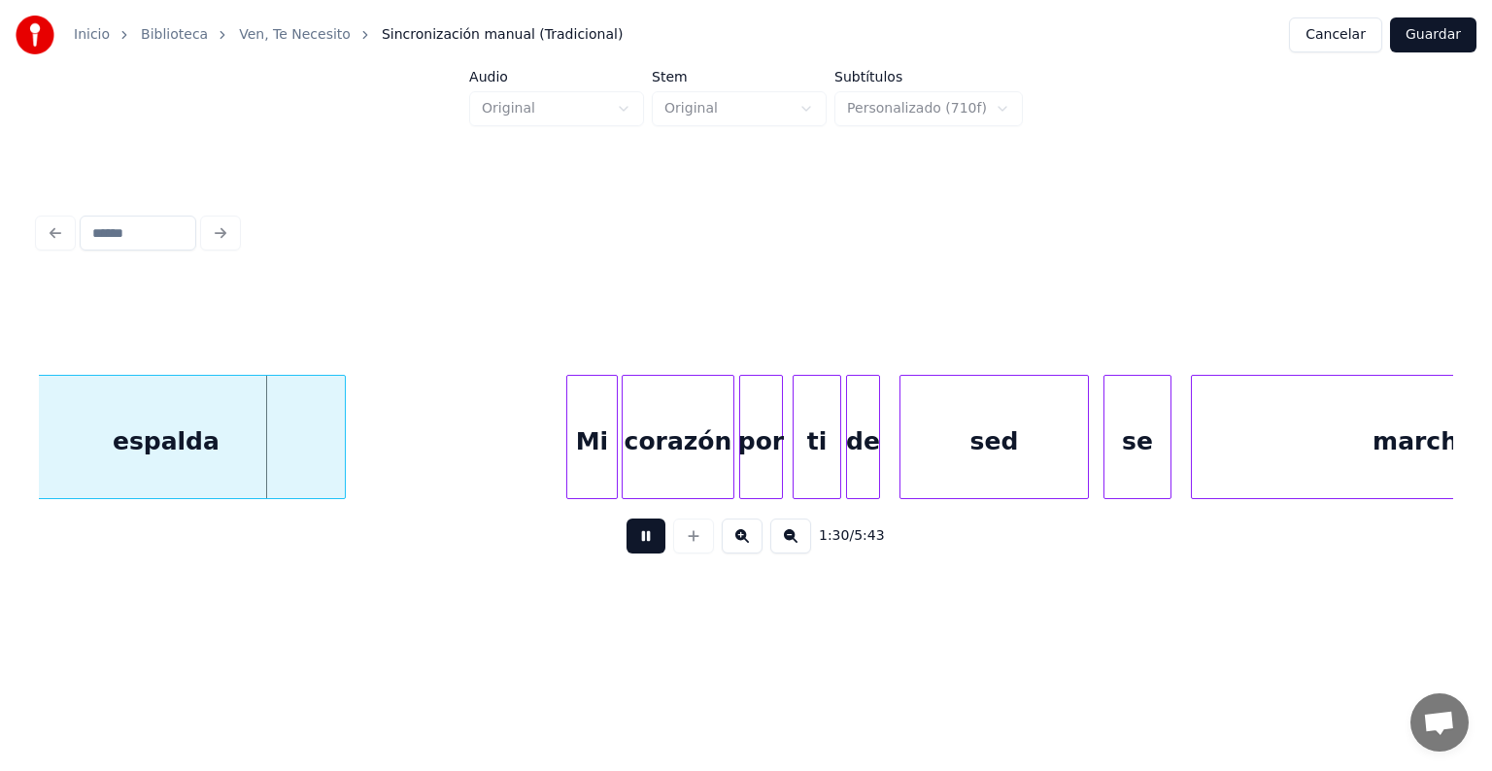
click at [1427, 39] on button "Guardar" at bounding box center [1433, 34] width 86 height 35
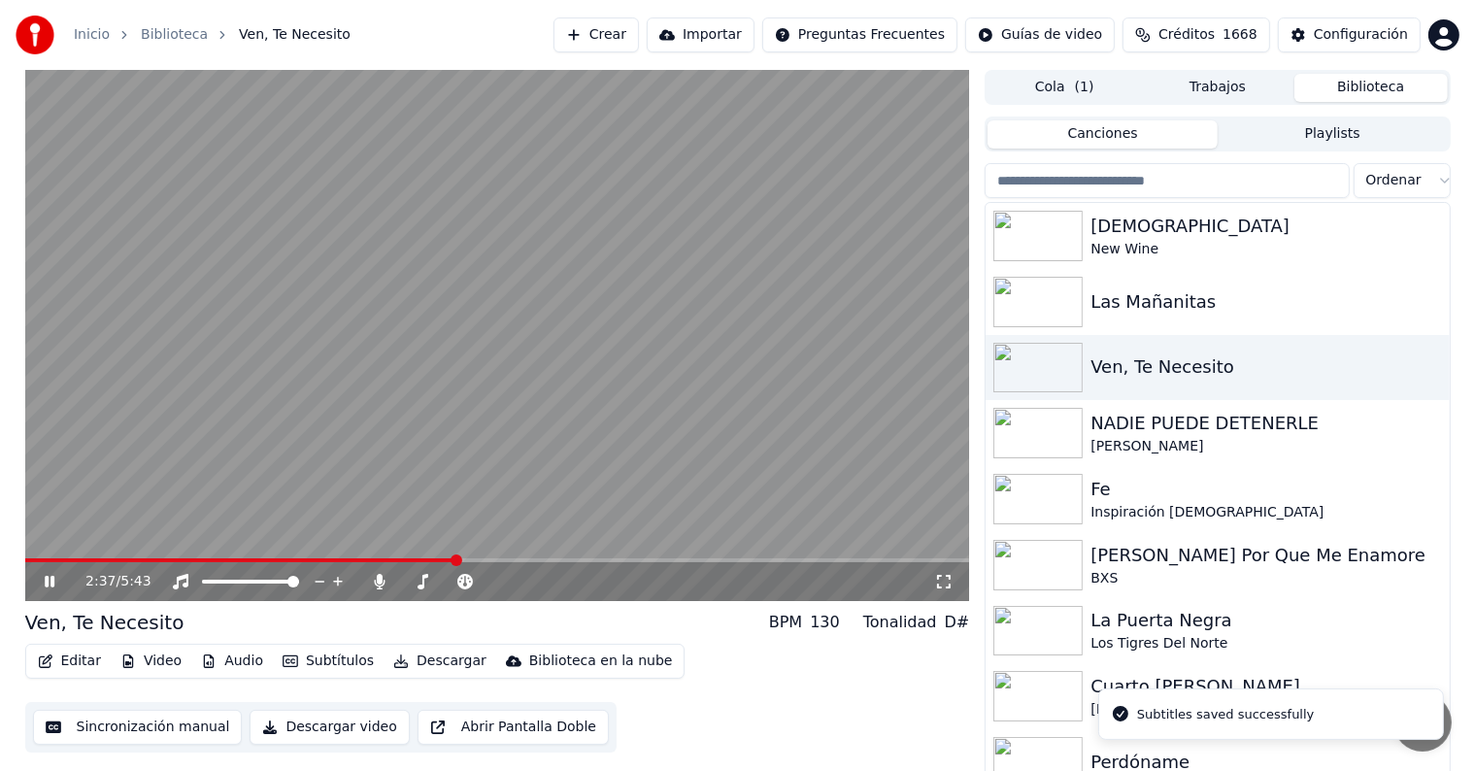
click at [455, 562] on span at bounding box center [497, 560] width 945 height 4
click at [565, 559] on span at bounding box center [497, 560] width 945 height 4
click at [500, 558] on span at bounding box center [297, 560] width 544 height 4
click at [475, 558] on span at bounding box center [264, 560] width 478 height 4
drag, startPoint x: 521, startPoint y: 557, endPoint x: 531, endPoint y: 560, distance: 11.1
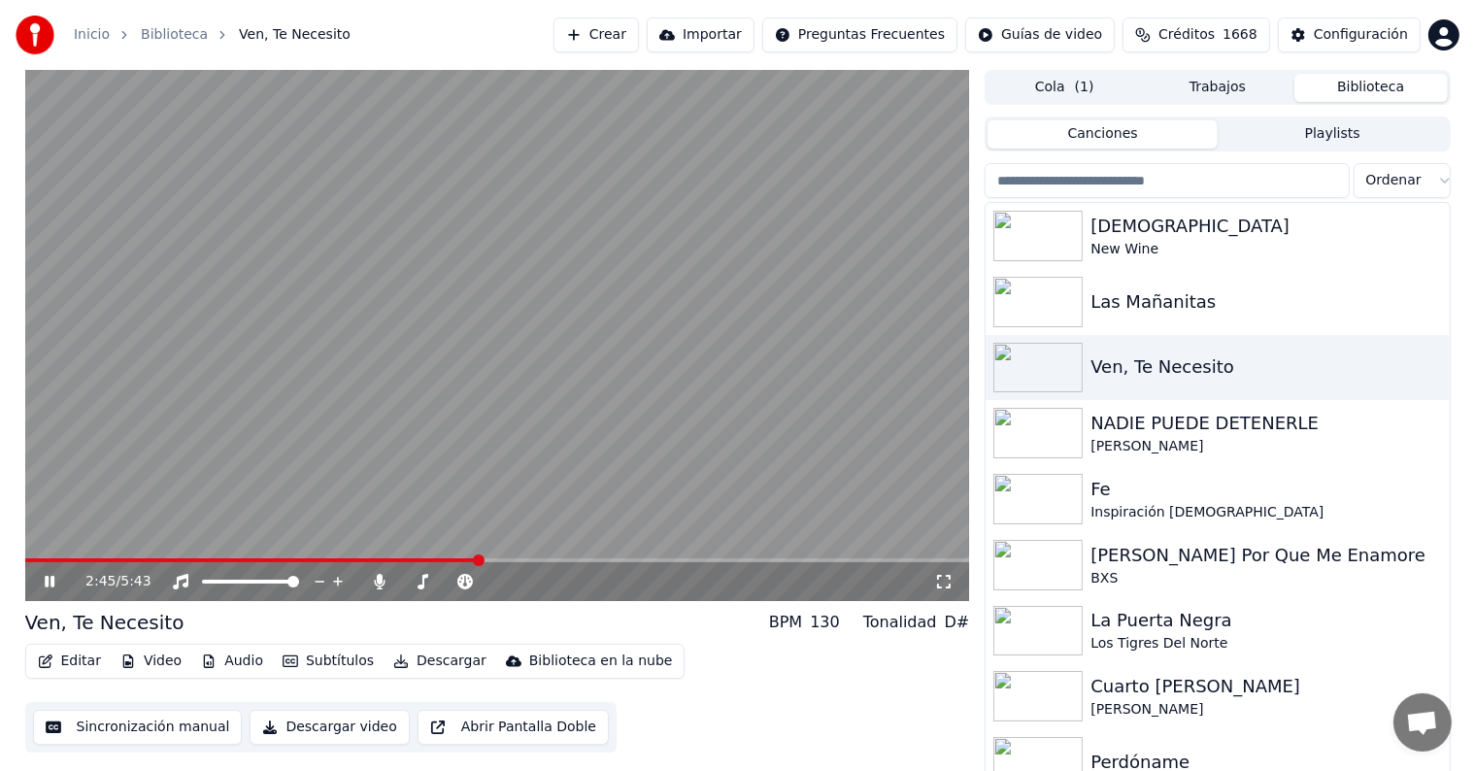
click at [523, 557] on video at bounding box center [497, 335] width 945 height 531
click at [536, 563] on div "2:45 / 5:43" at bounding box center [497, 581] width 945 height 39
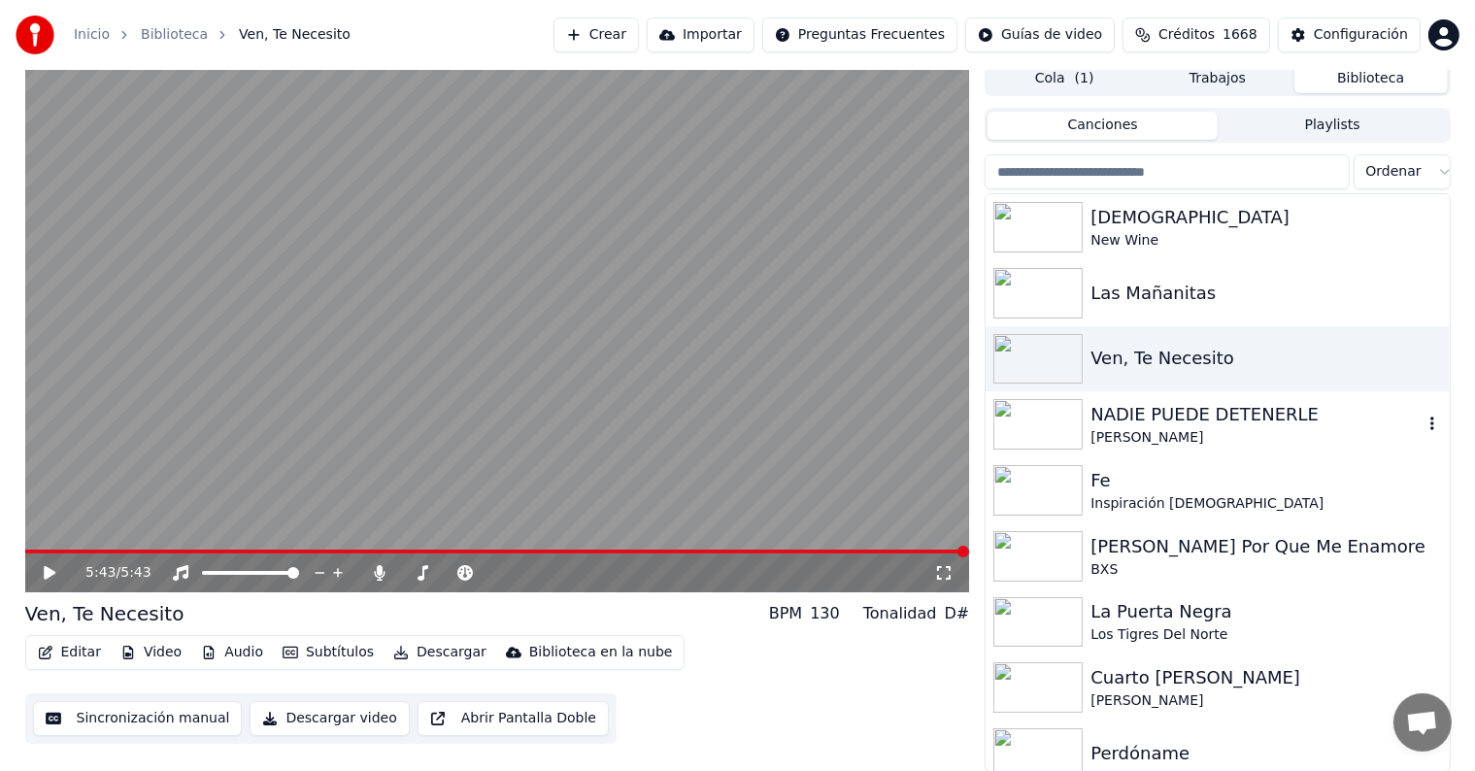
click at [1030, 416] on img at bounding box center [1038, 424] width 89 height 51
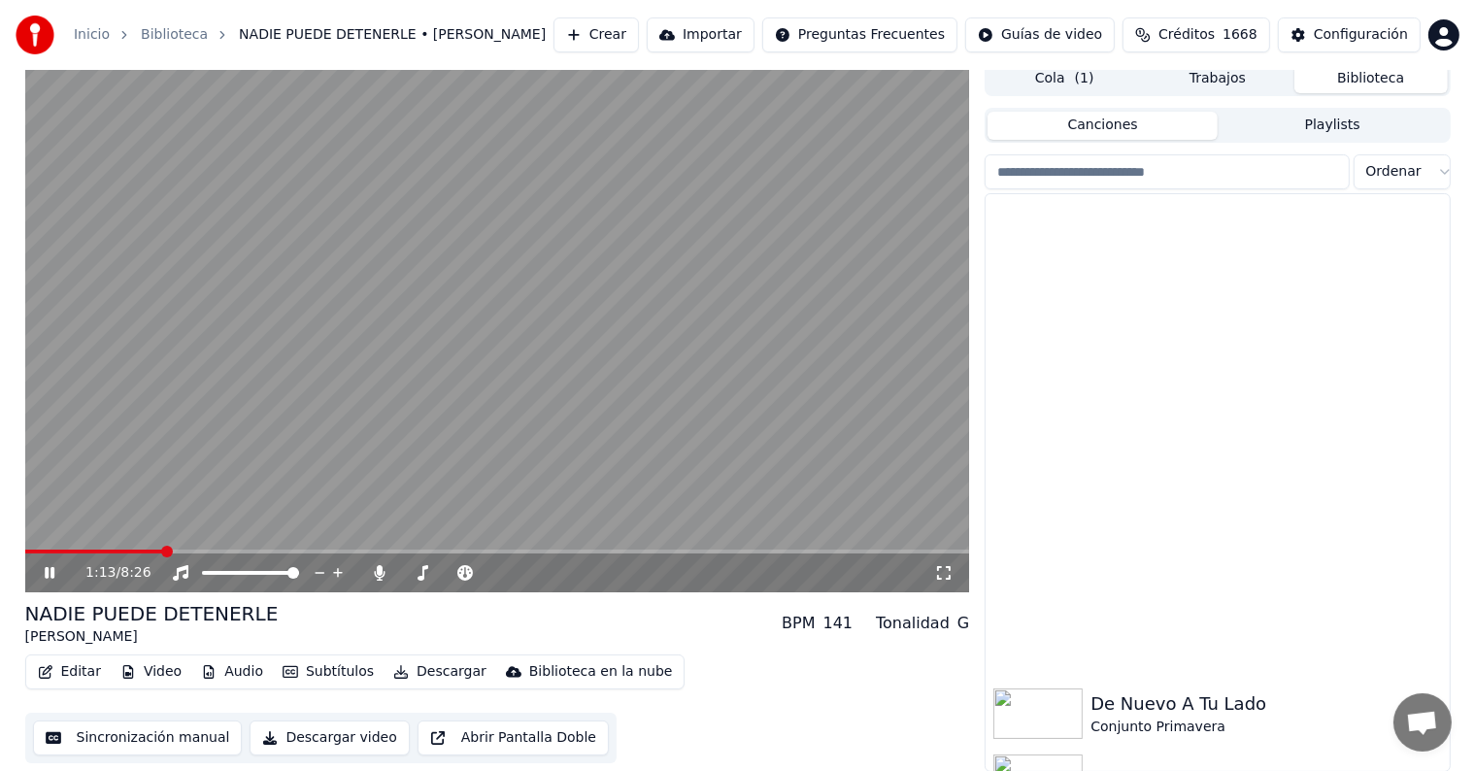
scroll to position [1008, 0]
